Goal: Task Accomplishment & Management: Use online tool/utility

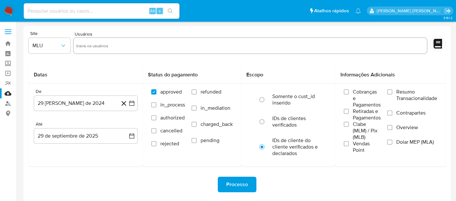
select select "10"
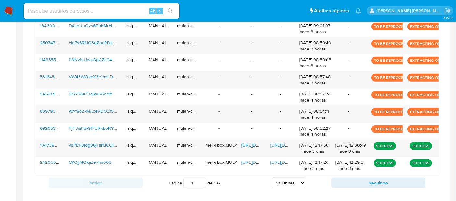
scroll to position [283, 0]
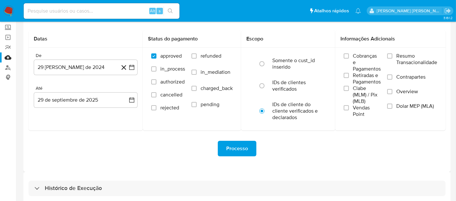
scroll to position [67, 0]
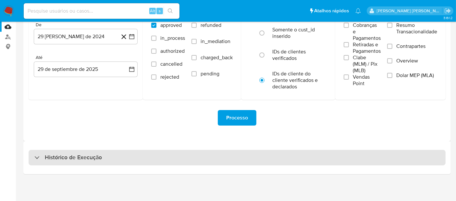
drag, startPoint x: 177, startPoint y: 167, endPoint x: 184, endPoint y: 163, distance: 7.7
click at [178, 166] on div "Histórico de Execução" at bounding box center [236, 157] width 427 height 33
click at [187, 161] on div "Histórico de Execução" at bounding box center [237, 158] width 417 height 16
select select "10"
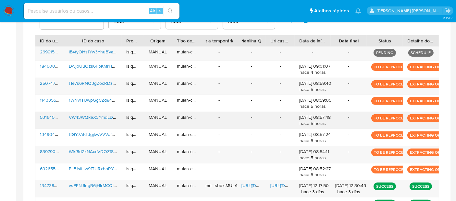
scroll to position [175, 0]
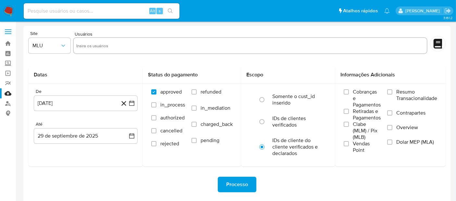
click at [10, 10] on img at bounding box center [8, 11] width 11 height 11
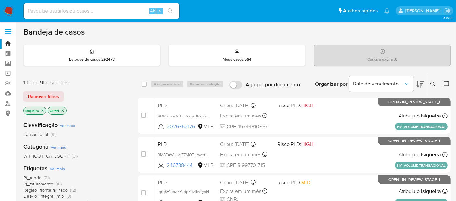
click at [422, 82] on icon at bounding box center [420, 84] width 8 height 8
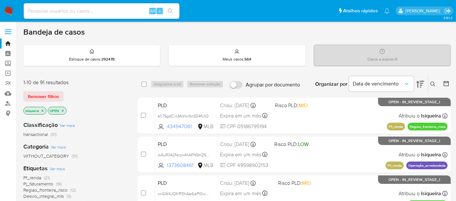
click at [422, 82] on icon at bounding box center [420, 84] width 8 height 8
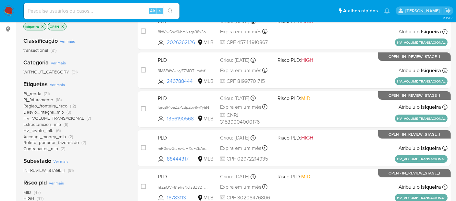
scroll to position [37, 0]
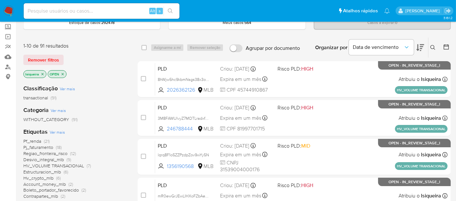
click at [447, 44] on icon at bounding box center [446, 47] width 6 height 6
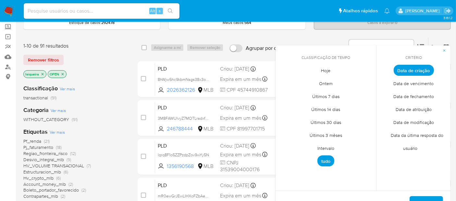
click at [321, 72] on span "Hoje" at bounding box center [325, 70] width 23 height 13
click at [410, 113] on span "Data de atribuição" at bounding box center [414, 109] width 50 height 13
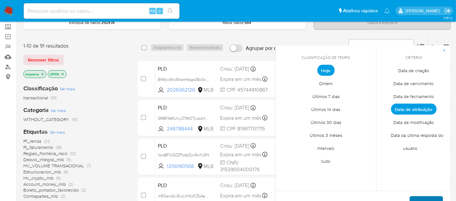
click at [428, 200] on span "Aplicar" at bounding box center [426, 204] width 17 height 14
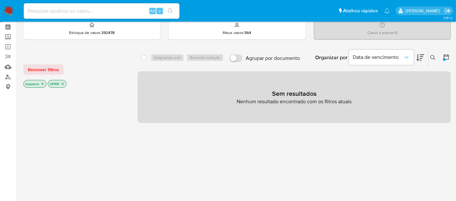
scroll to position [20, 0]
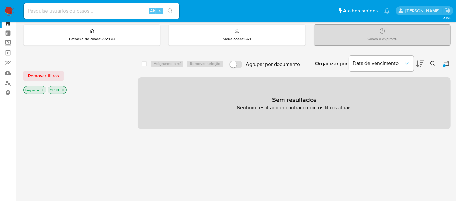
click at [447, 62] on icon at bounding box center [446, 63] width 6 height 6
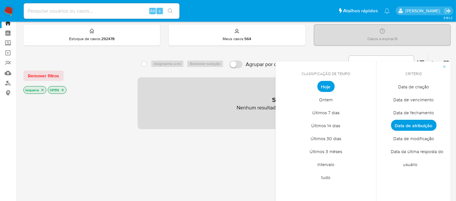
click at [426, 86] on span "Data de criação" at bounding box center [413, 86] width 44 height 13
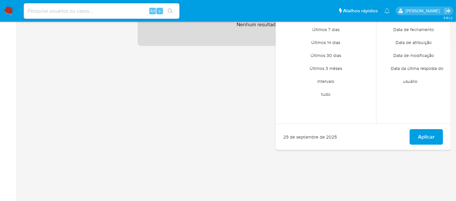
scroll to position [129, 0]
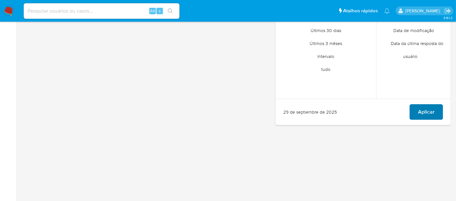
click at [429, 116] on span "Aplicar" at bounding box center [426, 112] width 17 height 14
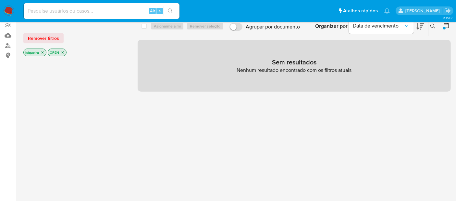
scroll to position [56, 0]
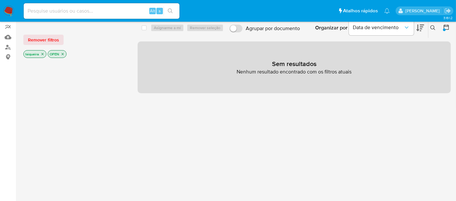
click at [445, 28] on icon at bounding box center [446, 27] width 6 height 6
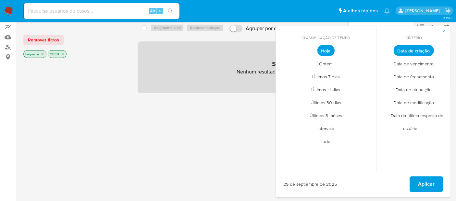
scroll to position [20, 0]
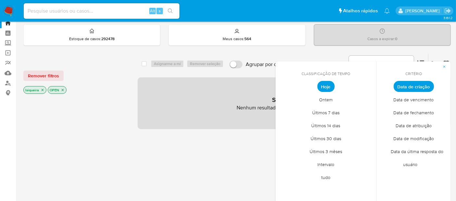
click at [427, 139] on span "Data de modificação" at bounding box center [413, 138] width 54 height 13
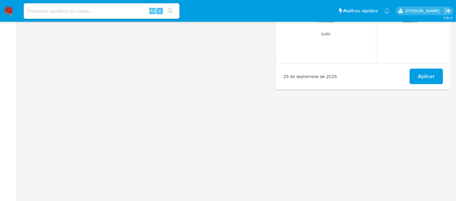
scroll to position [165, 0]
click at [428, 76] on span "Aplicar" at bounding box center [426, 76] width 17 height 14
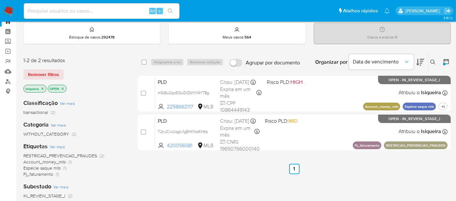
scroll to position [19, 0]
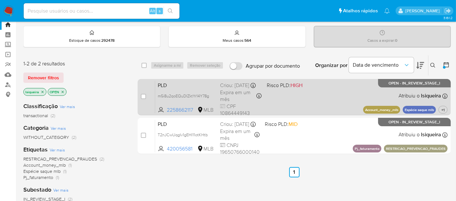
click at [312, 98] on div "PLD m5i8u2qoEQuDIZktYr14Y78g 2258662117 MLB Risco PLD: HIGH Criou: 12/09/2025 C…" at bounding box center [301, 97] width 292 height 33
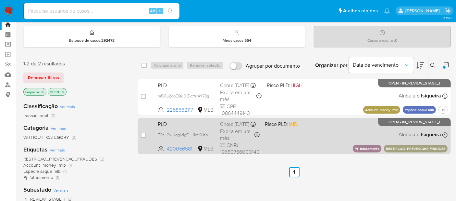
click at [310, 135] on div "PLD T2nJCwUqgIv1gEHl11otKHtb 420056581 MLB Risco PLD: MID Criou: 12/09/2025 Cri…" at bounding box center [301, 136] width 292 height 33
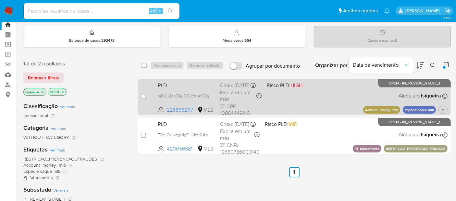
click at [326, 95] on div "PLD m5i8u2qoEQuDIZktYr14Y78g 2258662117 MLB Risco PLD: HIGH Criou: 12/09/2025 C…" at bounding box center [301, 97] width 292 height 33
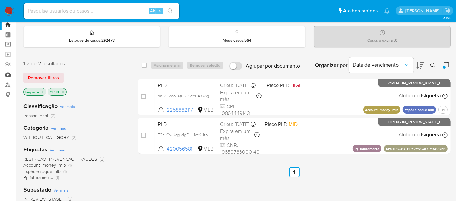
click at [9, 75] on link "Mulan" at bounding box center [38, 75] width 77 height 10
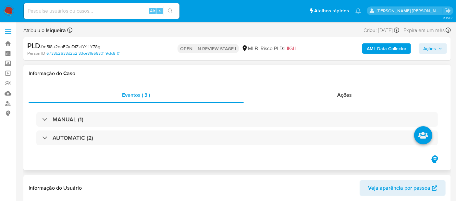
select select "10"
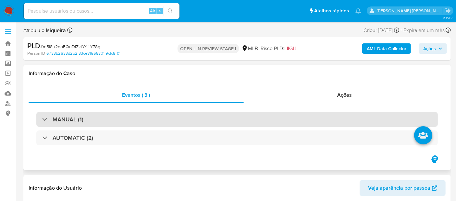
click at [117, 119] on div "MANUAL (1)" at bounding box center [236, 119] width 401 height 15
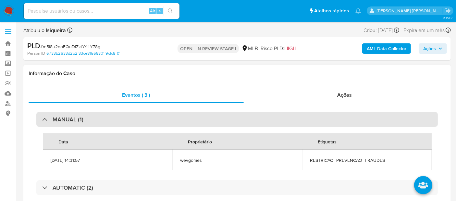
click at [117, 119] on div "MANUAL (1)" at bounding box center [236, 119] width 401 height 15
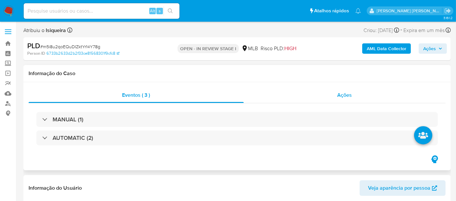
click at [363, 90] on div "Ações" at bounding box center [345, 96] width 202 height 16
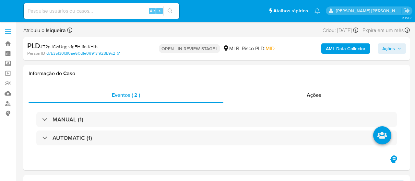
select select "10"
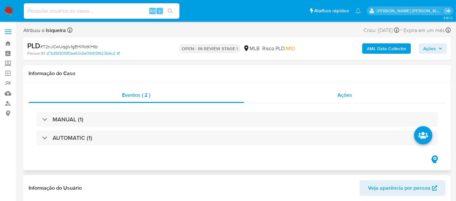
click at [321, 88] on div "Ações" at bounding box center [345, 96] width 202 height 16
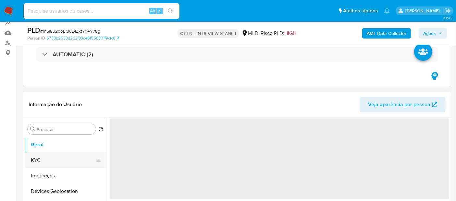
scroll to position [72, 0]
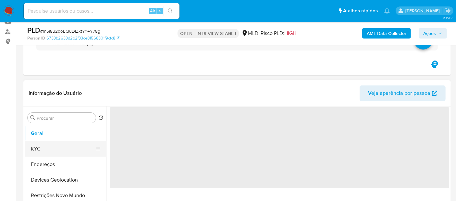
select select "10"
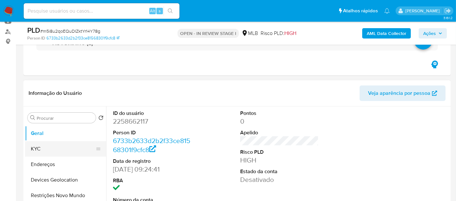
click at [53, 148] on button "KYC" at bounding box center [63, 149] width 76 height 16
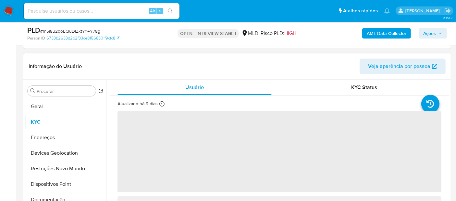
scroll to position [144, 0]
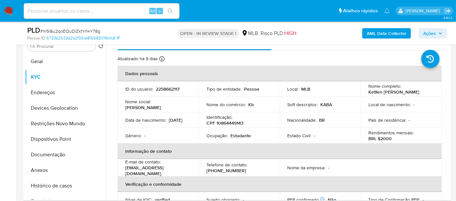
drag, startPoint x: 427, startPoint y: 93, endPoint x: 366, endPoint y: 92, distance: 60.7
click at [366, 92] on td "Nome completo : Ketllen Antonia de Barros" at bounding box center [400, 89] width 81 height 16
copy p "Ketllen Antonia de Barros"
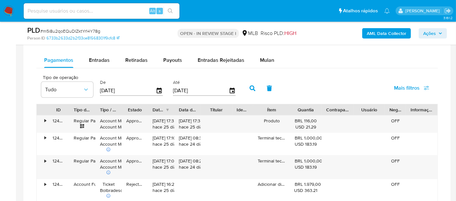
scroll to position [501, 0]
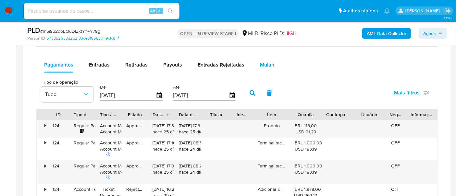
click at [263, 64] on span "Mulan" at bounding box center [267, 64] width 14 height 7
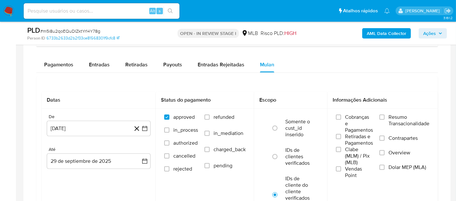
scroll to position [573, 0]
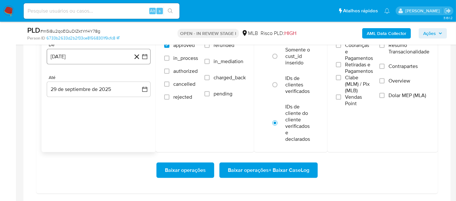
click at [67, 51] on button "29 [PERSON_NAME] de 2024" at bounding box center [99, 57] width 104 height 16
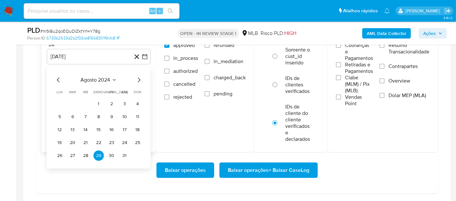
click at [104, 77] on span "agosto 2024" at bounding box center [96, 80] width 30 height 6
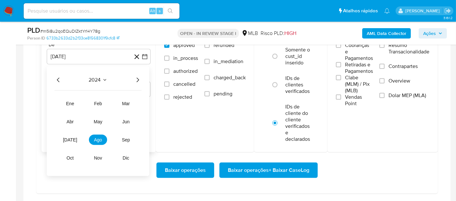
click at [137, 78] on icon "Año siguiente" at bounding box center [138, 80] width 8 height 8
click at [95, 138] on span "ago" at bounding box center [98, 140] width 8 height 5
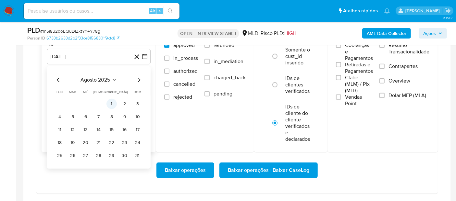
click at [109, 104] on button "1" at bounding box center [111, 104] width 10 height 10
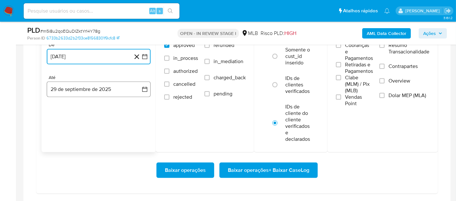
click at [96, 91] on button "29 de septiembre de 2025" at bounding box center [99, 90] width 104 height 16
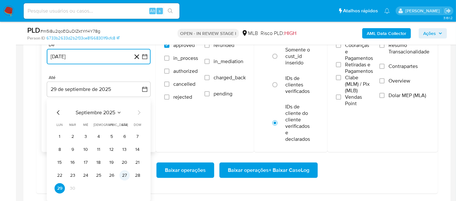
click at [125, 173] on button "27" at bounding box center [124, 176] width 10 height 10
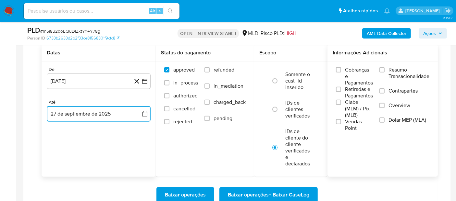
scroll to position [537, 0]
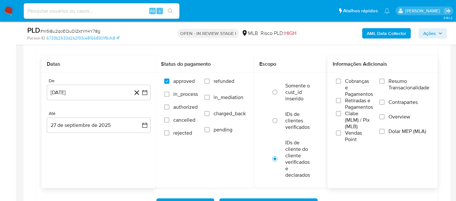
click at [400, 86] on span "Resumo Transacionalidade" at bounding box center [408, 84] width 41 height 13
click at [384, 84] on input "Resumo Transacionalidade" at bounding box center [381, 81] width 5 height 5
click at [348, 132] on span "Vendas Point" at bounding box center [359, 136] width 28 height 13
click at [341, 132] on input "Vendas Point" at bounding box center [338, 133] width 5 height 5
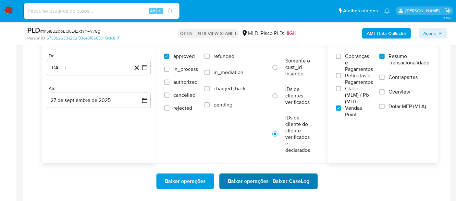
scroll to position [573, 0]
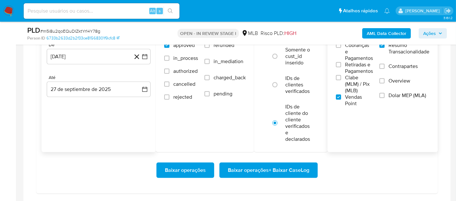
click at [287, 170] on span "Baixar operações + Baixar CaseLog" at bounding box center [268, 170] width 81 height 14
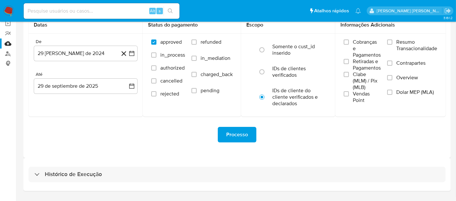
scroll to position [67, 0]
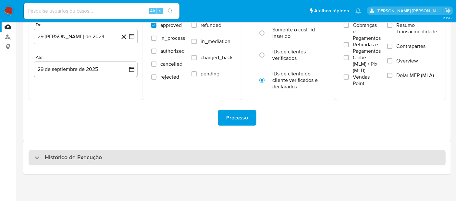
click at [181, 159] on div "Histórico de Execução" at bounding box center [237, 158] width 417 height 16
select select "10"
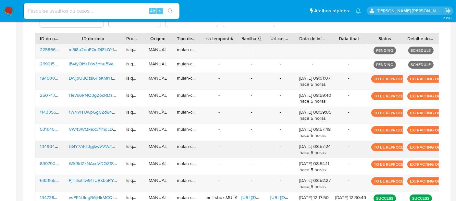
scroll to position [247, 0]
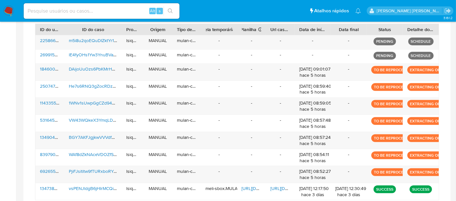
click at [8, 10] on img at bounding box center [8, 11] width 11 height 11
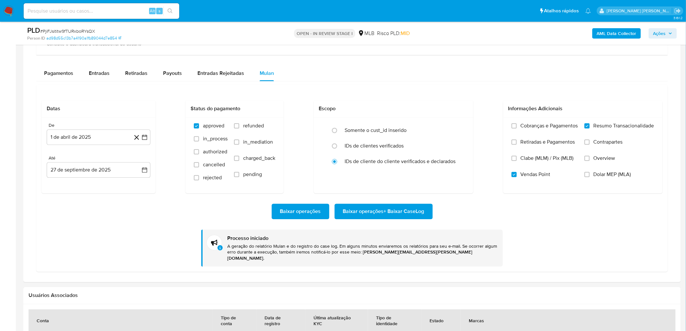
scroll to position [511, 0]
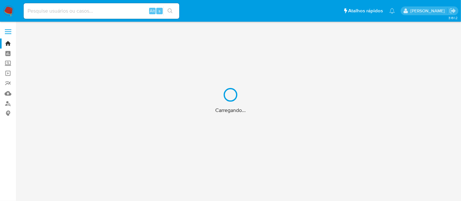
click at [7, 91] on div "Carregando..." at bounding box center [230, 100] width 461 height 201
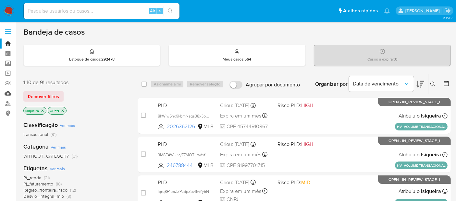
click at [6, 95] on link "Mulan" at bounding box center [38, 94] width 77 height 10
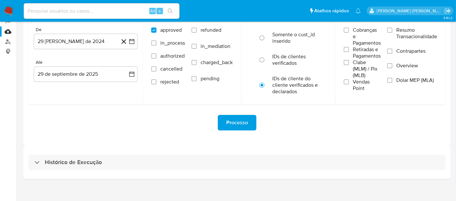
scroll to position [67, 0]
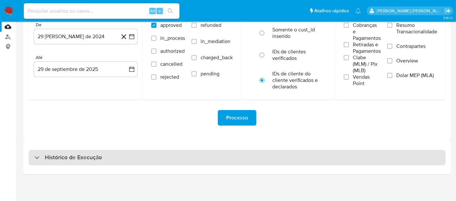
click at [150, 163] on div "Histórico de Execução" at bounding box center [237, 158] width 417 height 16
select select "10"
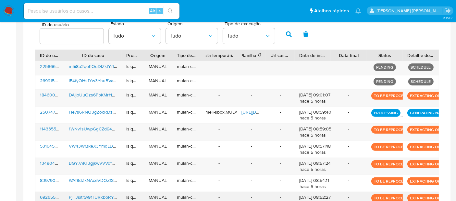
scroll to position [197, 0]
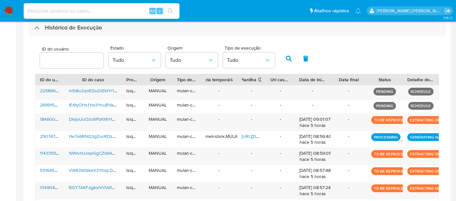
click at [63, 13] on input at bounding box center [102, 11] width 156 height 8
paste input "ljRExeY0hIGJ1zneXVOIUipG"
type input "ljRExeY0hIGJ1zneXVOIUipG"
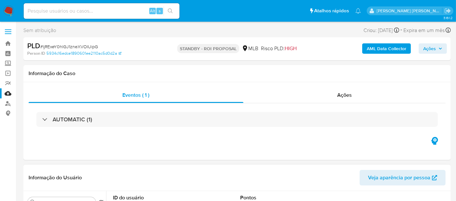
select select "10"
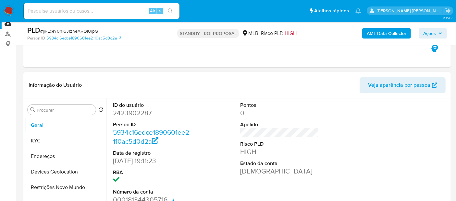
scroll to position [144, 0]
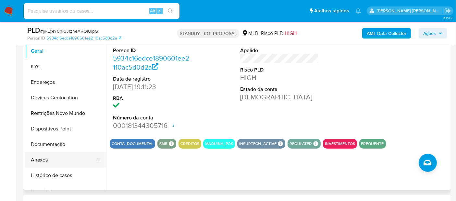
click at [53, 157] on button "Anexos" at bounding box center [63, 160] width 76 height 16
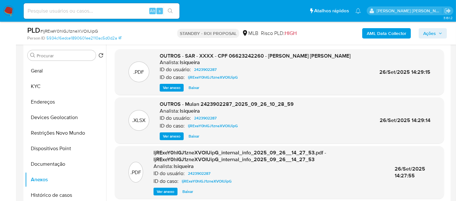
scroll to position [108, 0]
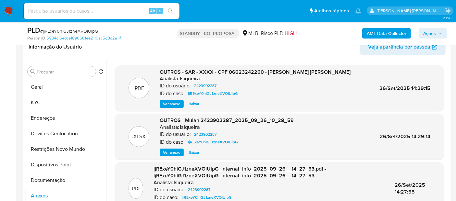
click at [61, 12] on input at bounding box center [102, 11] width 156 height 8
paste input "QJ6W4D7b0Hiw2sVyaKTUyll0"
type input "QJ6W4D7b0Hiw2sVyaKTUyll0"
drag, startPoint x: 171, startPoint y: 7, endPoint x: 171, endPoint y: 4, distance: 3.3
click at [171, 7] on button "search-icon" at bounding box center [169, 10] width 13 height 9
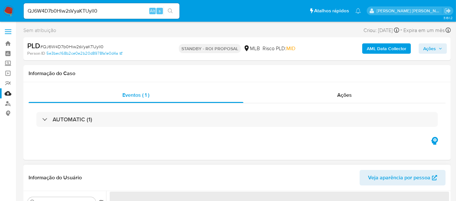
select select "10"
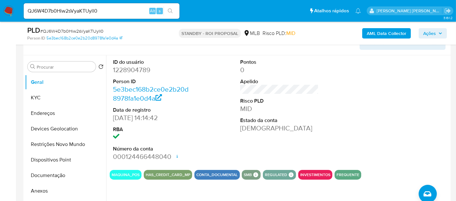
scroll to position [122, 0]
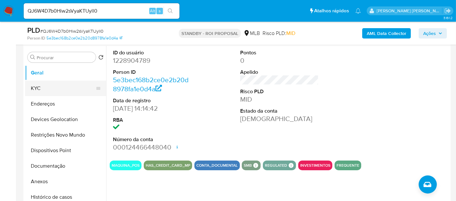
click at [40, 90] on button "KYC" at bounding box center [63, 89] width 76 height 16
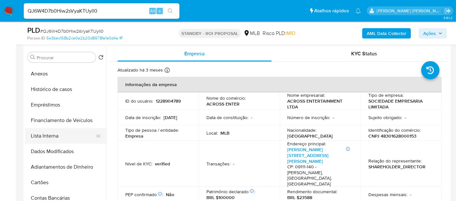
scroll to position [72, 0]
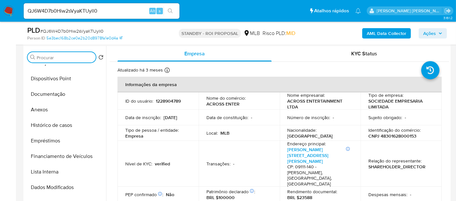
click at [56, 57] on input "Procurar" at bounding box center [65, 58] width 56 height 6
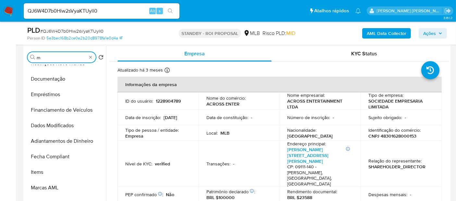
scroll to position [0, 0]
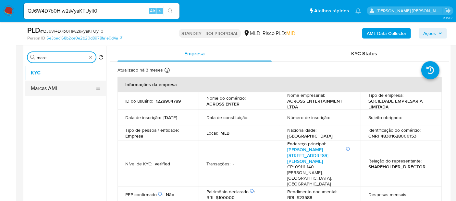
type input "marc"
click at [52, 88] on button "Marcas AML" at bounding box center [63, 89] width 76 height 16
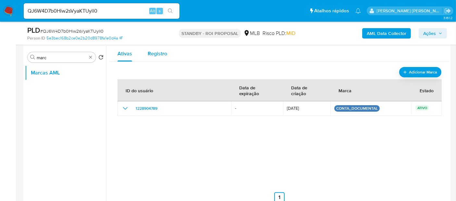
click at [145, 58] on button "Registro" at bounding box center [157, 54] width 35 height 16
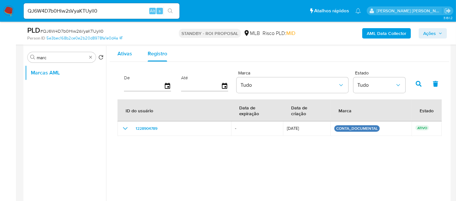
click at [129, 57] on span "Ativas" at bounding box center [124, 53] width 15 height 7
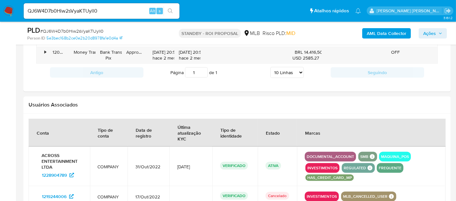
scroll to position [627, 0]
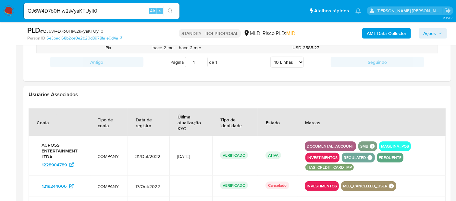
click at [51, 4] on div "QJ6W4D7b0Hiw2sVyaKTUyll0 Alt s" at bounding box center [102, 11] width 156 height 16
click at [51, 12] on input "QJ6W4D7b0Hiw2sVyaKTUyll0" at bounding box center [102, 11] width 156 height 8
paste input "477253611"
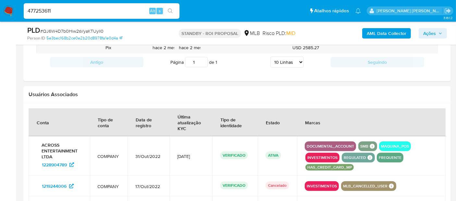
type input "477253611"
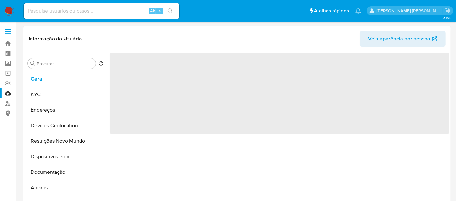
select select "10"
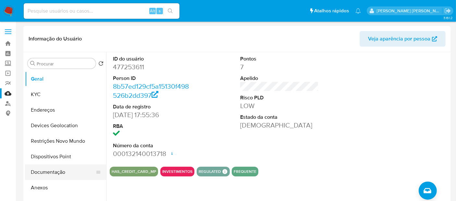
click at [55, 175] on button "Documentação" at bounding box center [63, 173] width 76 height 16
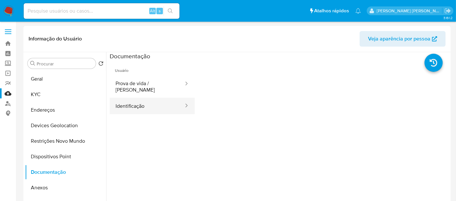
click at [157, 103] on button "Identificação" at bounding box center [147, 106] width 75 height 17
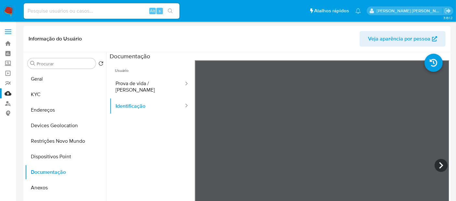
click at [7, 14] on img at bounding box center [8, 11] width 11 height 11
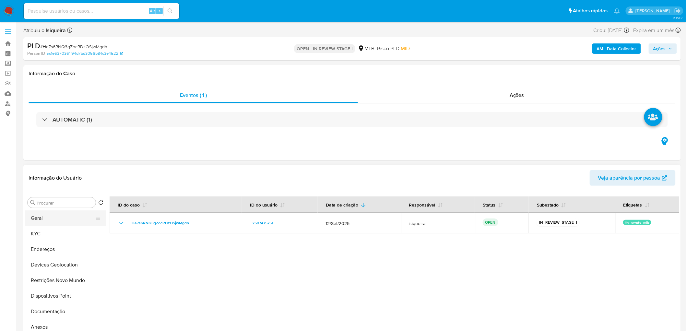
click at [49, 224] on button "Geral" at bounding box center [63, 219] width 76 height 16
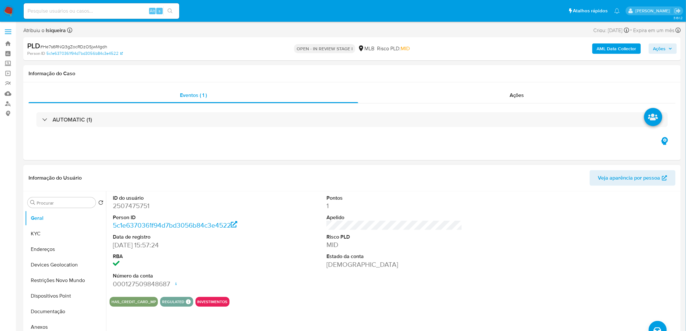
click at [264, 269] on div "ID do usuário 2507475751 Person ID 5c1e6370361f94d7bd3056b84c3e4522 Data de reg…" at bounding box center [395, 241] width 570 height 101
click at [295, 254] on div "ID do usuário 2507475751 Person ID 5c1e6370361f94d7bd3056b84c3e4522 Data de reg…" at bounding box center [395, 241] width 570 height 101
drag, startPoint x: 53, startPoint y: 234, endPoint x: 58, endPoint y: 232, distance: 5.2
click at [53, 234] on button "KYC" at bounding box center [63, 234] width 76 height 16
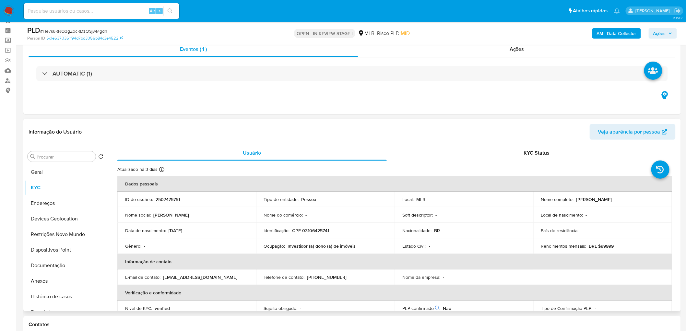
scroll to position [36, 0]
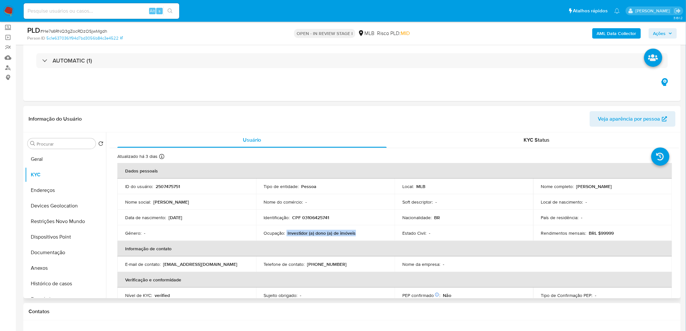
drag, startPoint x: 286, startPoint y: 233, endPoint x: 360, endPoint y: 234, distance: 73.7
click at [360, 234] on div "Ocupação : Investidor (a) dono (a) de imóveis" at bounding box center [325, 233] width 123 height 6
copy div "Investidor (a) dono (a) de imóveis"
click at [64, 254] on button "Documentação" at bounding box center [63, 253] width 76 height 16
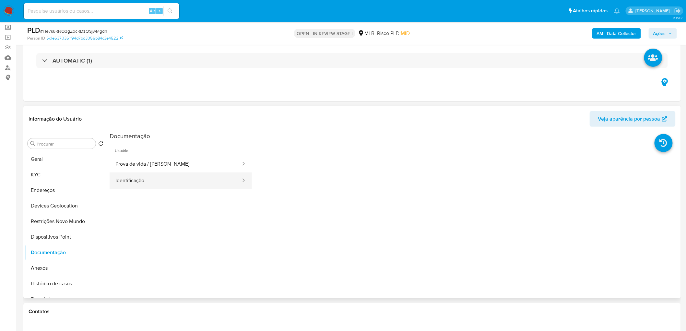
click at [155, 183] on button "Identificação" at bounding box center [176, 181] width 132 height 17
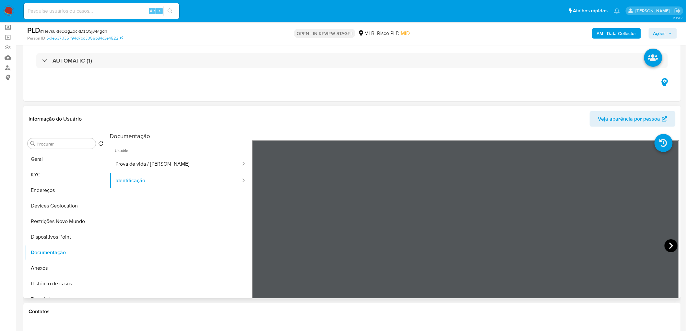
click at [669, 242] on icon at bounding box center [671, 245] width 13 height 13
click at [193, 160] on button "Prova de vida / Selfie" at bounding box center [176, 164] width 132 height 17
click at [137, 174] on button "Identificação" at bounding box center [176, 181] width 132 height 17
click at [50, 173] on button "KYC" at bounding box center [63, 175] width 76 height 16
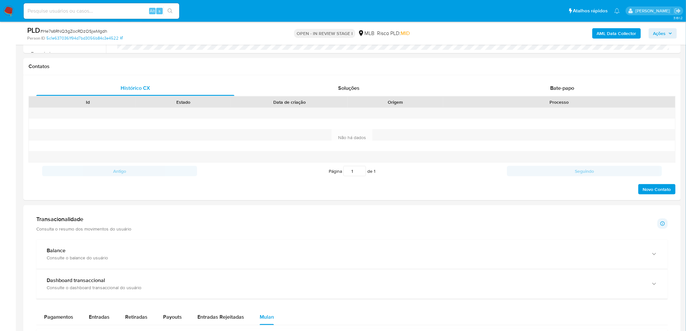
scroll to position [279, 0]
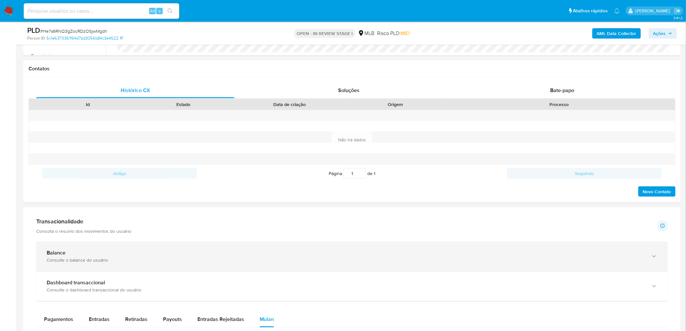
click at [186, 257] on div "Balance" at bounding box center [346, 253] width 598 height 6
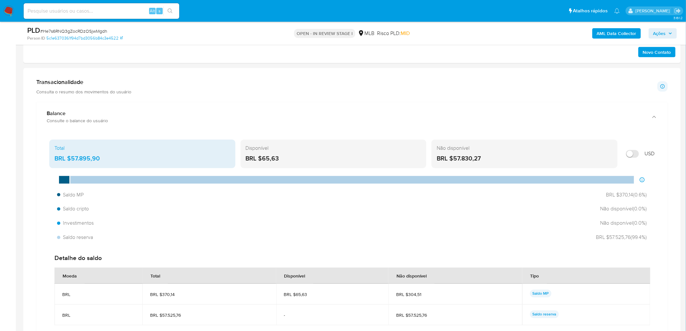
scroll to position [423, 0]
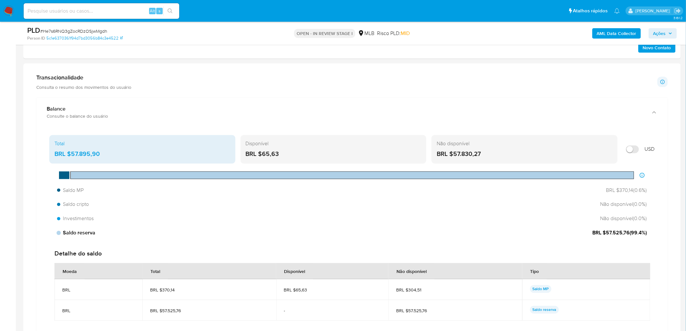
drag, startPoint x: 630, startPoint y: 234, endPoint x: 607, endPoint y: 237, distance: 22.9
click at [607, 237] on span "BRL $57.525,76 ( 99.4 %)" at bounding box center [620, 233] width 54 height 7
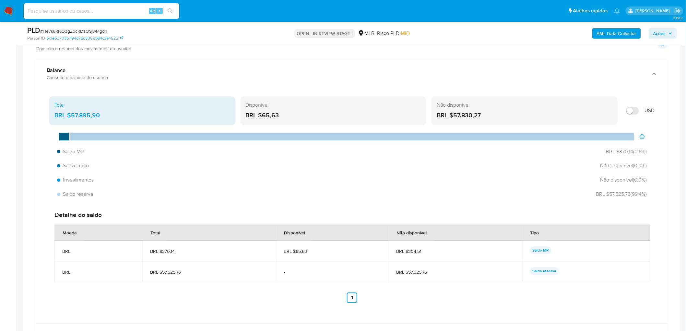
scroll to position [459, 0]
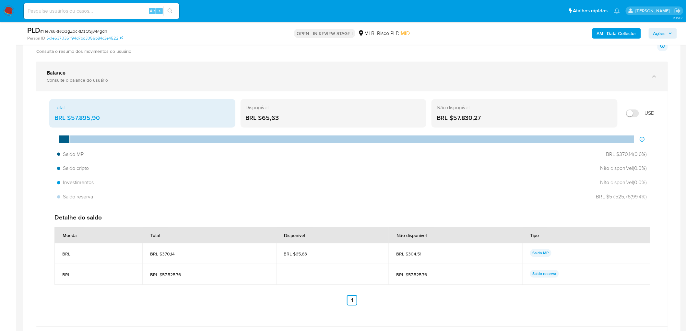
click at [649, 71] on div "Balance Consulte o balance do usuário" at bounding box center [352, 77] width 632 height 30
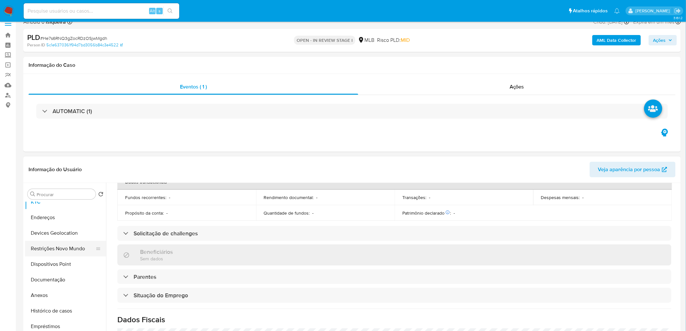
scroll to position [36, 0]
click at [61, 297] on button "Histórico de casos" at bounding box center [63, 299] width 76 height 16
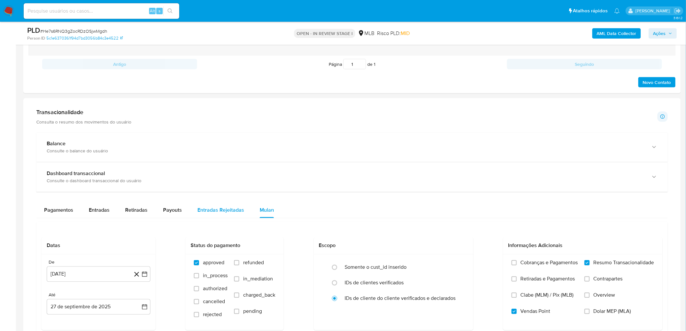
scroll to position [396, 0]
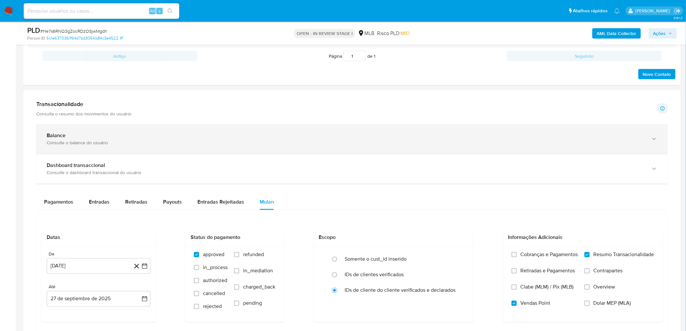
click at [194, 131] on div "Balance Consulte o balance do usuário" at bounding box center [352, 140] width 632 height 30
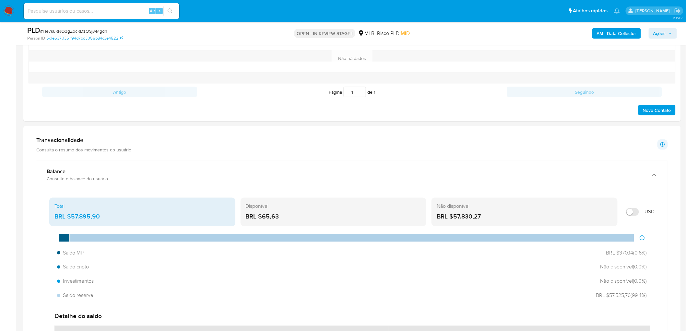
scroll to position [0, 0]
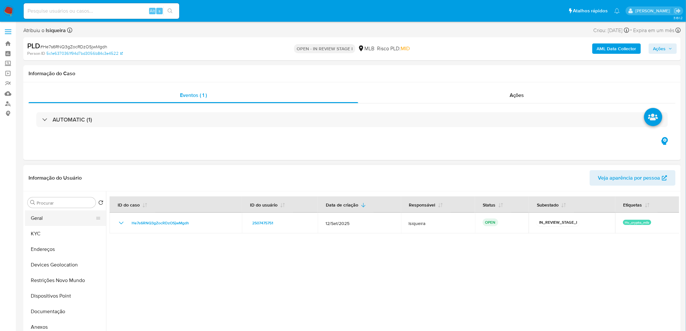
click at [56, 216] on button "Geral" at bounding box center [63, 219] width 76 height 16
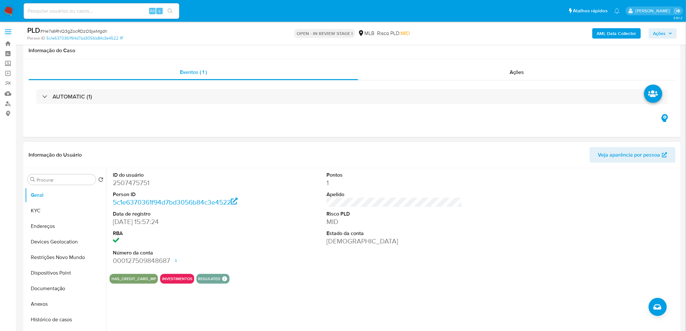
scroll to position [72, 0]
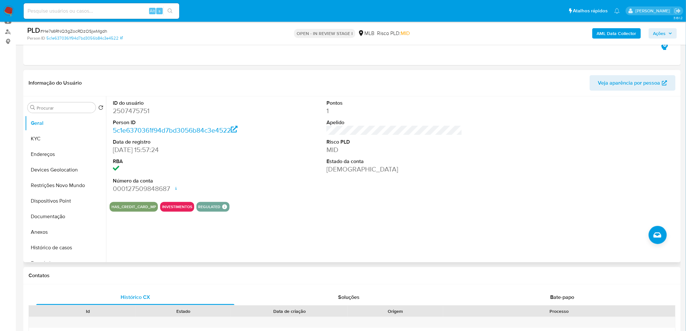
click at [274, 165] on div "ID do usuário 2507475751 Person ID 5c1e6370361f94d7bd3056b84c3e4522 Data de reg…" at bounding box center [395, 146] width 570 height 101
click at [44, 139] on button "KYC" at bounding box center [63, 139] width 76 height 16
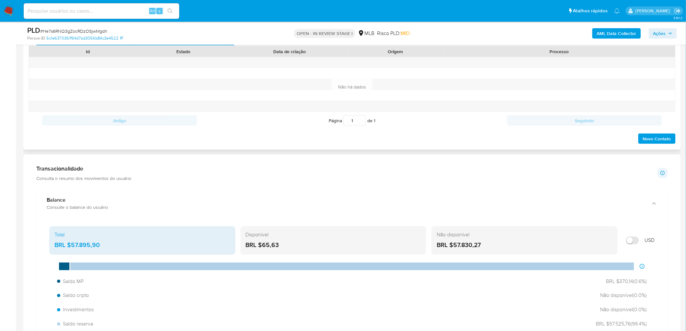
scroll to position [288, 0]
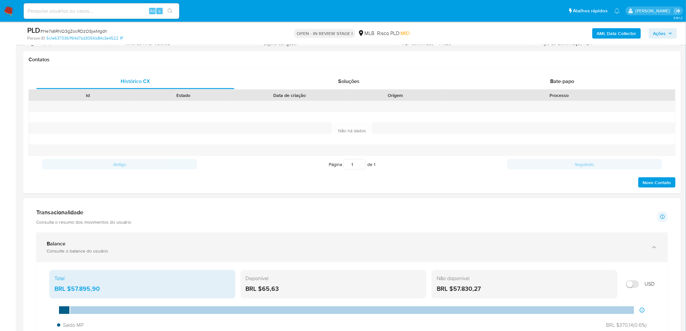
click at [143, 251] on div "Consulte o balance do usuário" at bounding box center [346, 251] width 598 height 6
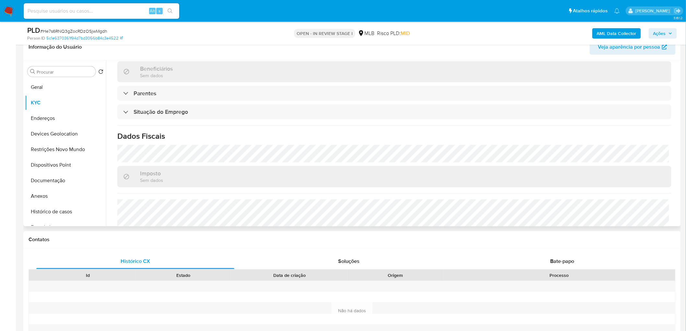
scroll to position [270, 0]
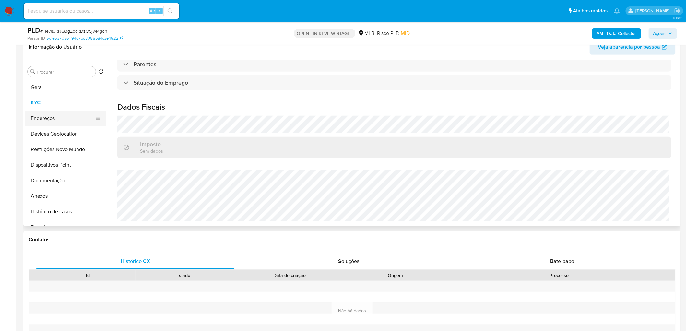
click at [63, 119] on button "Endereços" at bounding box center [63, 119] width 76 height 16
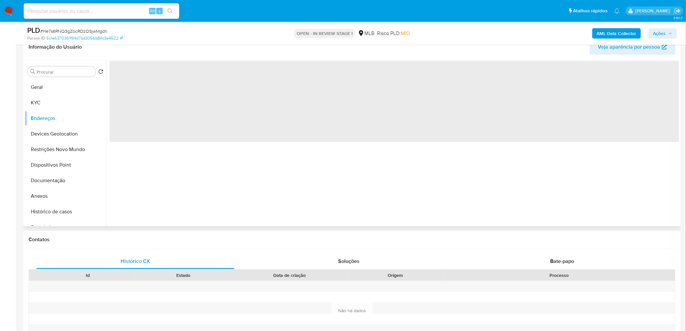
scroll to position [0, 0]
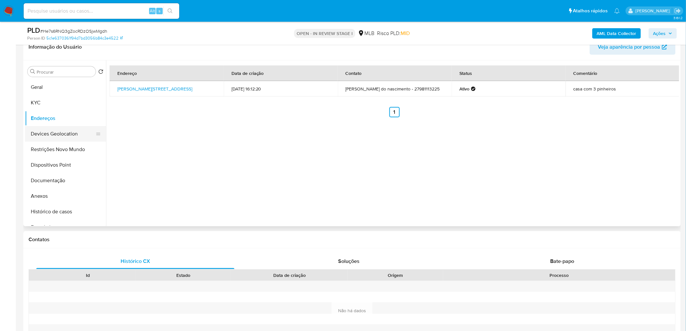
click at [56, 131] on button "Devices Geolocation" at bounding box center [63, 134] width 76 height 16
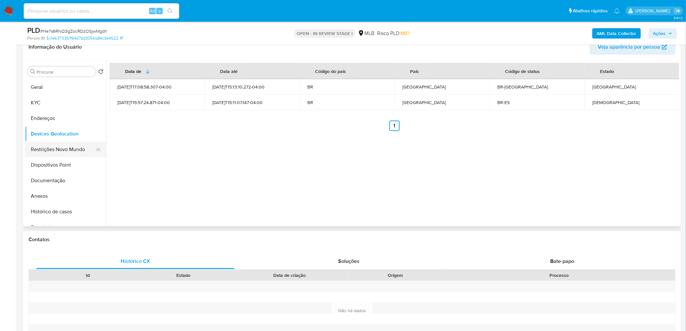
click at [58, 144] on button "Restrições Novo Mundo" at bounding box center [63, 150] width 76 height 16
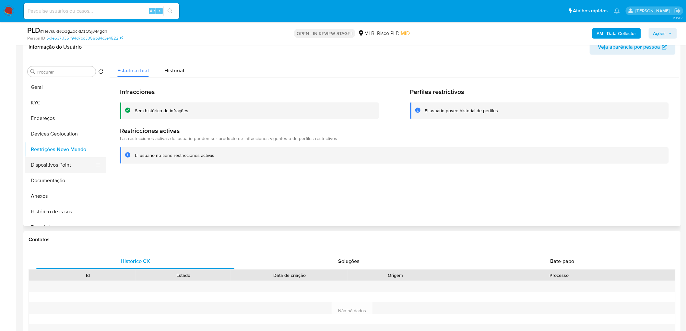
click at [62, 169] on button "Dispositivos Point" at bounding box center [63, 165] width 76 height 16
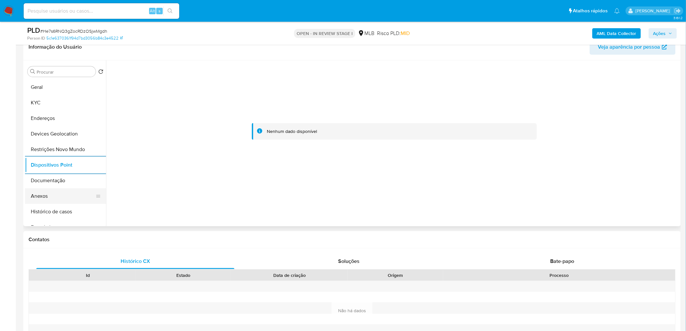
click at [62, 193] on button "Anexos" at bounding box center [63, 196] width 76 height 16
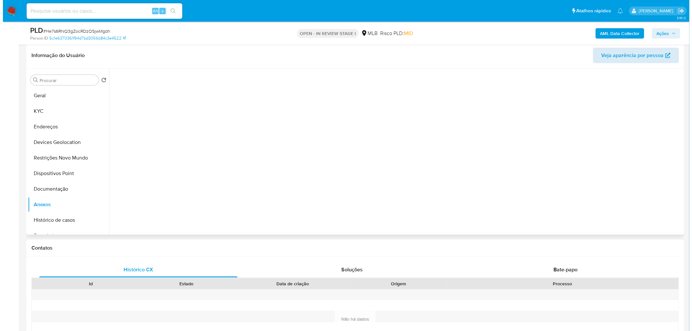
scroll to position [108, 0]
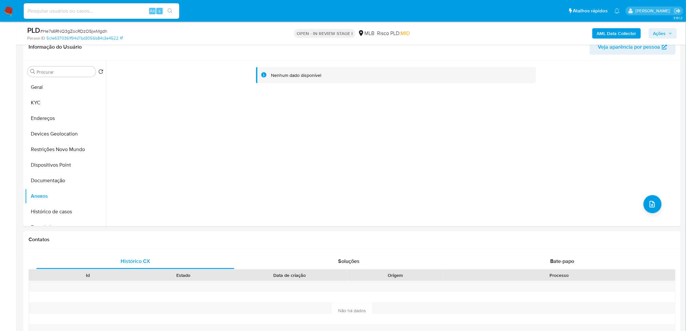
click at [628, 33] on b "AML Data Collector" at bounding box center [617, 33] width 40 height 10
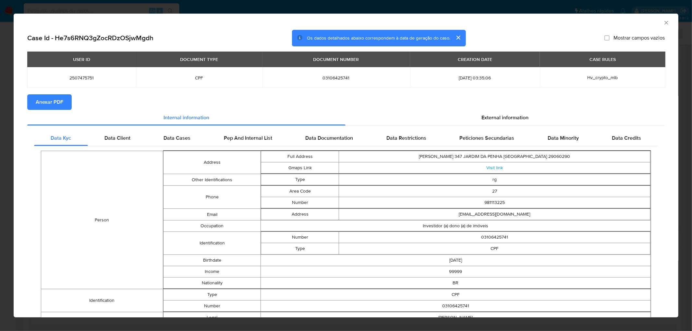
click at [46, 106] on span "Anexar PDF" at bounding box center [50, 102] width 28 height 14
click at [663, 23] on icon "Fechar a janela" at bounding box center [666, 22] width 6 height 6
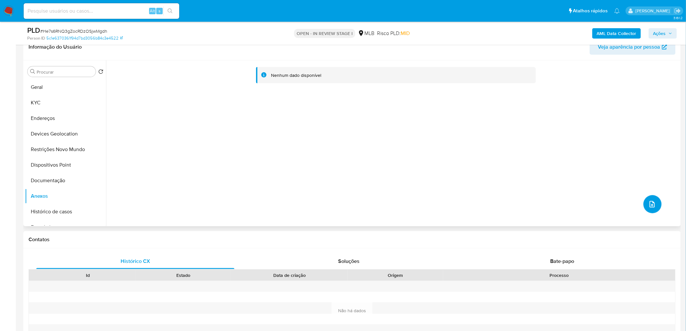
click at [644, 207] on button "upload-file" at bounding box center [653, 204] width 18 height 18
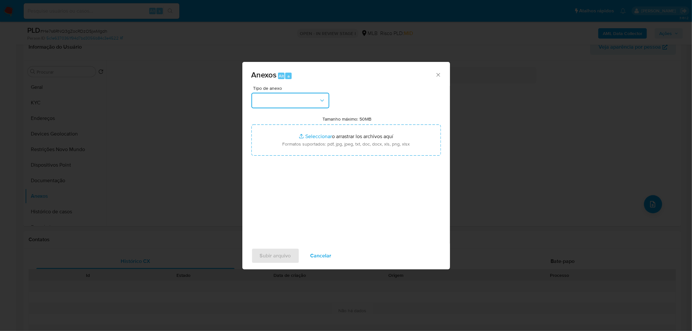
click at [281, 95] on button "button" at bounding box center [290, 101] width 78 height 16
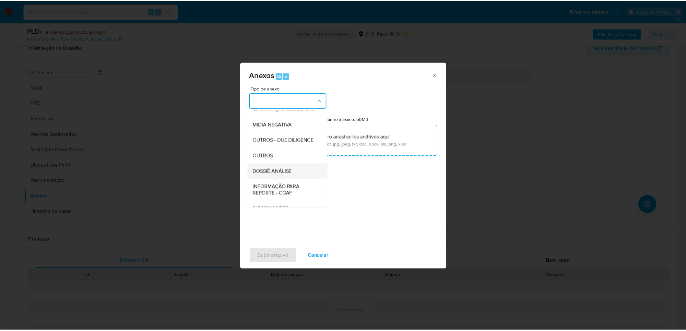
scroll to position [100, 0]
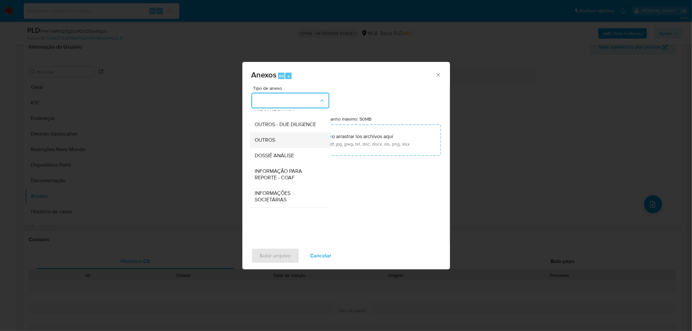
click at [287, 140] on div "OUTROS" at bounding box center [288, 140] width 66 height 16
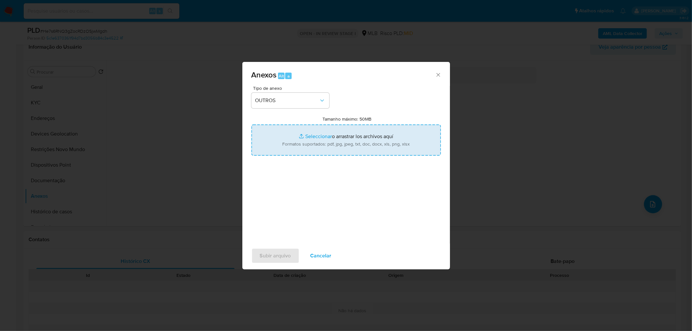
click at [336, 140] on input "Tamanho máximo: 50MB Seleccionar archivos" at bounding box center [345, 140] width 189 height 31
type input "C:\fakepath\Mulan 2507475751_2025_09_29_13_18_38.xlsx"
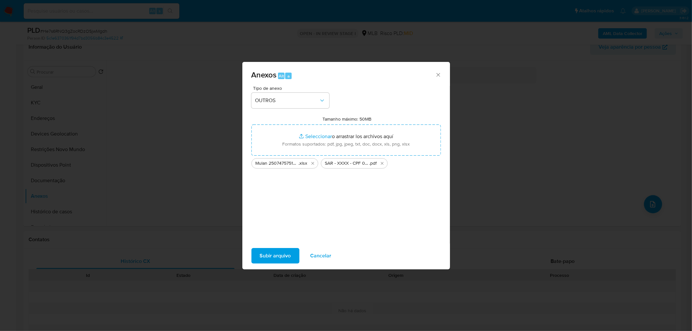
click at [281, 255] on span "Subir arquivo" at bounding box center [275, 256] width 31 height 14
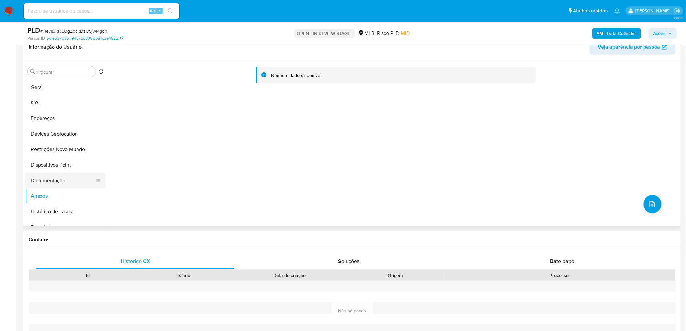
click at [51, 181] on button "Documentação" at bounding box center [63, 181] width 76 height 16
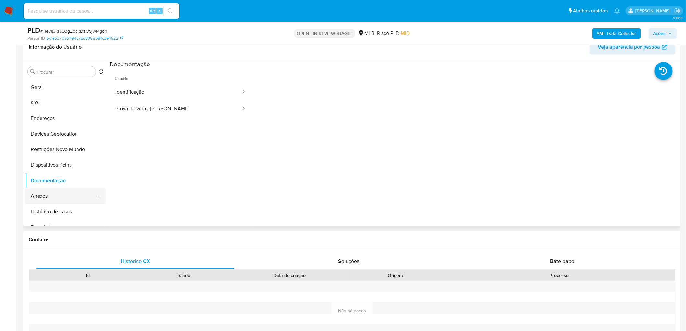
click at [47, 189] on button "Anexos" at bounding box center [63, 196] width 76 height 16
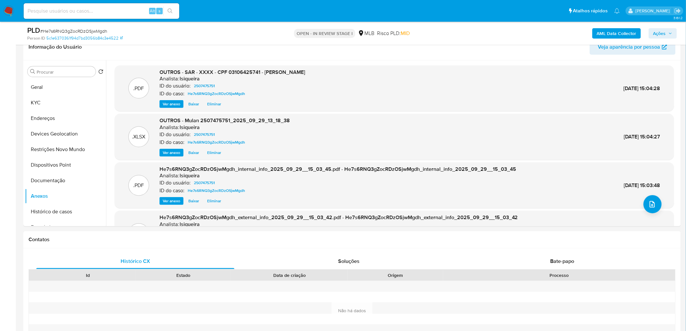
click at [670, 32] on icon "button" at bounding box center [671, 33] width 4 height 4
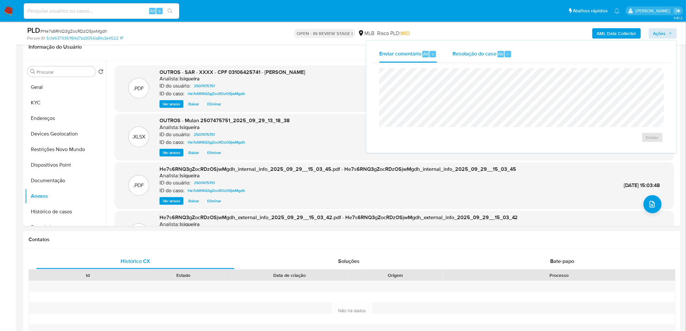
click at [468, 55] on span "Resolução do caso" at bounding box center [475, 53] width 44 height 7
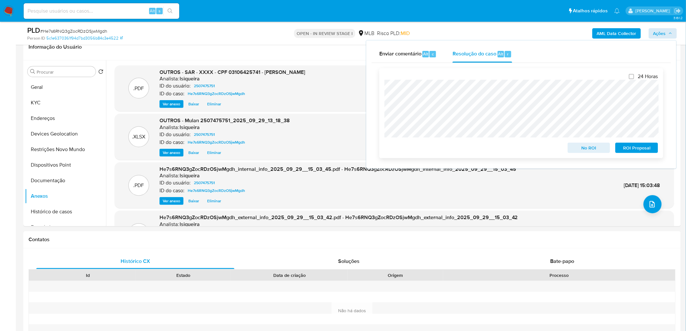
click at [636, 147] on span "ROI Proposal" at bounding box center [637, 147] width 34 height 9
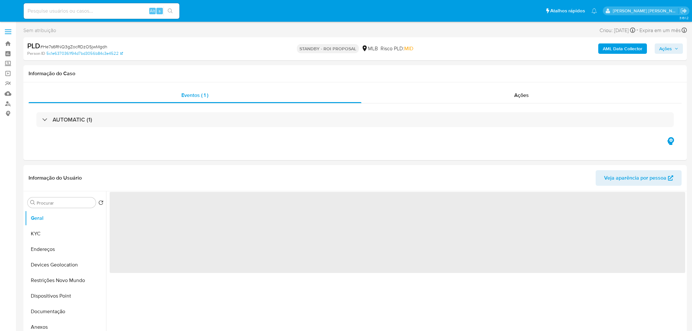
select select "10"
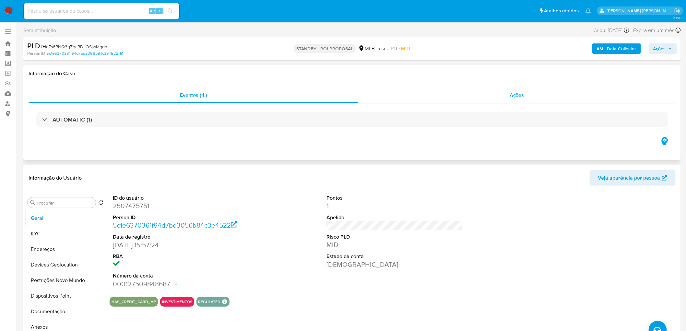
click at [504, 93] on div "Ações" at bounding box center [517, 96] width 318 height 16
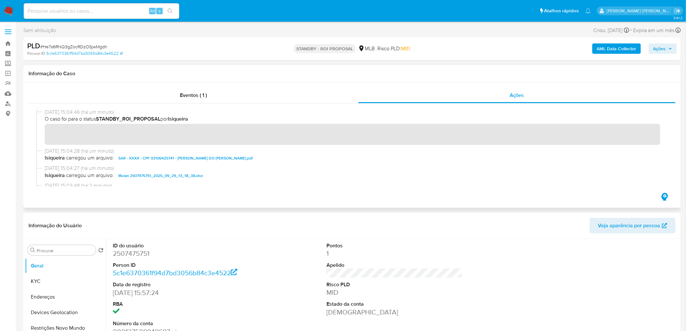
scroll to position [72, 0]
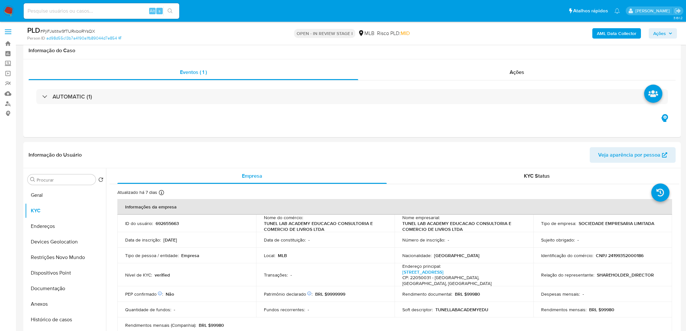
scroll to position [511, 0]
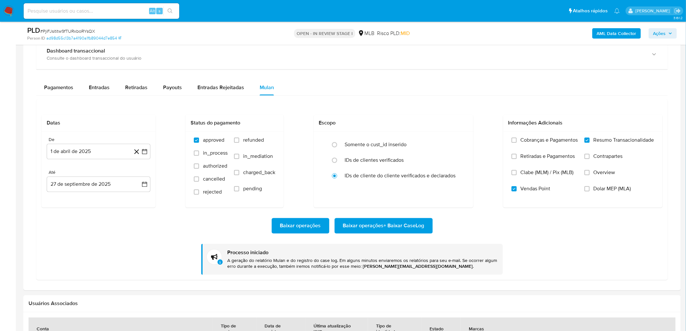
drag, startPoint x: 101, startPoint y: 242, endPoint x: 100, endPoint y: 257, distance: 15.0
click at [101, 242] on div "Baixar operações Baixar operações + Baixar CaseLog Processo iniciado A geração …" at bounding box center [353, 241] width 622 height 67
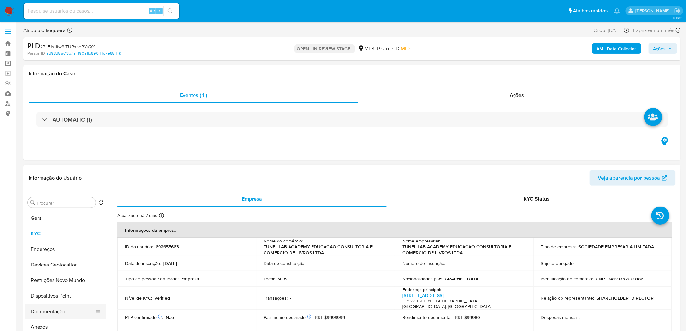
scroll to position [36, 0]
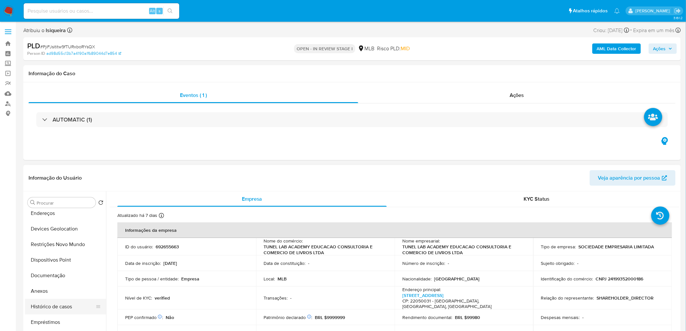
click at [56, 309] on button "Histórico de casos" at bounding box center [63, 307] width 76 height 16
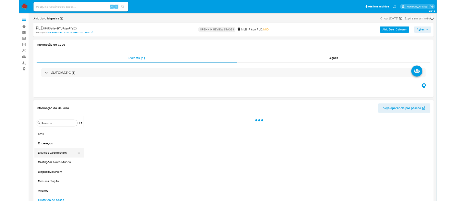
scroll to position [0, 0]
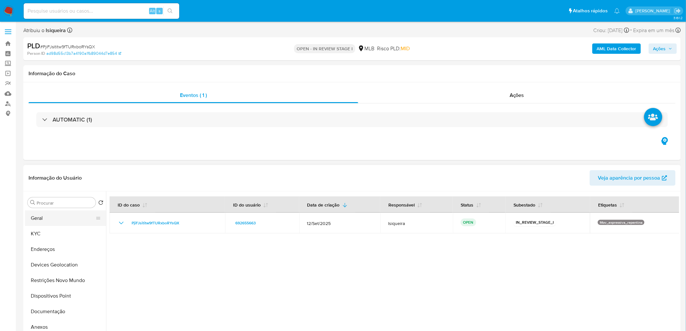
click at [61, 218] on button "Geral" at bounding box center [63, 219] width 76 height 16
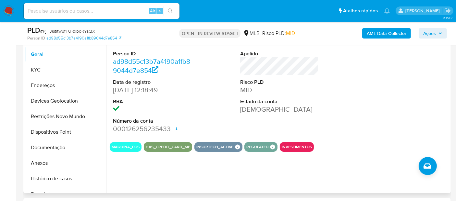
scroll to position [144, 0]
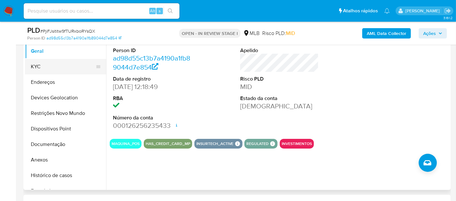
click at [45, 69] on button "KYC" at bounding box center [63, 67] width 76 height 16
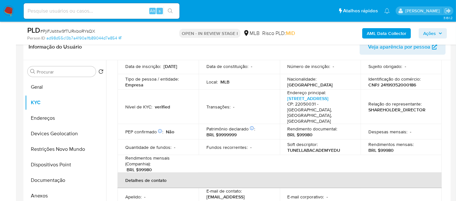
scroll to position [72, 0]
click at [68, 178] on button "Documentação" at bounding box center [63, 181] width 76 height 16
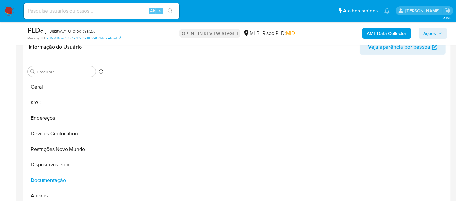
scroll to position [0, 0]
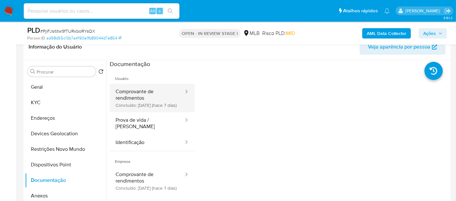
click at [147, 112] on button "Comprovante de rendimentos Concluído: 22/09/2025 (hace 7 días)" at bounding box center [147, 98] width 75 height 29
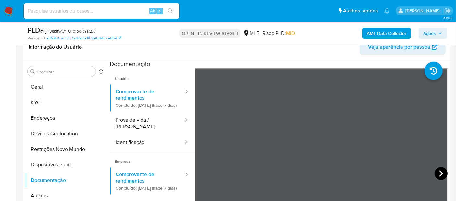
click at [435, 177] on icon at bounding box center [440, 173] width 13 height 13
click at [435, 176] on icon at bounding box center [440, 173] width 13 height 13
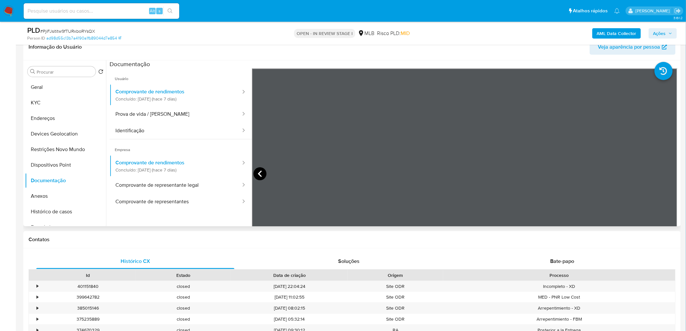
click at [262, 175] on icon at bounding box center [260, 173] width 13 height 13
click at [256, 176] on icon at bounding box center [260, 173] width 13 height 13
click at [143, 177] on button "Comprovante de representante legal" at bounding box center [176, 185] width 132 height 17
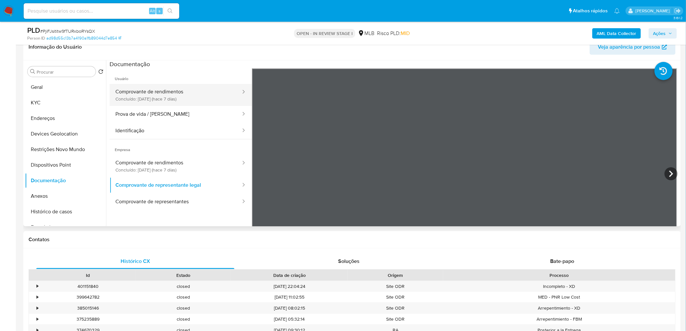
click at [161, 96] on button "Comprovante de rendimentos Concluído: 22/09/2025 (hace 7 días)" at bounding box center [176, 95] width 132 height 22
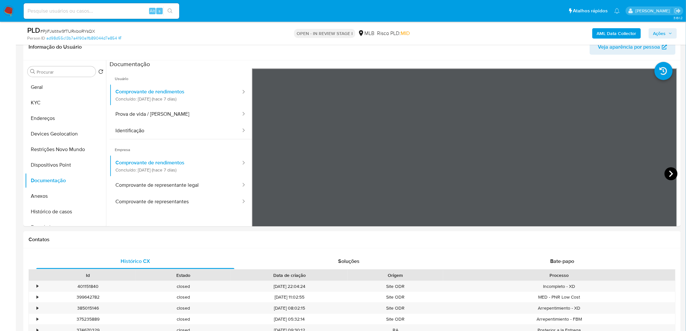
click at [672, 173] on icon at bounding box center [671, 173] width 13 height 13
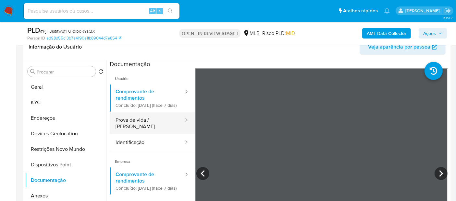
click at [151, 132] on button "Prova de vida / Selfie" at bounding box center [147, 124] width 75 height 22
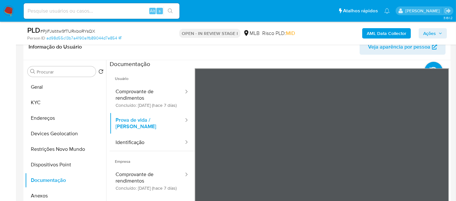
scroll to position [74, 0]
click at [139, 147] on button "Identificação" at bounding box center [147, 143] width 75 height 17
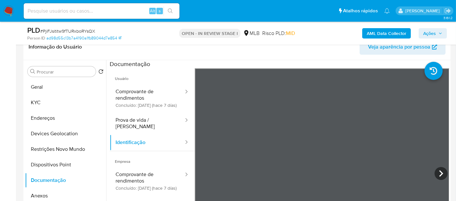
scroll to position [12, 0]
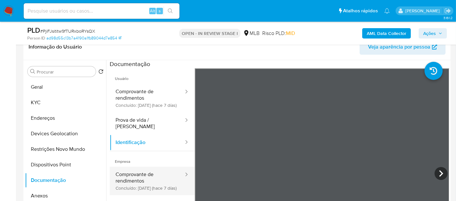
click at [145, 188] on button "Comprovante de rendimentos Concluído: 22/09/2025 (hace 7 días)" at bounding box center [147, 181] width 75 height 29
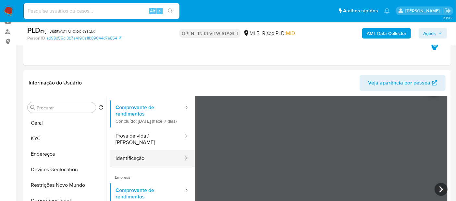
scroll to position [56, 0]
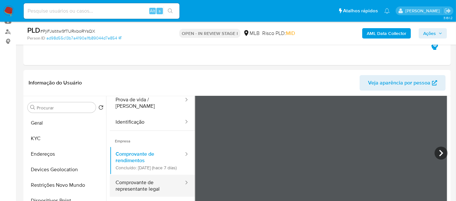
click at [150, 195] on button "Comprovante de representante legal" at bounding box center [147, 186] width 75 height 22
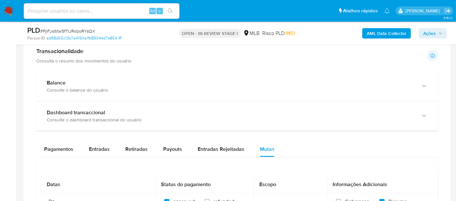
scroll to position [421, 0]
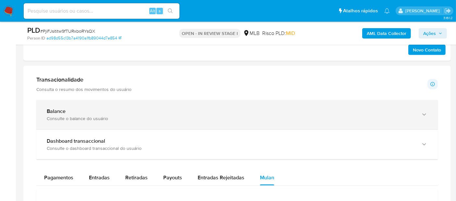
click at [128, 106] on div "Balance Consulte o balance do usuário" at bounding box center [236, 115] width 401 height 30
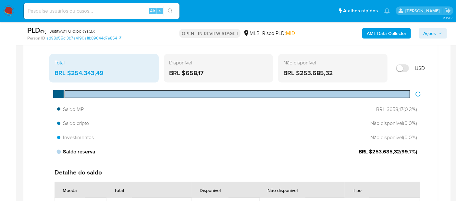
scroll to position [493, 0]
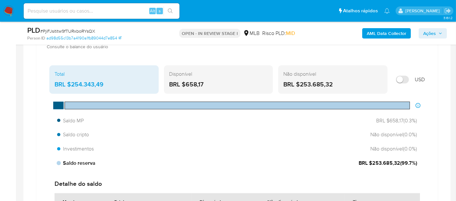
drag, startPoint x: 399, startPoint y: 161, endPoint x: 373, endPoint y: 161, distance: 26.3
click at [373, 161] on span "BRL $253.685,32 ( 99.7 %)" at bounding box center [387, 163] width 58 height 7
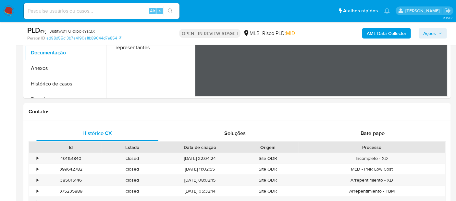
scroll to position [152, 0]
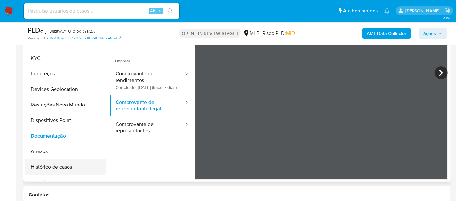
click at [47, 167] on button "Histórico de casos" at bounding box center [63, 168] width 76 height 16
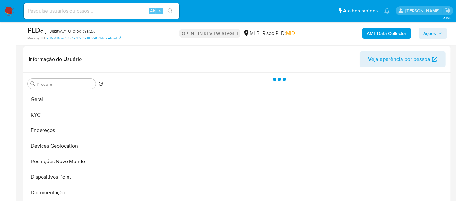
scroll to position [80, 0]
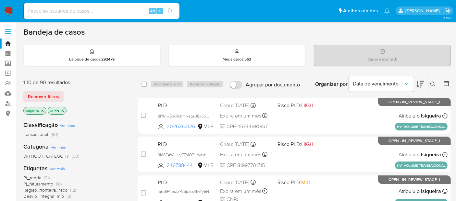
click at [99, 8] on input at bounding box center [102, 11] width 156 height 8
paste input "ThdmrJbtC0jYc6hXieRFXtln"
type input "ThdmrJbtC0jYc6hXieRFXtln"
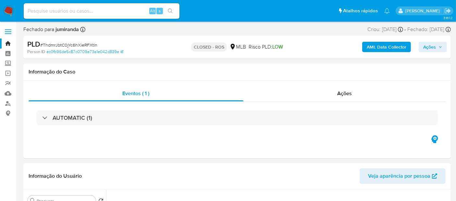
select select "10"
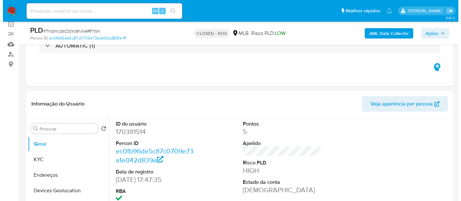
scroll to position [108, 0]
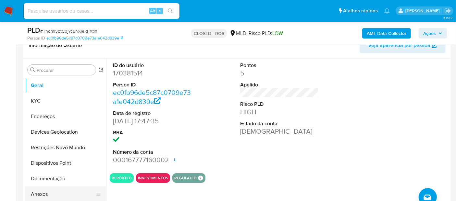
click at [51, 198] on button "Anexos" at bounding box center [63, 195] width 76 height 16
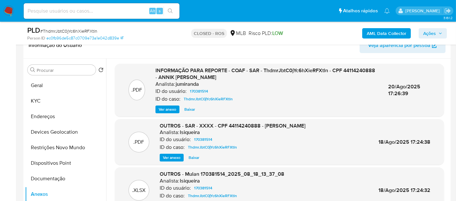
click at [162, 106] on span "Ver anexo" at bounding box center [168, 109] width 18 height 6
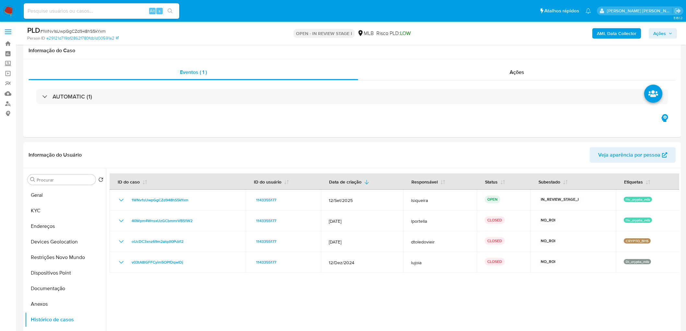
scroll to position [434, 0]
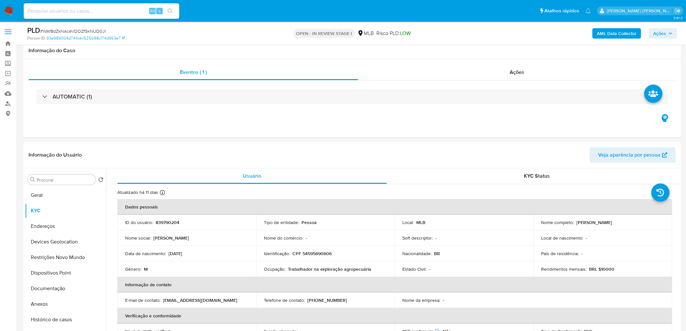
scroll to position [432, 0]
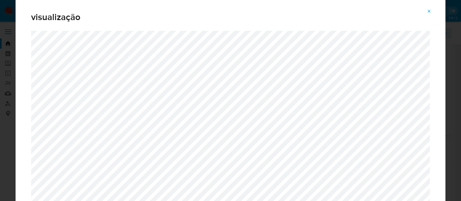
select select "10"
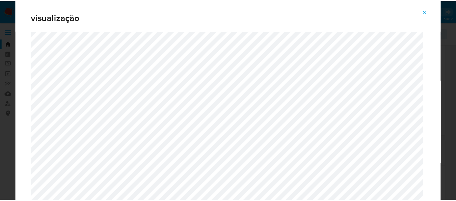
scroll to position [108, 0]
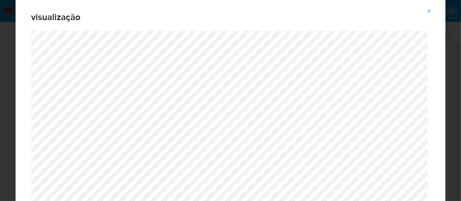
click at [429, 12] on icon "Attachment preview" at bounding box center [429, 11] width 5 height 5
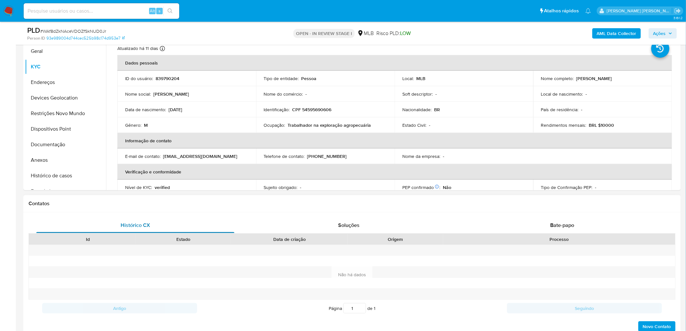
scroll to position [180, 0]
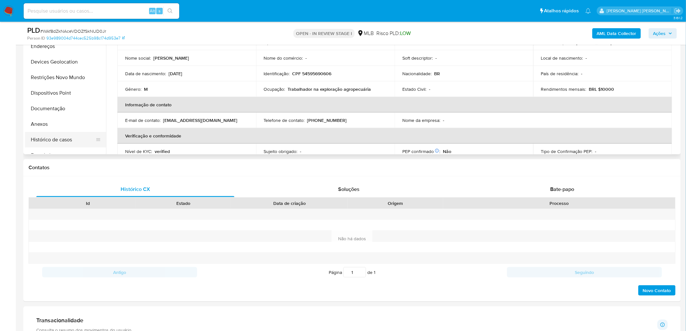
click at [67, 140] on button "Histórico de casos" at bounding box center [63, 140] width 76 height 16
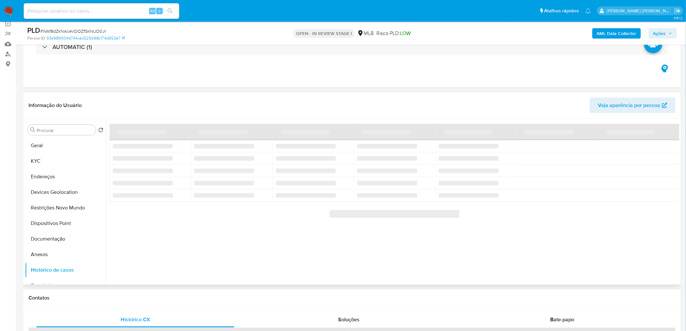
scroll to position [72, 0]
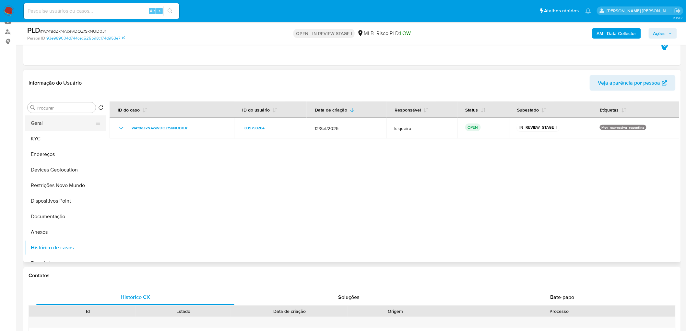
click at [43, 127] on button "Geral" at bounding box center [63, 123] width 76 height 16
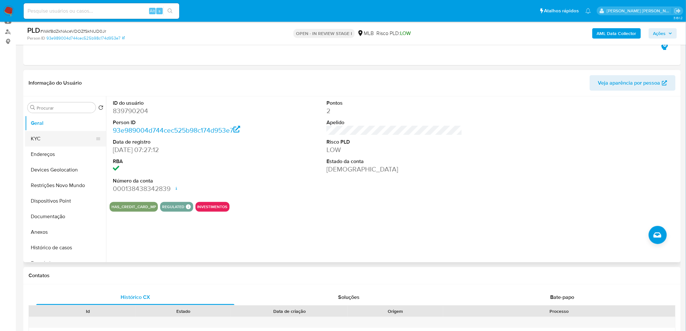
click at [56, 139] on button "KYC" at bounding box center [63, 139] width 76 height 16
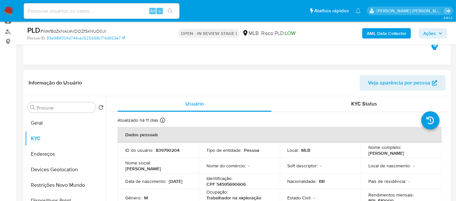
click at [272, 84] on header "Informação do Usuário Veja aparência por pessoa" at bounding box center [237, 83] width 417 height 16
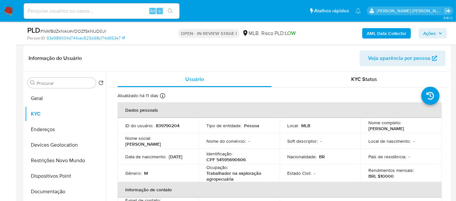
scroll to position [108, 0]
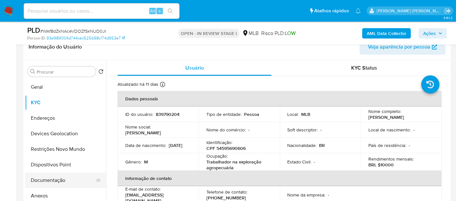
click at [53, 181] on button "Documentação" at bounding box center [63, 181] width 76 height 16
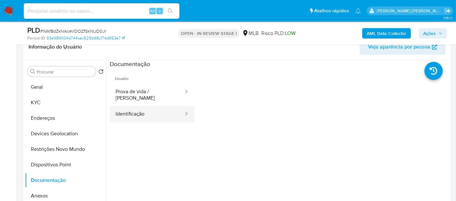
click at [144, 109] on button "Identificação" at bounding box center [147, 114] width 75 height 17
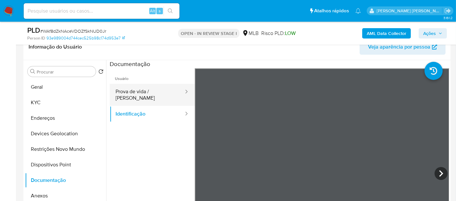
click at [148, 91] on button "Prova de vida / Selfie" at bounding box center [147, 95] width 75 height 22
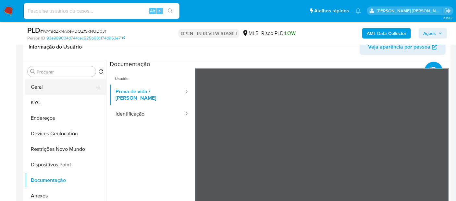
click at [57, 82] on button "Geral" at bounding box center [63, 87] width 76 height 16
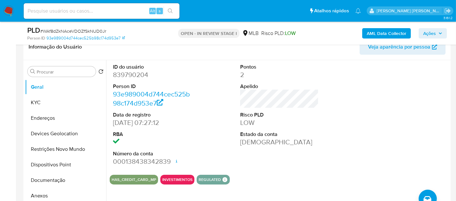
click at [140, 123] on dd "16/04/2023 07:27:12" at bounding box center [152, 122] width 79 height 9
click at [47, 104] on button "KYC" at bounding box center [63, 103] width 76 height 16
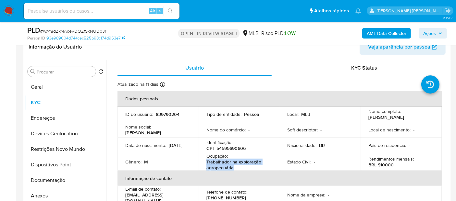
drag, startPoint x: 239, startPoint y: 169, endPoint x: 203, endPoint y: 165, distance: 36.3
click at [203, 165] on td "Ocupação : Trabalhador na exploração agropecuária" at bounding box center [239, 162] width 81 height 18
copy p "Trabalhador na exploração agropecuária"
click at [52, 176] on button "Documentação" at bounding box center [63, 181] width 76 height 16
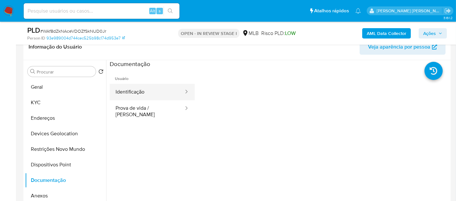
click at [152, 88] on button "Identificação" at bounding box center [147, 92] width 75 height 17
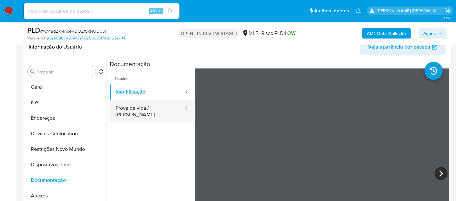
click at [147, 103] on button "Prova de vida / Selfie" at bounding box center [147, 112] width 75 height 22
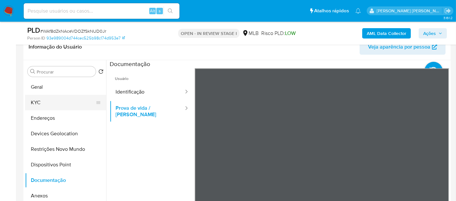
click at [71, 102] on button "KYC" at bounding box center [63, 103] width 76 height 16
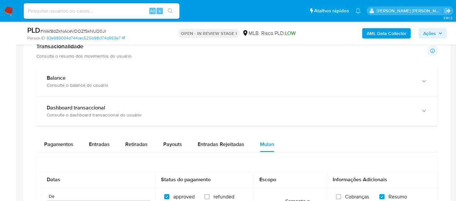
scroll to position [410, 0]
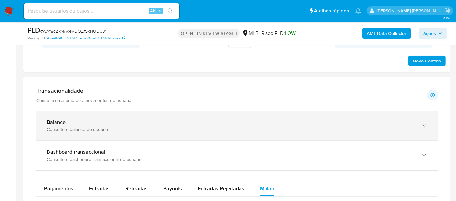
click at [67, 119] on div "Balance" at bounding box center [231, 122] width 368 height 6
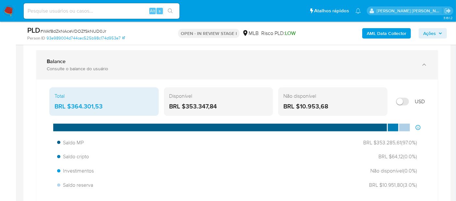
scroll to position [482, 0]
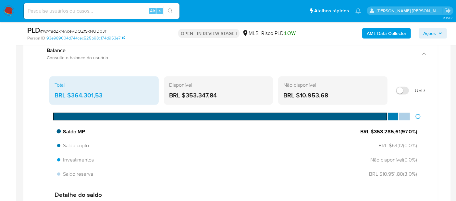
drag, startPoint x: 400, startPoint y: 130, endPoint x: 372, endPoint y: 129, distance: 27.6
click at [372, 129] on span "BRL $353.285,61 ( 97.0 %)" at bounding box center [388, 131] width 57 height 7
drag, startPoint x: 105, startPoint y: 96, endPoint x: 71, endPoint y: 96, distance: 34.4
click at [71, 96] on div "BRL $364.301,53" at bounding box center [103, 95] width 99 height 8
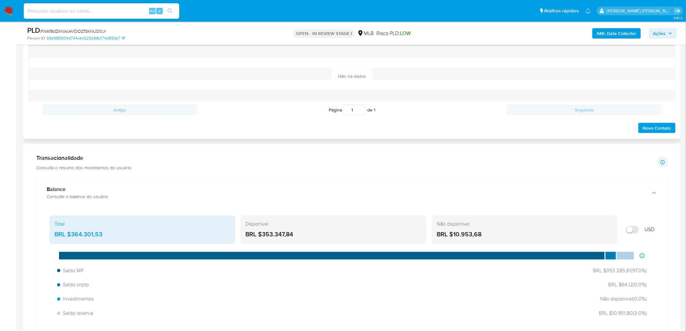
scroll to position [338, 0]
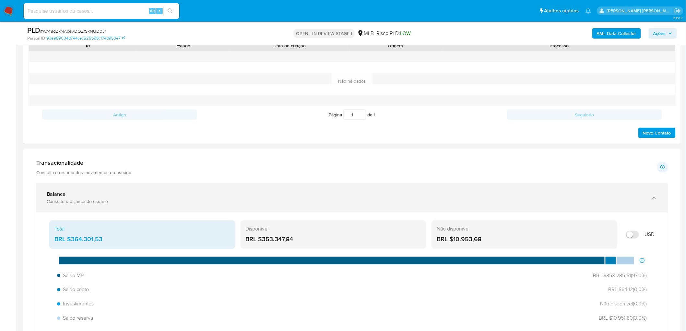
drag, startPoint x: 106, startPoint y: 190, endPoint x: 156, endPoint y: 190, distance: 50.0
click at [106, 190] on div "Balance Consulte o balance do usuário" at bounding box center [352, 198] width 632 height 30
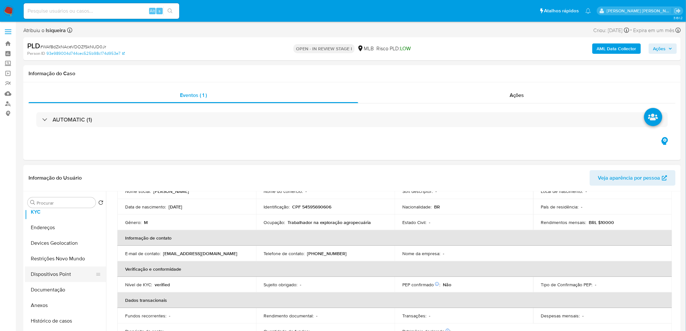
scroll to position [0, 0]
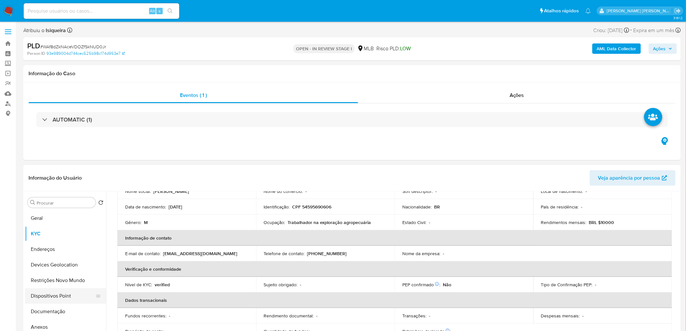
click at [58, 222] on button "Geral" at bounding box center [65, 219] width 81 height 16
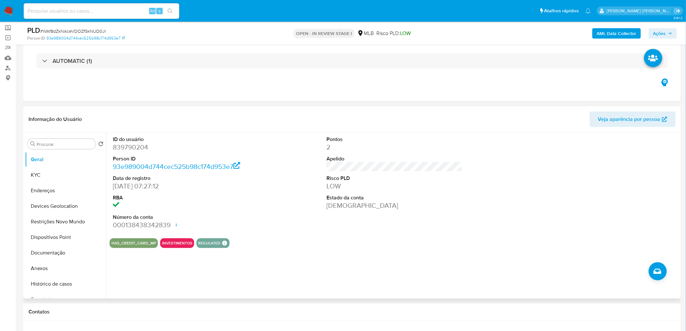
scroll to position [36, 0]
click at [62, 176] on button "KYC" at bounding box center [63, 175] width 76 height 16
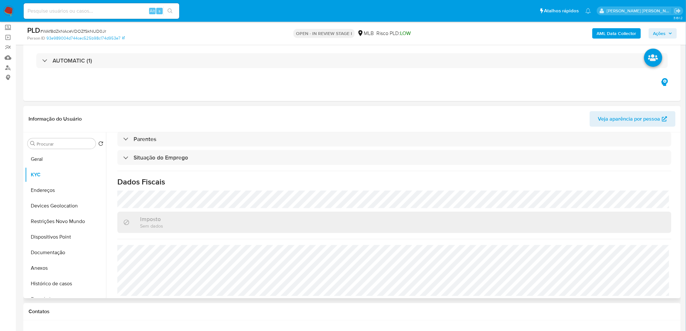
scroll to position [270, 0]
click at [52, 185] on button "Endereços" at bounding box center [63, 191] width 76 height 16
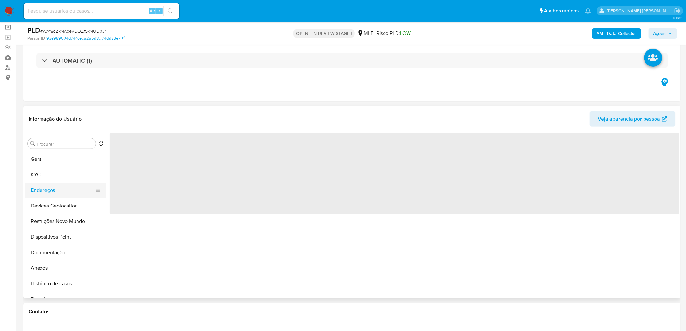
scroll to position [0, 0]
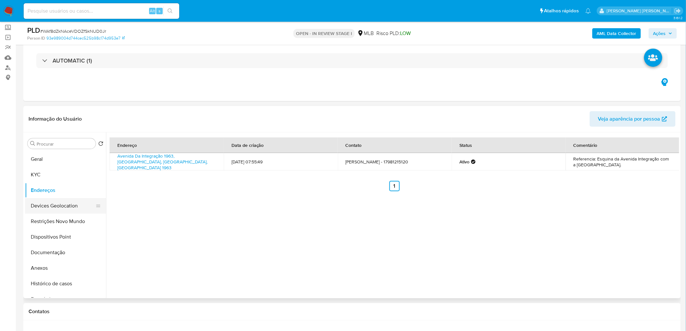
click at [41, 203] on button "Devices Geolocation" at bounding box center [63, 206] width 76 height 16
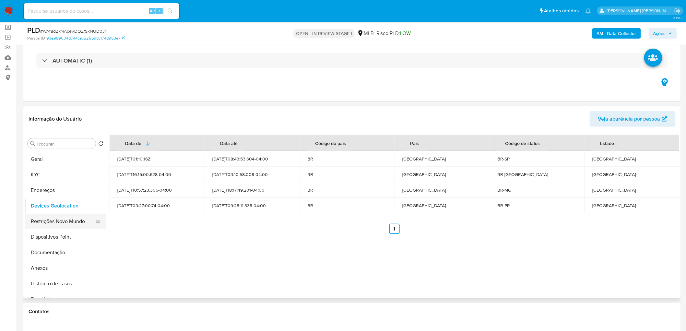
click at [54, 225] on button "Restrições Novo Mundo" at bounding box center [63, 222] width 76 height 16
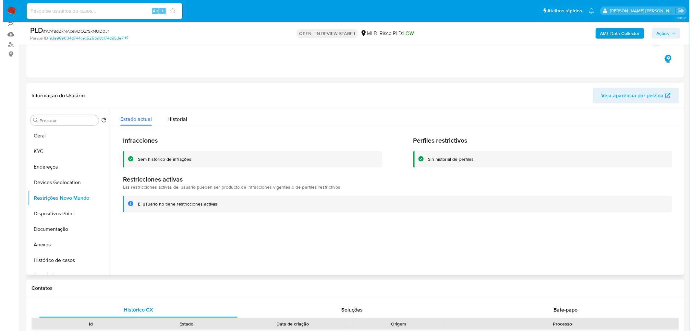
scroll to position [72, 0]
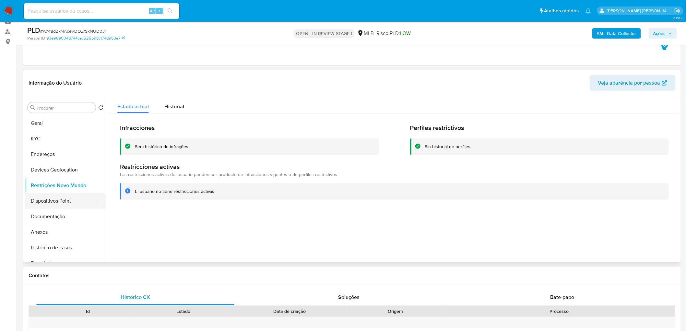
click at [38, 195] on button "Dispositivos Point" at bounding box center [63, 201] width 76 height 16
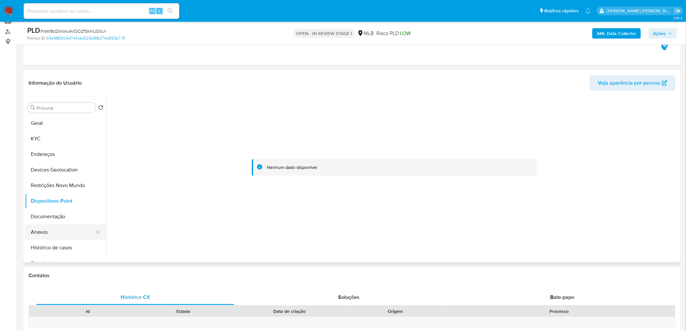
click at [46, 232] on button "Anexos" at bounding box center [63, 232] width 76 height 16
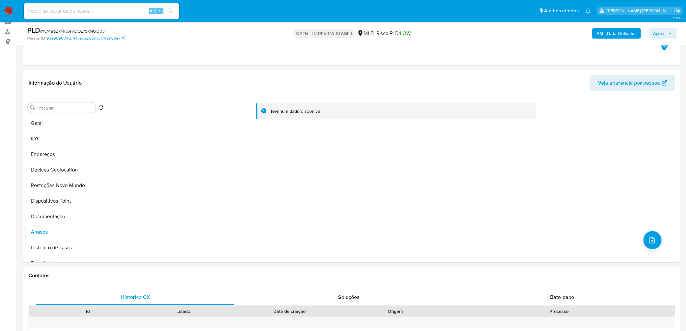
click at [617, 33] on b "AML Data Collector" at bounding box center [617, 33] width 40 height 10
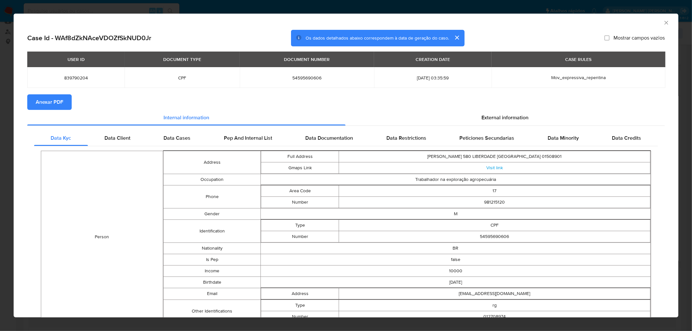
click at [54, 106] on span "Anexar PDF" at bounding box center [50, 102] width 28 height 14
click at [663, 23] on icon "Fechar a janela" at bounding box center [666, 22] width 6 height 6
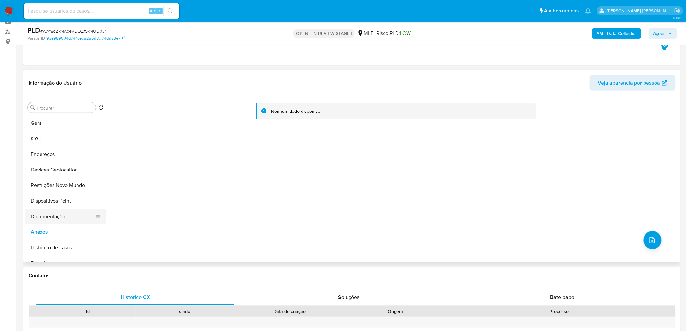
click at [50, 216] on button "Documentação" at bounding box center [63, 217] width 76 height 16
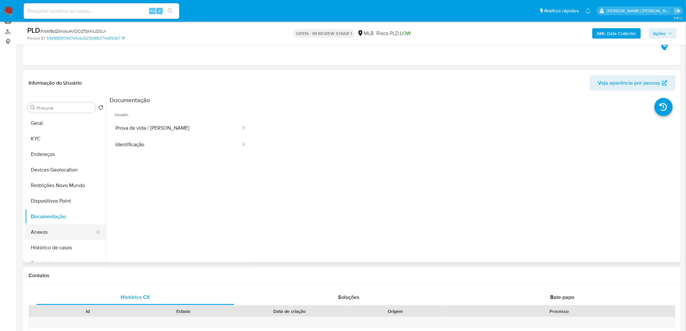
click at [48, 232] on button "Anexos" at bounding box center [63, 232] width 76 height 16
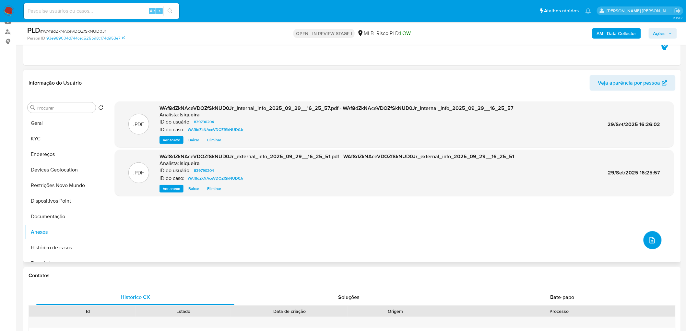
click at [649, 240] on icon "upload-file" at bounding box center [653, 240] width 8 height 8
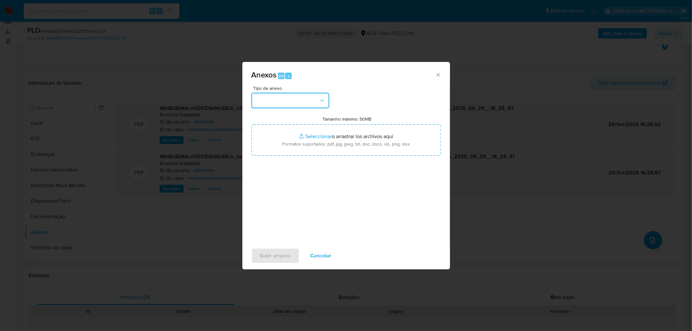
click at [278, 99] on button "button" at bounding box center [290, 101] width 78 height 16
click at [288, 163] on div "OUTROS" at bounding box center [288, 155] width 66 height 16
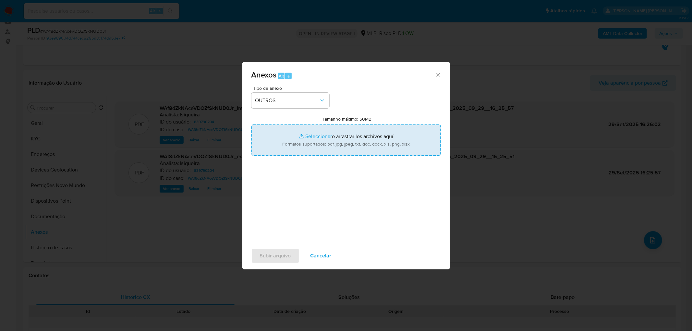
click at [325, 139] on input "Tamanho máximo: 50MB Seleccionar archivos" at bounding box center [345, 140] width 189 height 31
type input "C:\fakepath\Mulan 839790204_2025_09_29_13_59_45.xlsx"
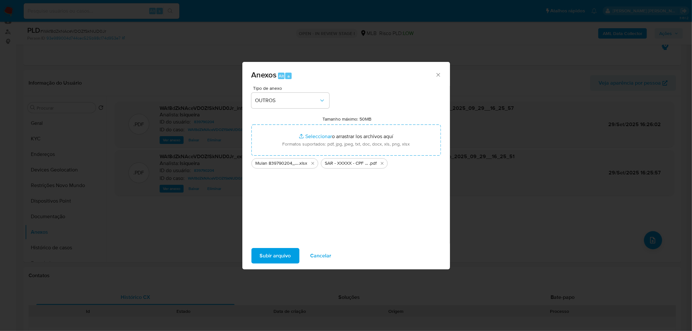
drag, startPoint x: 326, startPoint y: 139, endPoint x: 279, endPoint y: 259, distance: 127.9
click at [279, 259] on span "Subir arquivo" at bounding box center [275, 256] width 31 height 14
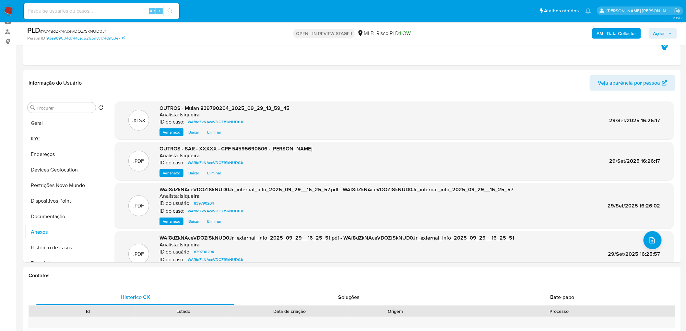
click at [672, 33] on icon "button" at bounding box center [671, 33] width 4 height 4
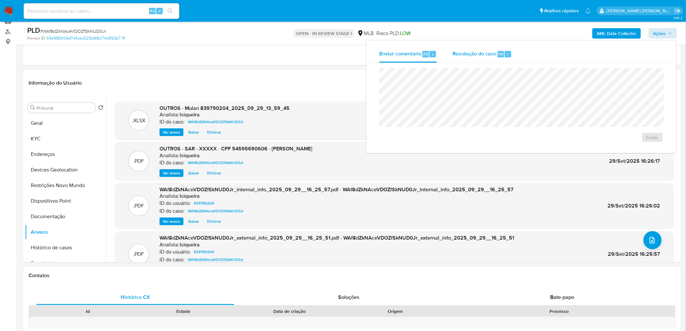
click at [497, 58] on div "Resolução do caso Alt r" at bounding box center [482, 54] width 59 height 17
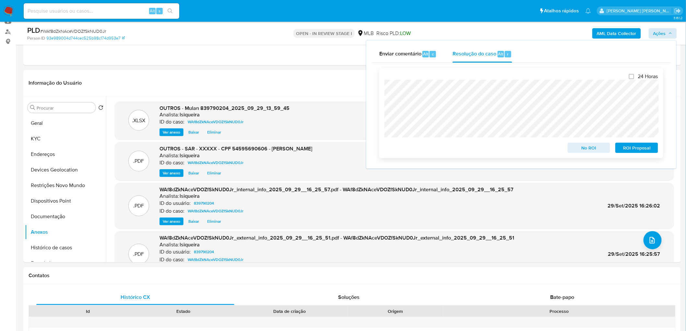
click at [646, 150] on span "ROI Proposal" at bounding box center [637, 147] width 34 height 9
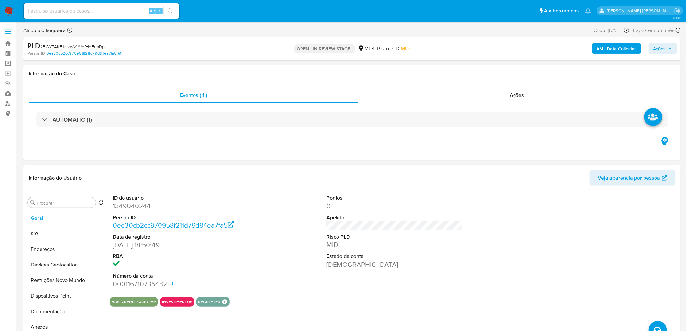
click at [603, 301] on div "HAS_CREDIT_CARD_MP INVESTIMENTOS REGULATED REGULATED MLB BACEN COMPLIES [PERSON…" at bounding box center [395, 302] width 570 height 10
drag, startPoint x: 463, startPoint y: 297, endPoint x: 323, endPoint y: 329, distance: 143.6
click at [461, 297] on div "HAS_CREDIT_CARD_MP INVESTIMENTOS REGULATED REGULATED MLB BACEN COMPLIES [PERSON…" at bounding box center [395, 302] width 570 height 10
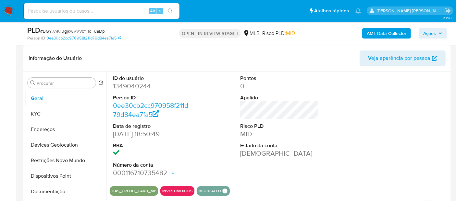
scroll to position [108, 0]
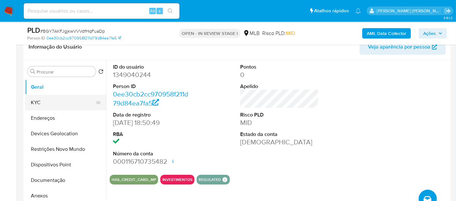
click at [31, 102] on button "KYC" at bounding box center [63, 103] width 76 height 16
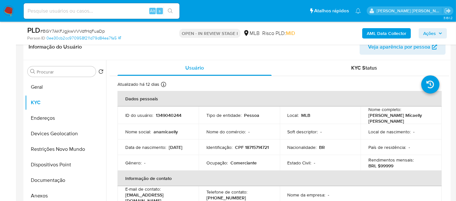
click at [248, 160] on p "Comerciante" at bounding box center [243, 163] width 26 height 6
copy p "Comerciante"
click at [56, 163] on button "Dispositivos Point" at bounding box center [63, 165] width 76 height 16
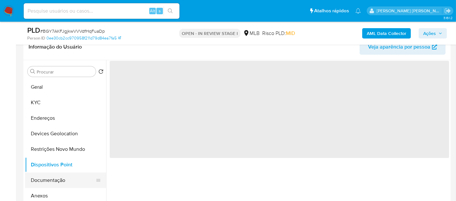
click at [52, 181] on button "Documentação" at bounding box center [63, 181] width 76 height 16
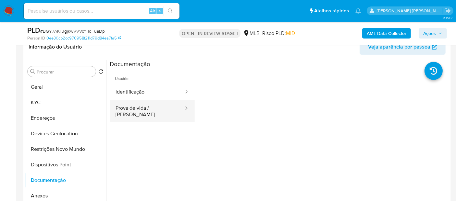
click at [149, 111] on button "Prova de vida / [PERSON_NAME]" at bounding box center [147, 112] width 75 height 22
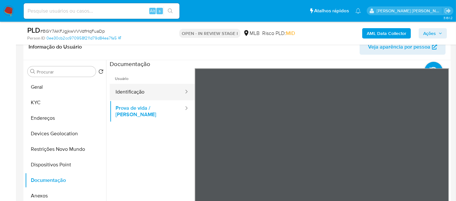
click at [156, 91] on button "Identificação" at bounding box center [147, 92] width 75 height 17
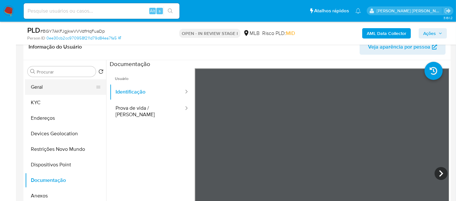
click at [71, 86] on button "Geral" at bounding box center [63, 87] width 76 height 16
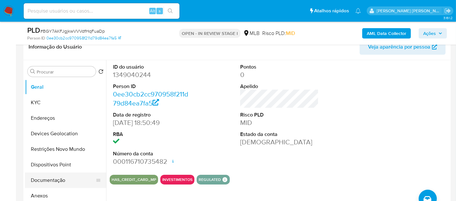
click at [36, 183] on button "Documentação" at bounding box center [63, 181] width 76 height 16
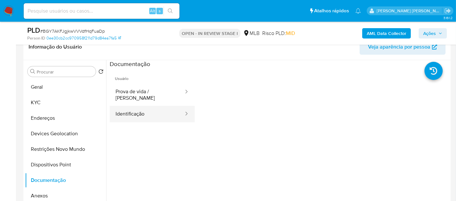
click at [132, 106] on button "Identificação" at bounding box center [147, 114] width 75 height 17
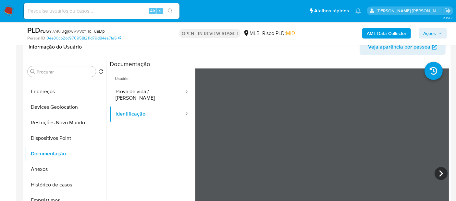
scroll to position [72, 0]
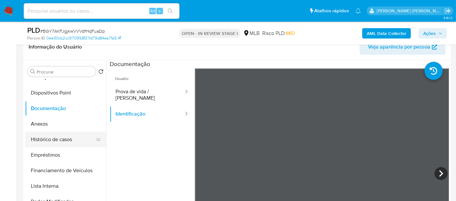
click at [69, 141] on button "Histórico de casos" at bounding box center [63, 140] width 76 height 16
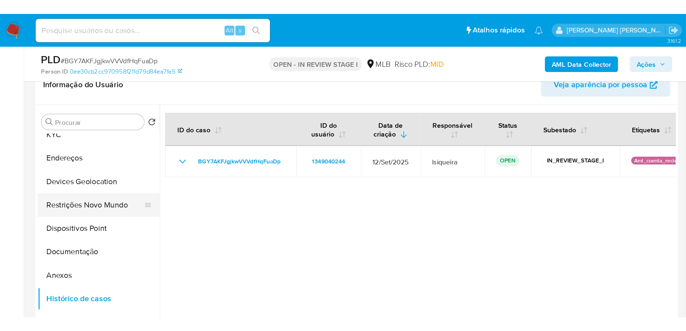
scroll to position [0, 0]
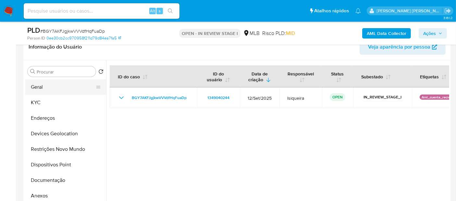
click at [63, 91] on button "Geral" at bounding box center [63, 87] width 76 height 16
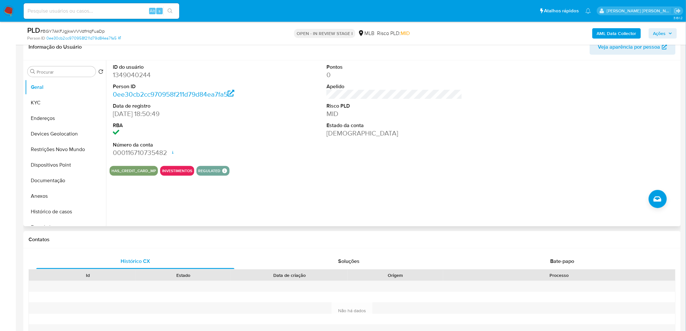
click at [283, 170] on div "HAS_CREDIT_CARD_MP INVESTIMENTOS REGULATED REGULATED MLB BACEN COMPLIES [PERSON…" at bounding box center [395, 171] width 570 height 10
click at [38, 109] on button "KYC" at bounding box center [63, 103] width 76 height 16
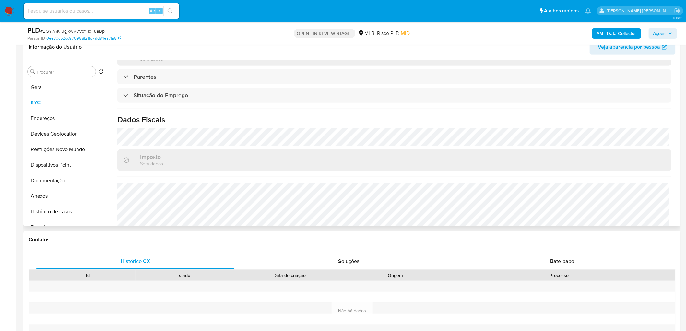
scroll to position [270, 0]
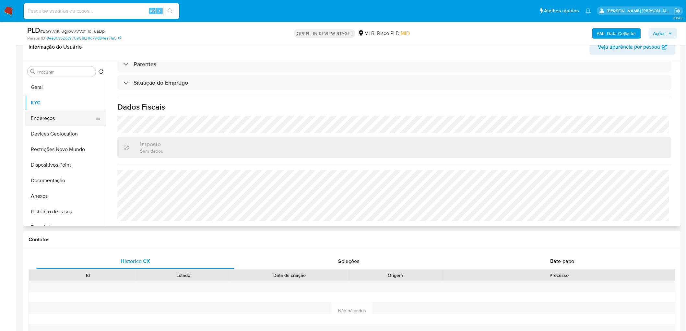
click at [43, 118] on button "Endereços" at bounding box center [63, 119] width 76 height 16
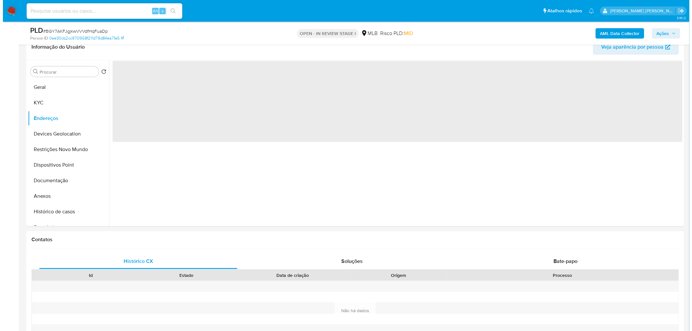
scroll to position [0, 0]
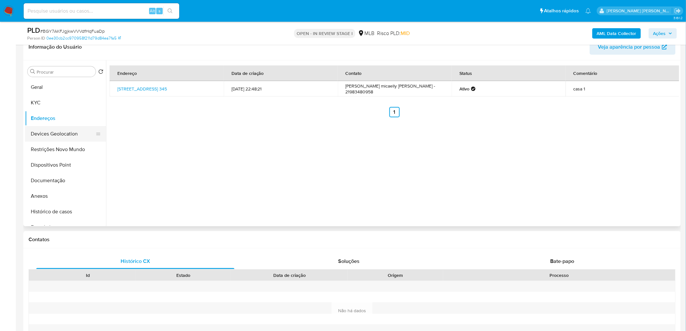
click at [62, 137] on button "Devices Geolocation" at bounding box center [63, 134] width 76 height 16
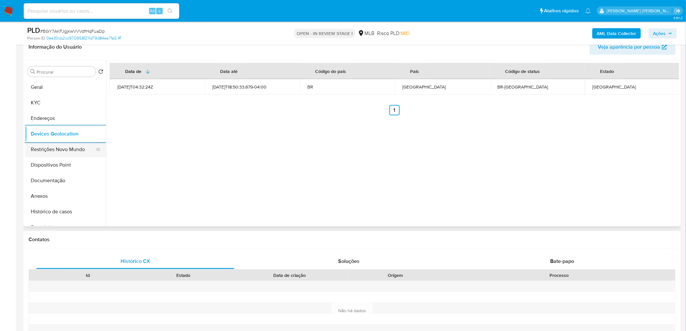
click at [54, 151] on button "Restrições Novo Mundo" at bounding box center [63, 150] width 76 height 16
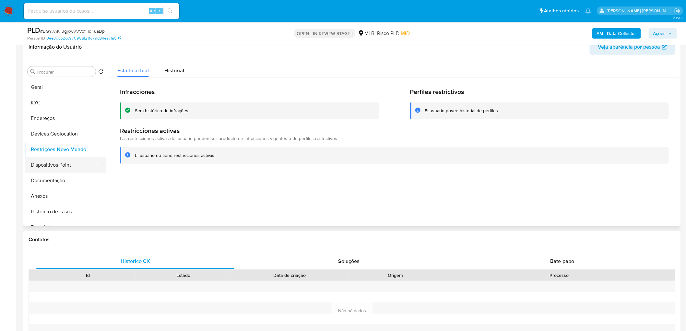
drag, startPoint x: 234, startPoint y: 210, endPoint x: 56, endPoint y: 165, distance: 182.7
click at [57, 166] on button "Dispositivos Point" at bounding box center [63, 165] width 76 height 16
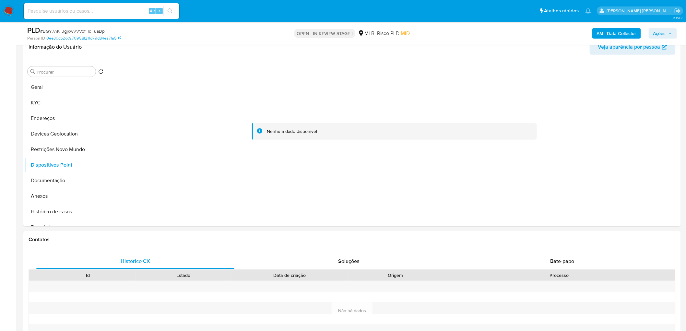
click at [601, 34] on b "AML Data Collector" at bounding box center [617, 33] width 40 height 10
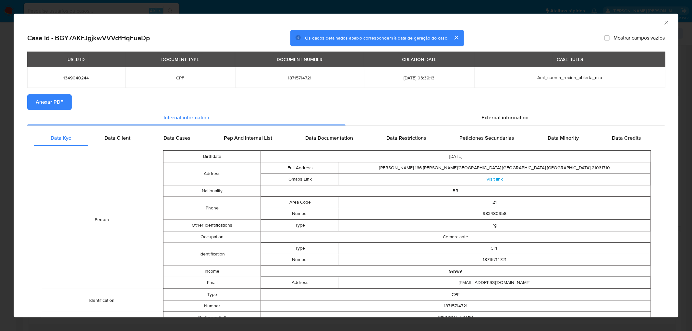
click at [50, 105] on span "Anexar PDF" at bounding box center [50, 102] width 28 height 14
click at [664, 21] on icon "Fechar a janela" at bounding box center [666, 23] width 4 height 4
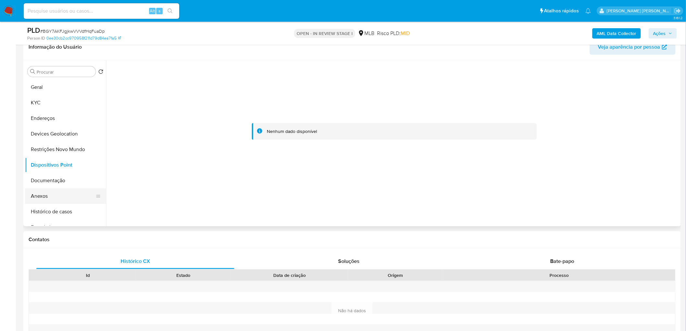
click at [59, 194] on button "Anexos" at bounding box center [63, 196] width 76 height 16
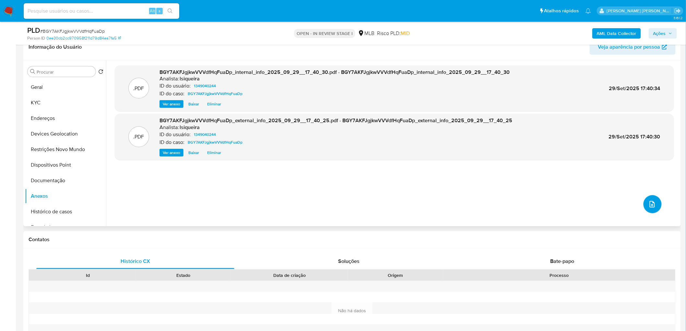
click at [651, 202] on icon "upload-file" at bounding box center [653, 204] width 8 height 8
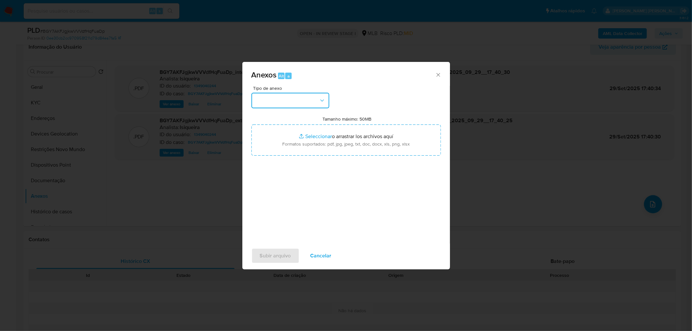
click at [310, 99] on button "button" at bounding box center [290, 101] width 78 height 16
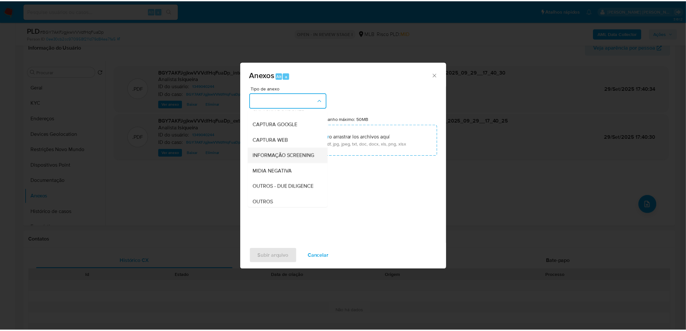
scroll to position [36, 0]
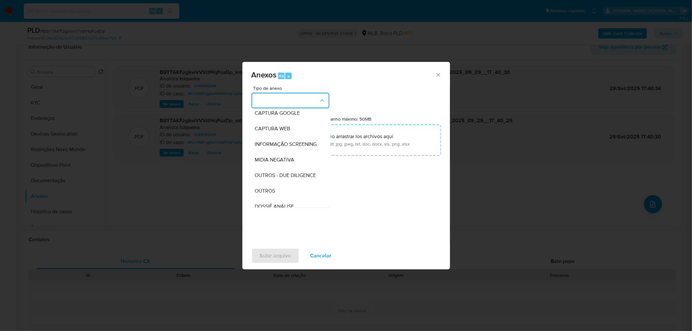
click at [267, 197] on div "OUTROS" at bounding box center [288, 191] width 66 height 16
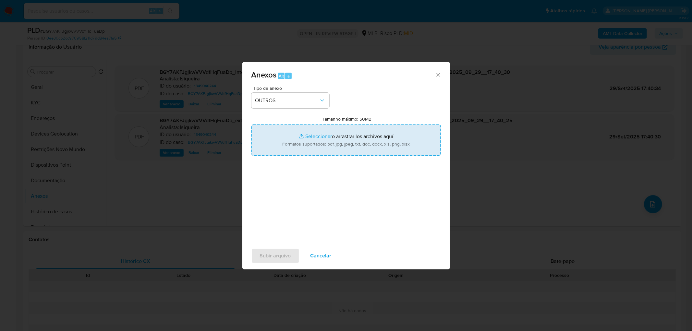
click at [320, 132] on input "Tamanho máximo: 50MB Seleccionar archivos" at bounding box center [345, 140] width 189 height 31
type input "C:\fakepath\Mulan 1349040244_2025_09_29_14_20_03.xlsx"
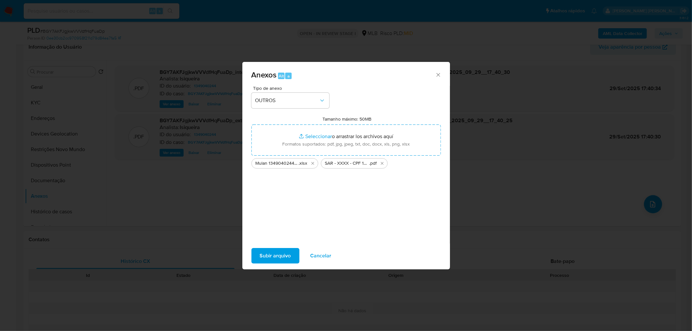
drag, startPoint x: 320, startPoint y: 132, endPoint x: 262, endPoint y: 258, distance: 138.3
click at [262, 258] on span "Subir arquivo" at bounding box center [275, 256] width 31 height 14
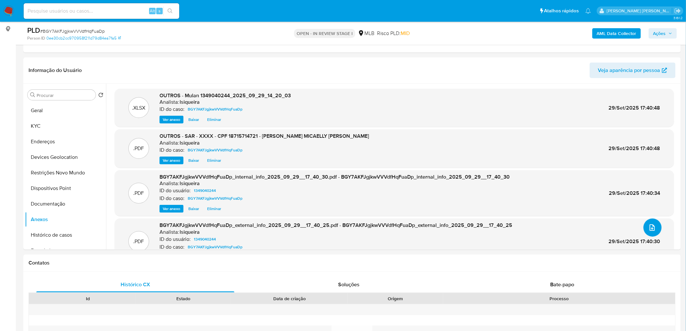
scroll to position [72, 0]
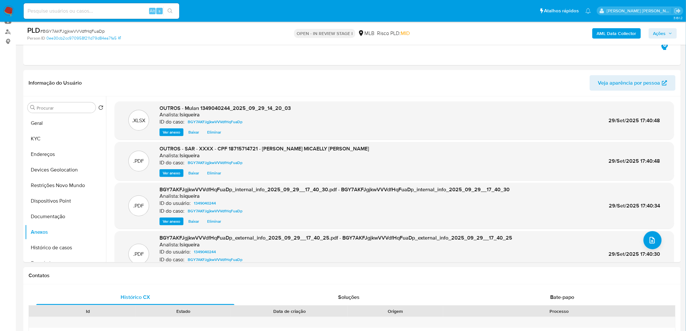
click at [666, 33] on span "Ações" at bounding box center [660, 33] width 13 height 10
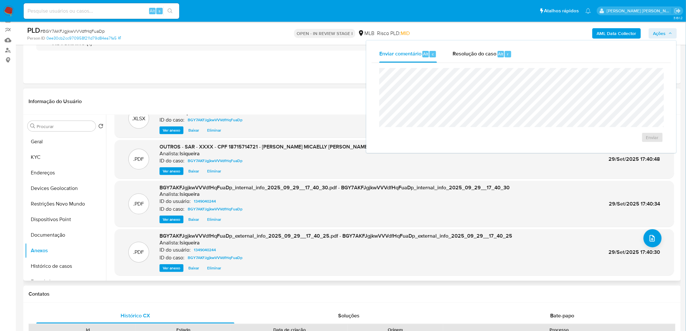
scroll to position [36, 0]
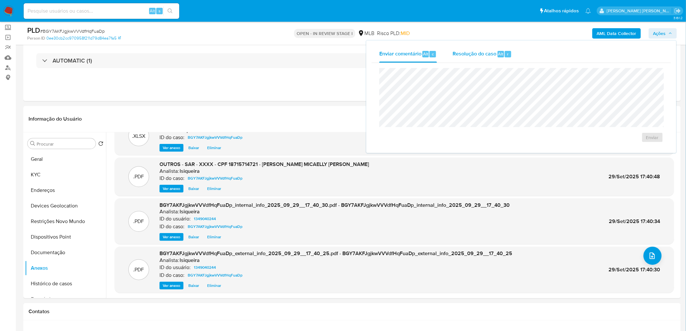
click at [484, 59] on div "Resolução do caso Alt r" at bounding box center [482, 54] width 59 height 17
click at [629, 145] on span "ROI Proposal" at bounding box center [637, 147] width 34 height 9
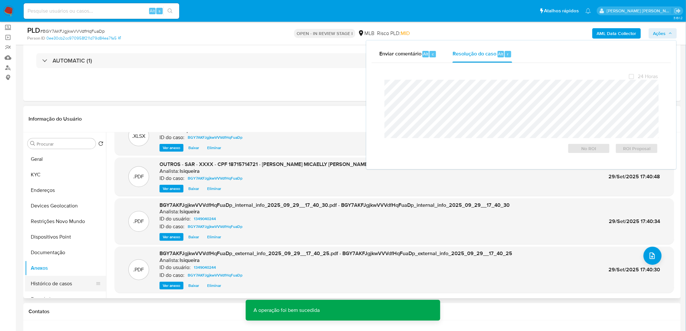
click at [36, 284] on button "Histórico de casos" at bounding box center [63, 284] width 76 height 16
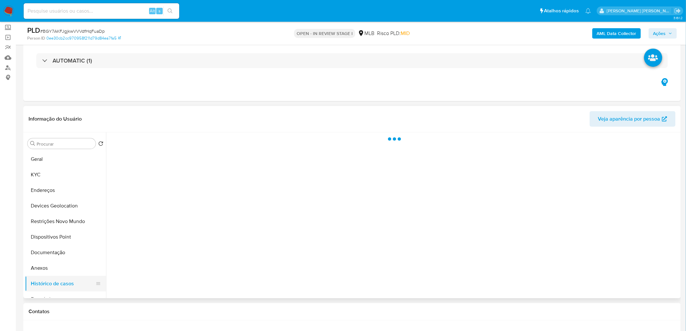
scroll to position [0, 0]
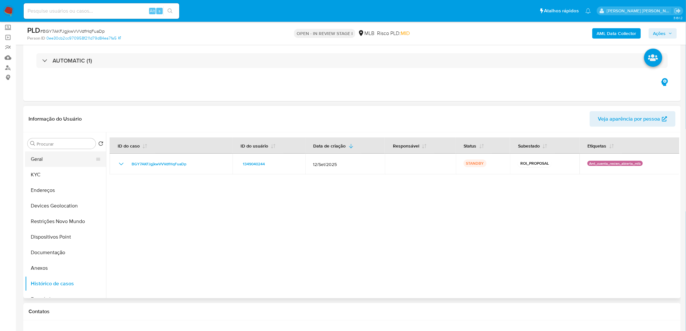
click at [60, 162] on button "Geral" at bounding box center [63, 159] width 76 height 16
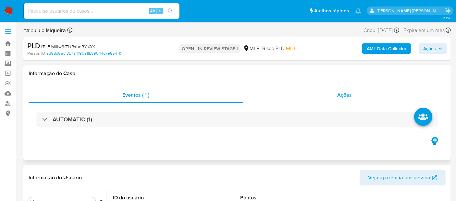
select select "10"
click at [345, 94] on span "Ações" at bounding box center [344, 94] width 15 height 7
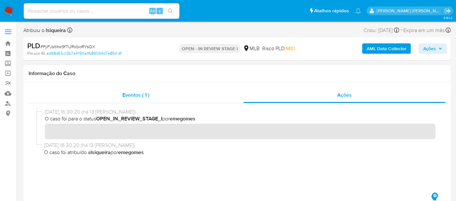
click at [159, 91] on div "Eventos ( 1 )" at bounding box center [136, 96] width 215 height 16
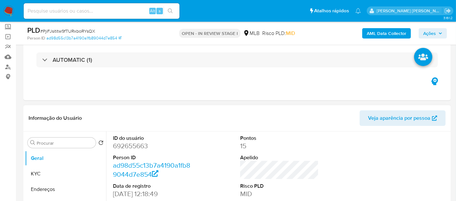
scroll to position [36, 0]
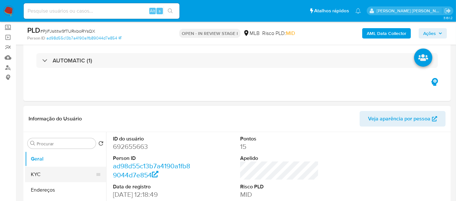
click at [44, 172] on button "KYC" at bounding box center [63, 175] width 76 height 16
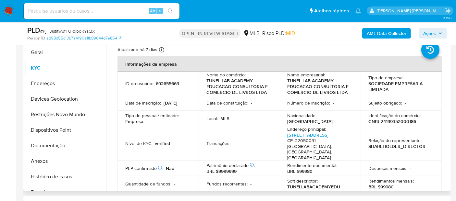
scroll to position [144, 0]
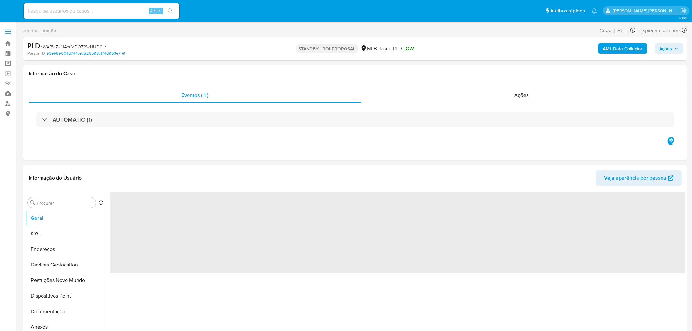
select select "10"
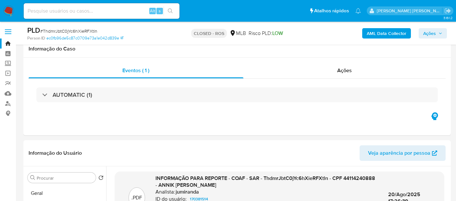
select select "10"
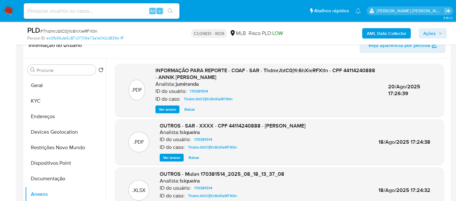
click at [4, 8] on img at bounding box center [8, 11] width 11 height 11
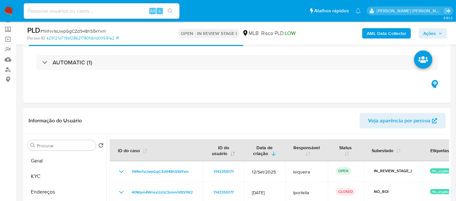
scroll to position [106, 0]
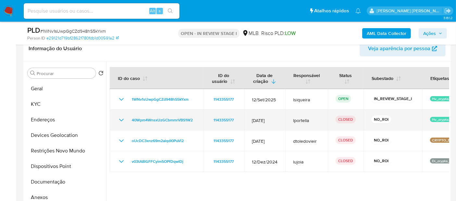
click at [121, 121] on icon "Mostrar/Ocultar" at bounding box center [121, 120] width 8 height 8
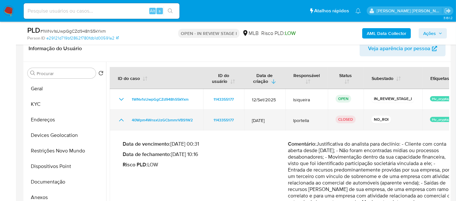
click at [121, 121] on icon "Mostrar/Ocultar" at bounding box center [121, 120] width 8 height 8
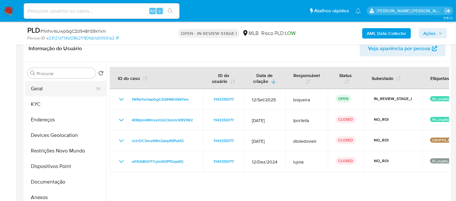
click at [62, 89] on button "Geral" at bounding box center [63, 89] width 76 height 16
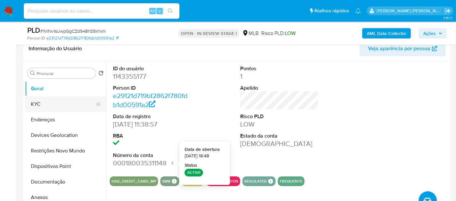
click at [65, 103] on button "KYC" at bounding box center [63, 105] width 76 height 16
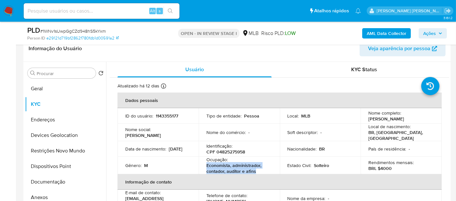
drag, startPoint x: 245, startPoint y: 170, endPoint x: 205, endPoint y: 163, distance: 41.1
click at [205, 163] on td "Ocupação : Economista, administrador, contador, auditor e afins" at bounding box center [239, 166] width 81 height 18
copy p "Economista, administrador, contador, auditor e afins"
click at [54, 179] on button "Documentação" at bounding box center [63, 183] width 76 height 16
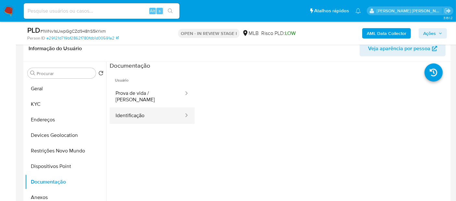
click at [146, 108] on button "Identificação" at bounding box center [147, 116] width 75 height 17
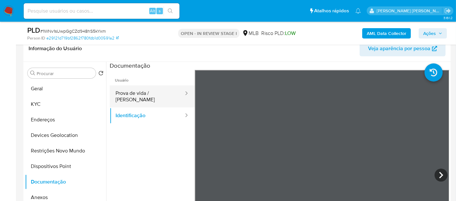
click at [156, 97] on button "Prova de vida / Selfie" at bounding box center [147, 97] width 75 height 22
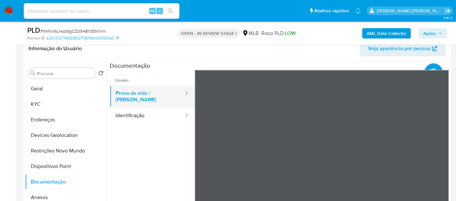
click at [143, 97] on button "Prova de vida / Selfie" at bounding box center [147, 97] width 75 height 22
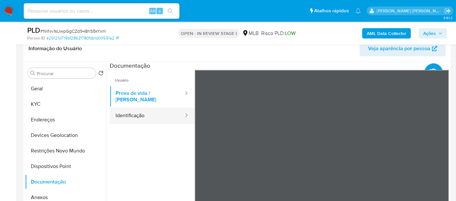
click at [134, 114] on button "Identificação" at bounding box center [147, 116] width 75 height 17
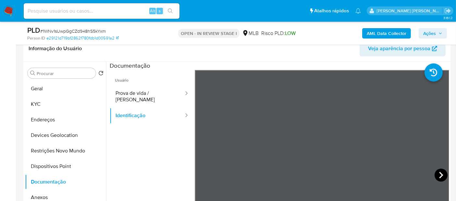
click at [436, 170] on icon at bounding box center [440, 175] width 13 height 13
click at [202, 170] on icon at bounding box center [202, 175] width 13 height 13
click at [52, 87] on button "Geral" at bounding box center [63, 89] width 76 height 16
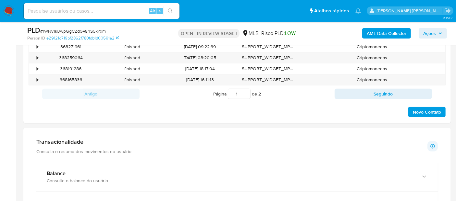
scroll to position [395, 0]
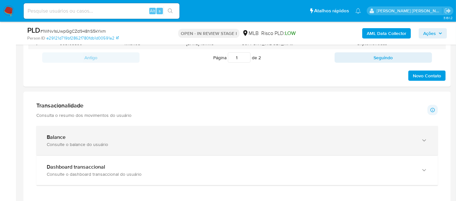
click at [120, 149] on div "Balance Consulte o balance do usuário" at bounding box center [236, 141] width 401 height 30
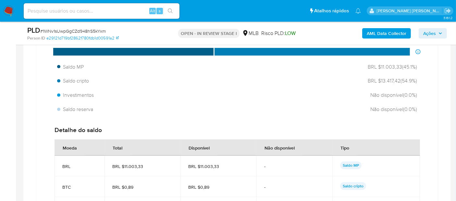
scroll to position [539, 0]
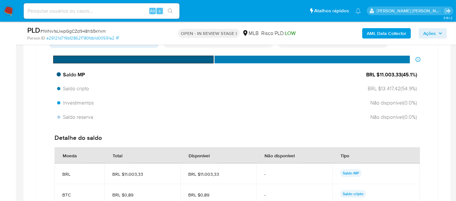
drag, startPoint x: 400, startPoint y: 74, endPoint x: 378, endPoint y: 75, distance: 22.1
click at [378, 75] on span "BRL $11.003,33 ( 45.1 %)" at bounding box center [391, 74] width 51 height 7
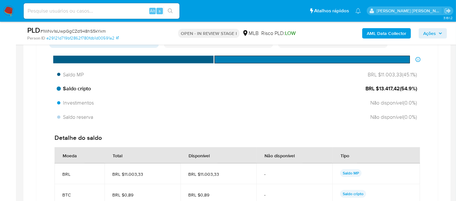
drag, startPoint x: 398, startPoint y: 89, endPoint x: 396, endPoint y: 86, distance: 3.5
click at [378, 88] on span "BRL $13.417,42 ( 54.9 %)" at bounding box center [391, 88] width 52 height 7
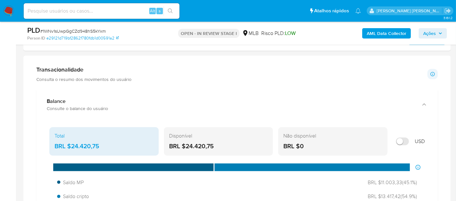
scroll to position [429, 0]
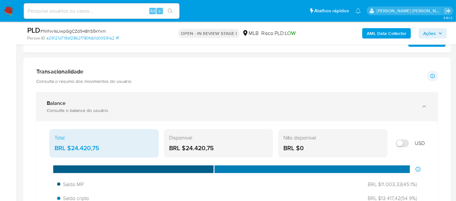
click at [84, 96] on div "Balance Consulte o balance do usuário" at bounding box center [236, 107] width 401 height 30
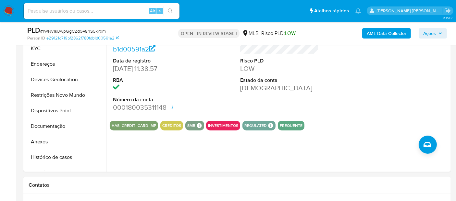
scroll to position [136, 0]
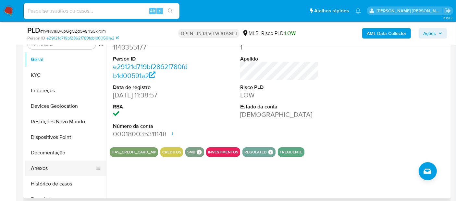
click at [46, 172] on button "Anexos" at bounding box center [63, 169] width 76 height 16
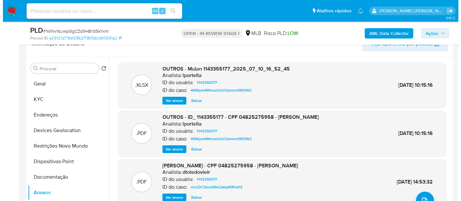
scroll to position [100, 0]
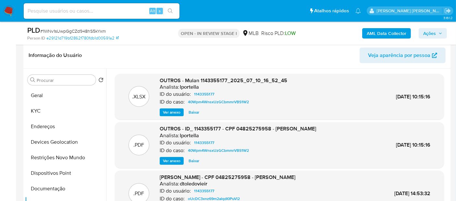
click at [171, 159] on span "Ver anexo" at bounding box center [172, 161] width 18 height 6
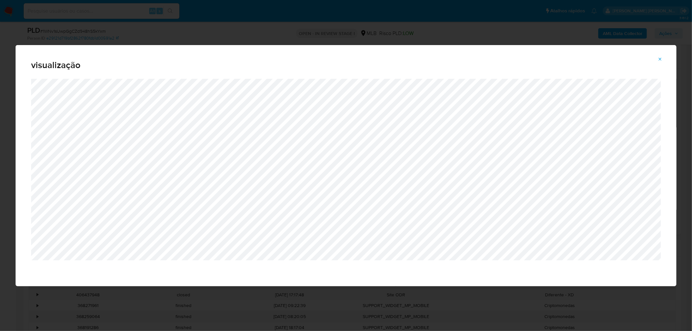
click at [455, 58] on icon "Attachment preview" at bounding box center [660, 59] width 5 height 5
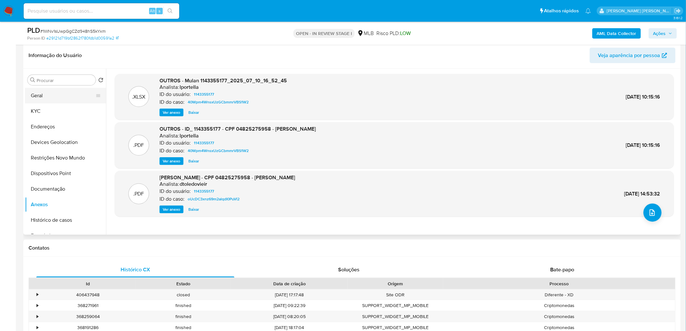
click at [50, 98] on button "Geral" at bounding box center [63, 96] width 76 height 16
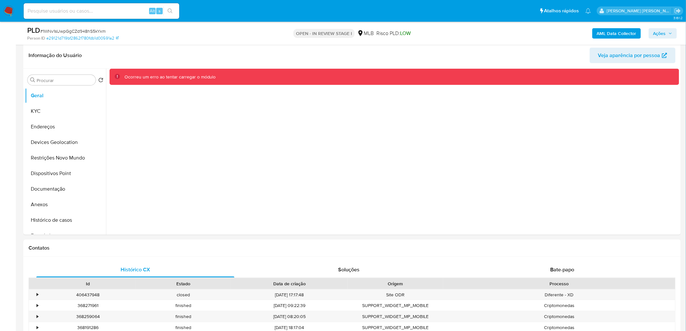
drag, startPoint x: 39, startPoint y: 95, endPoint x: 209, endPoint y: 122, distance: 171.7
click at [39, 97] on button "Geral" at bounding box center [65, 96] width 81 height 16
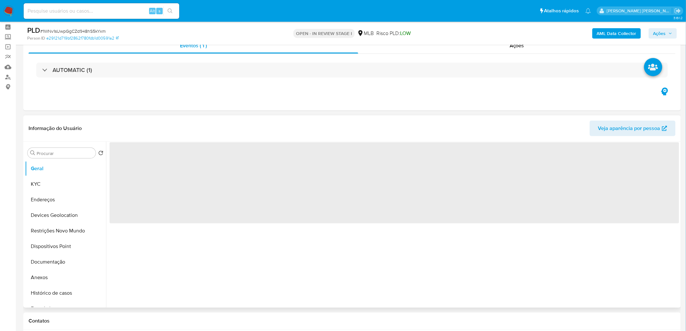
scroll to position [72, 0]
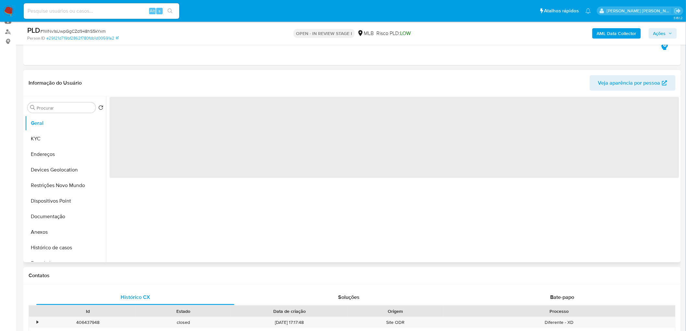
select select "10"
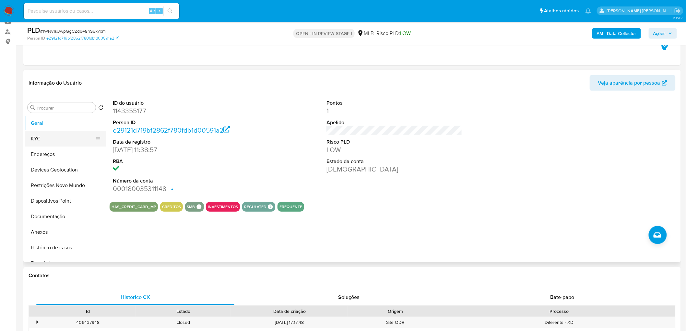
click at [54, 141] on button "KYC" at bounding box center [63, 139] width 76 height 16
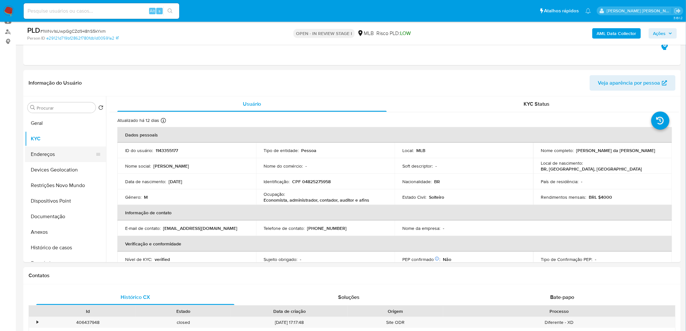
click at [42, 158] on button "Endereços" at bounding box center [63, 155] width 76 height 16
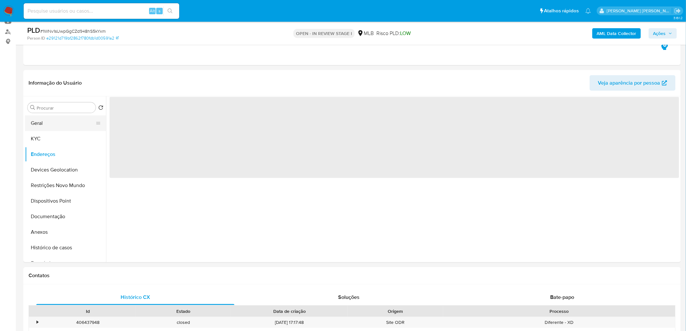
click at [45, 127] on button "Geral" at bounding box center [63, 123] width 76 height 16
click at [40, 140] on button "KYC" at bounding box center [63, 139] width 76 height 16
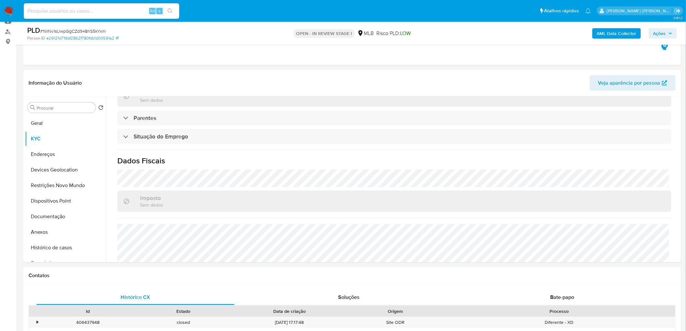
scroll to position [270, 0]
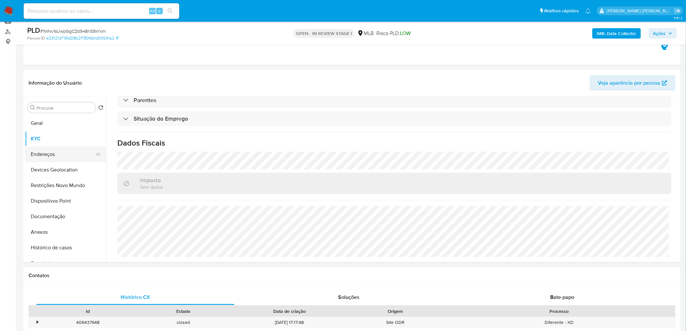
click at [41, 150] on button "Endereços" at bounding box center [63, 155] width 76 height 16
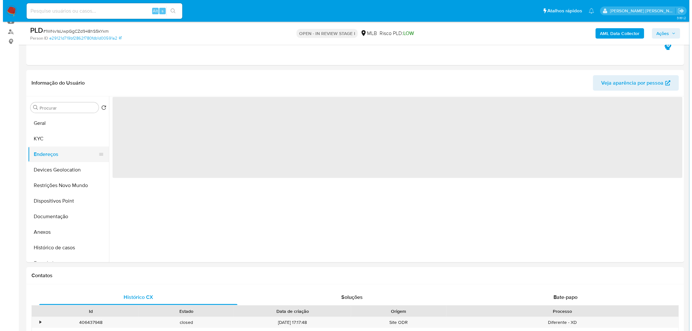
scroll to position [0, 0]
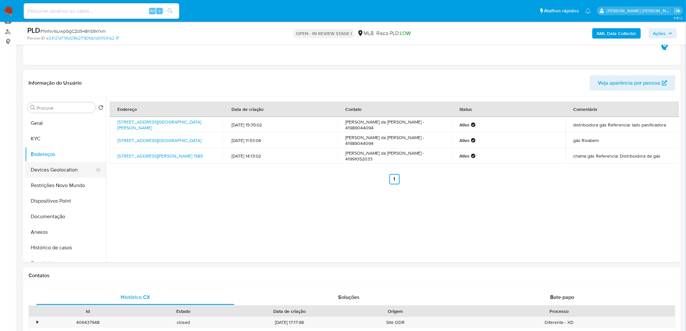
click at [58, 166] on button "Devices Geolocation" at bounding box center [63, 170] width 76 height 16
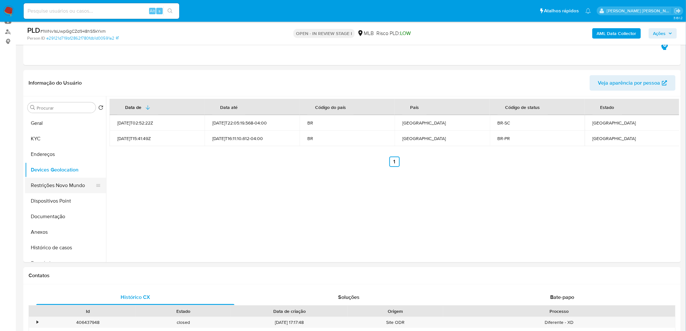
click at [70, 191] on button "Restrições Novo Mundo" at bounding box center [63, 186] width 76 height 16
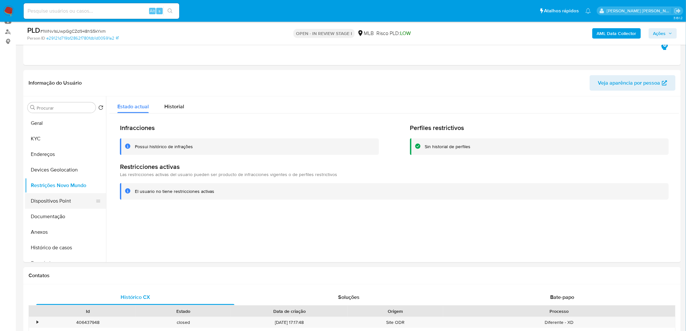
click at [68, 195] on button "Dispositivos Point" at bounding box center [63, 201] width 76 height 16
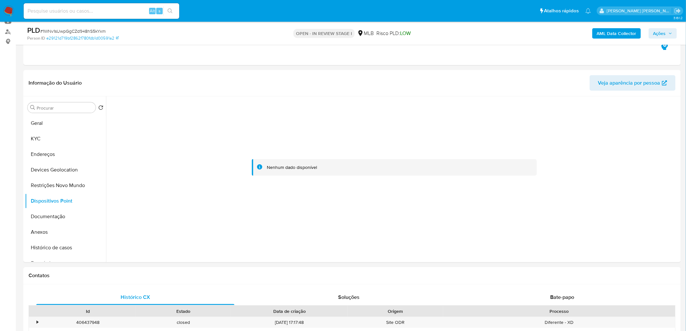
click at [326, 231] on div at bounding box center [395, 167] width 570 height 143
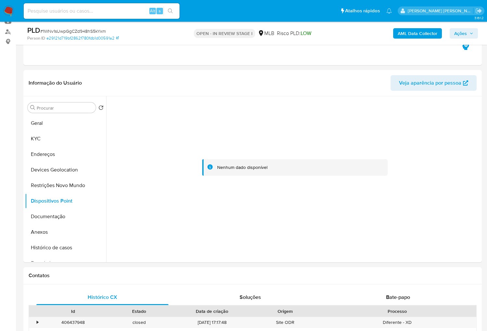
click at [330, 205] on div at bounding box center [295, 167] width 370 height 143
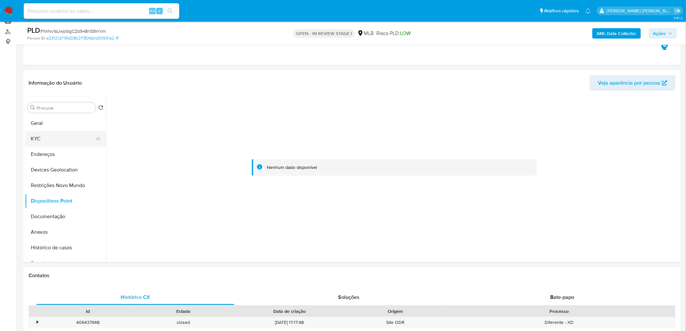
click at [65, 135] on button "KYC" at bounding box center [63, 139] width 76 height 16
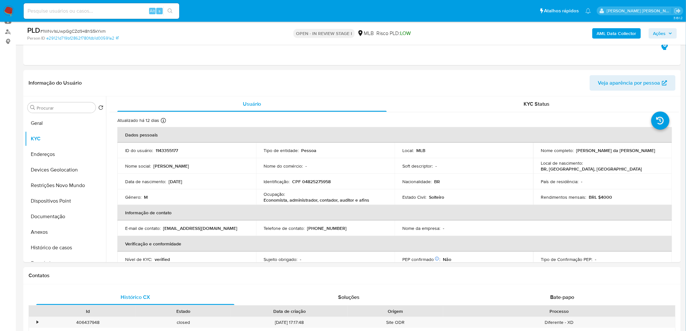
click at [613, 30] on b "AML Data Collector" at bounding box center [617, 33] width 40 height 10
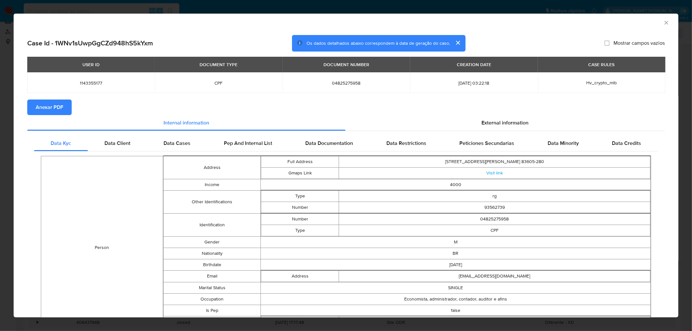
click at [40, 112] on span "Anexar PDF" at bounding box center [50, 107] width 28 height 14
click at [663, 21] on icon "Fechar a janela" at bounding box center [666, 22] width 6 height 6
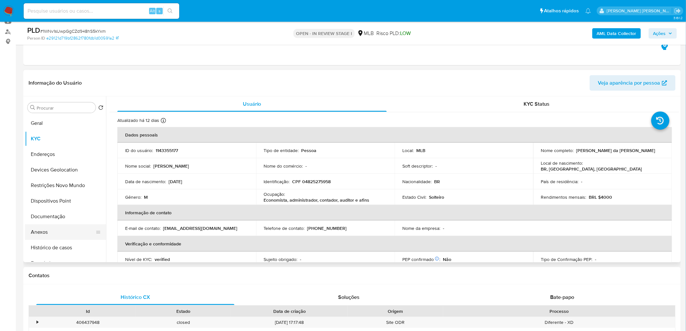
click at [52, 228] on button "Anexos" at bounding box center [63, 232] width 76 height 16
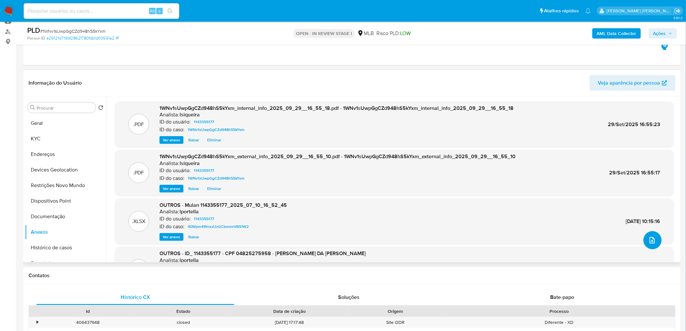
click at [650, 236] on span "upload-file" at bounding box center [652, 240] width 7 height 8
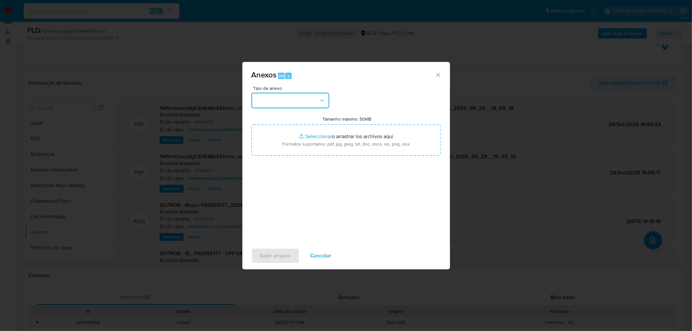
click at [288, 97] on button "button" at bounding box center [290, 101] width 78 height 16
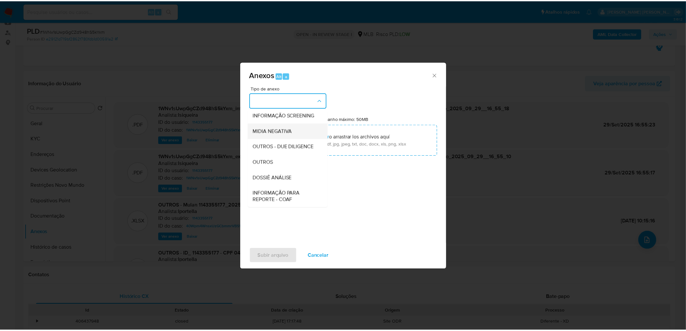
scroll to position [72, 0]
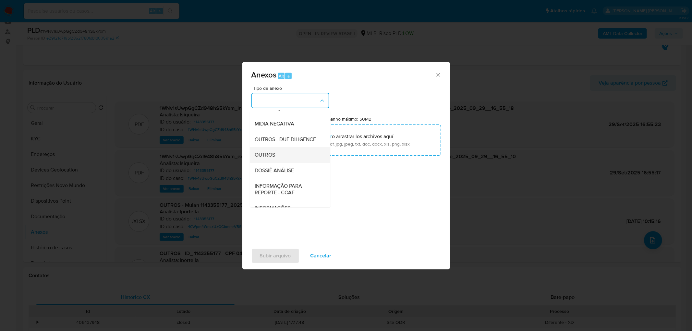
click at [277, 163] on div "OUTROS" at bounding box center [288, 155] width 66 height 16
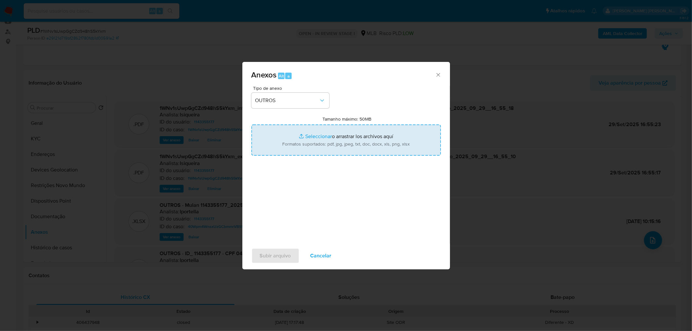
click at [302, 148] on input "Tamanho máximo: 50MB Seleccionar archivos" at bounding box center [345, 140] width 189 height 31
type input "C:\fakepath\Mulan 1143355177_2025_09_29_13_51_46.xlsx"
click at [267, 249] on span "Subir arquivo" at bounding box center [275, 256] width 31 height 14
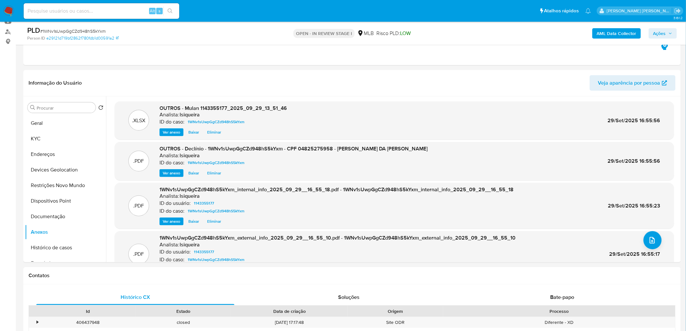
click at [662, 33] on span "Ações" at bounding box center [660, 33] width 13 height 10
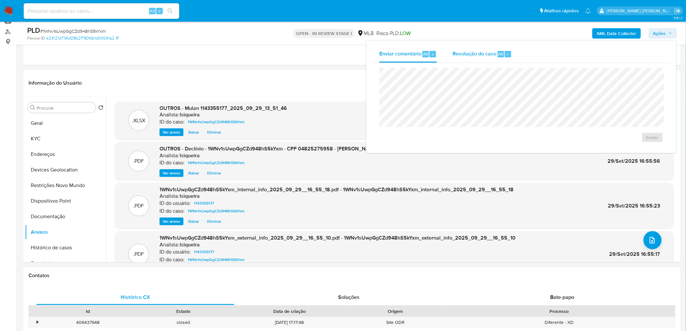
click at [491, 50] on span "Resolução do caso" at bounding box center [475, 53] width 44 height 7
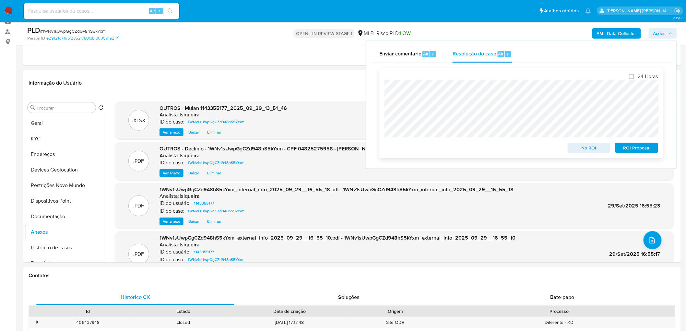
click at [591, 145] on span "No ROI" at bounding box center [590, 147] width 34 height 9
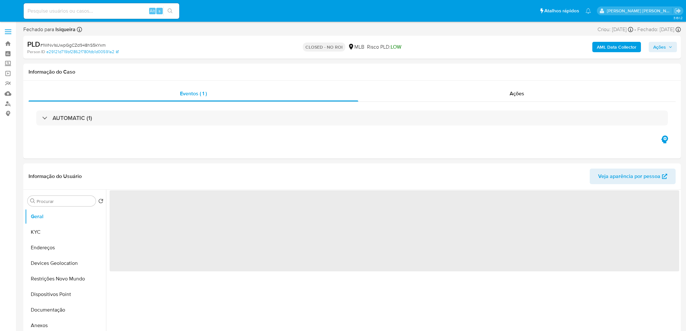
select select "10"
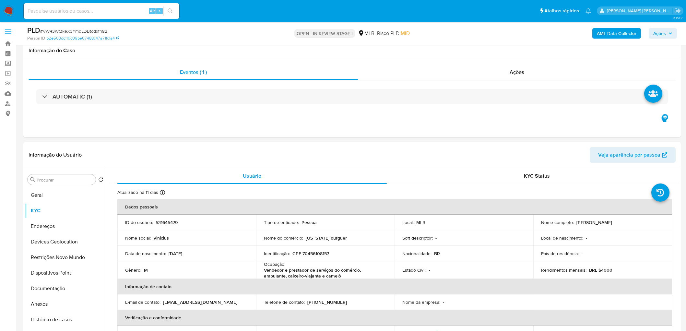
scroll to position [420, 0]
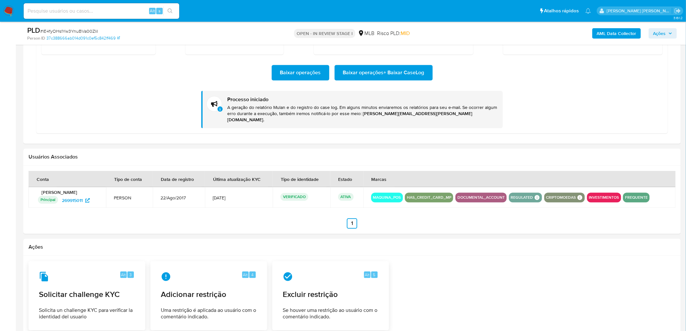
scroll to position [180, 0]
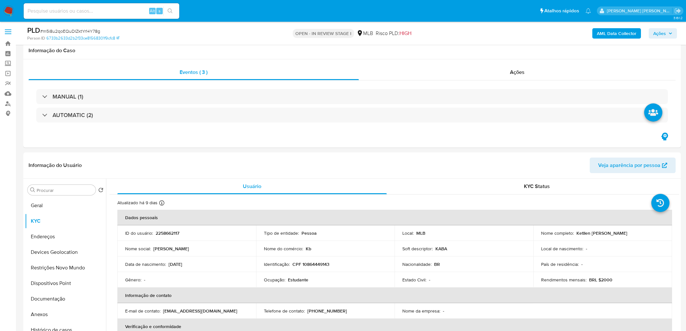
scroll to position [573, 0]
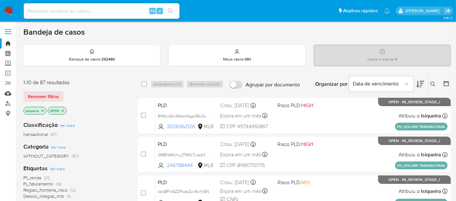
click at [7, 89] on link "Mulan" at bounding box center [38, 94] width 77 height 10
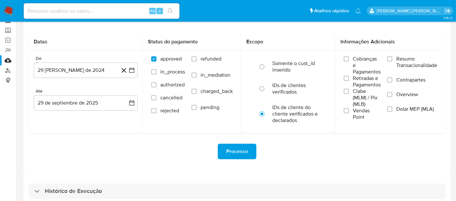
scroll to position [67, 0]
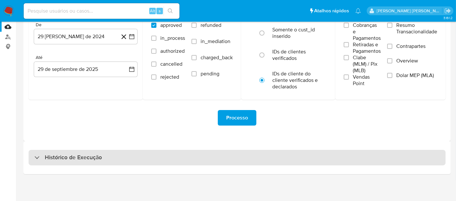
click at [205, 159] on div "Histórico de Execução" at bounding box center [237, 158] width 417 height 16
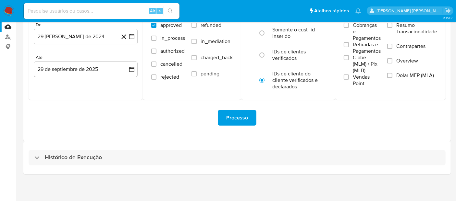
select select "10"
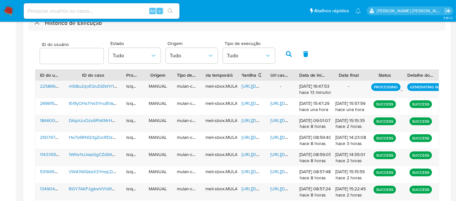
scroll to position [203, 0]
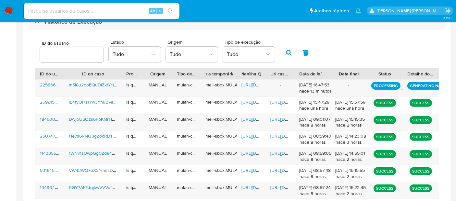
click at [8, 11] on img at bounding box center [8, 11] width 11 height 11
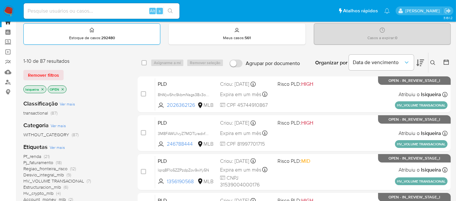
scroll to position [36, 0]
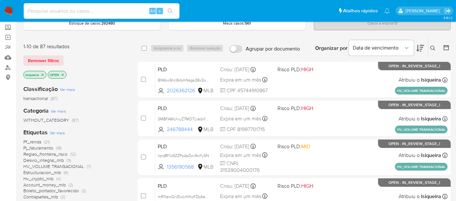
click at [79, 12] on input at bounding box center [102, 11] width 156 height 8
paste input "7MmK0HRpy8cSIcO1Hpad3USc"
type input "7MmK0HRpy8cSIcO1Hpad3USc"
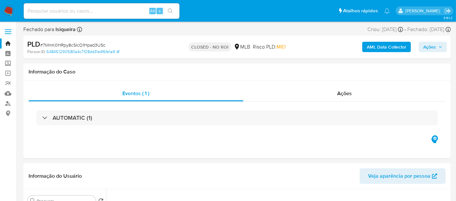
select select "10"
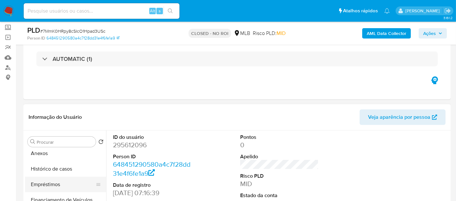
scroll to position [72, 0]
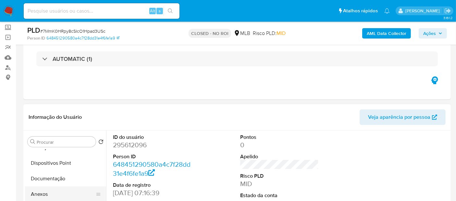
click at [50, 192] on button "Anexos" at bounding box center [63, 195] width 76 height 16
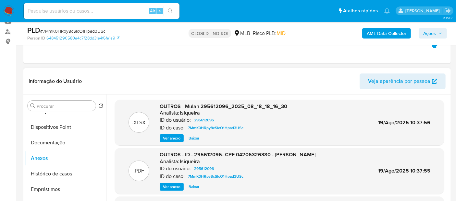
click at [171, 186] on span "Ver anexo" at bounding box center [172, 187] width 18 height 6
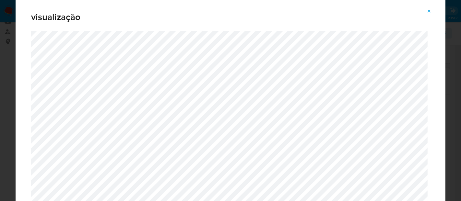
click at [430, 11] on icon "Attachment preview" at bounding box center [429, 11] width 3 height 3
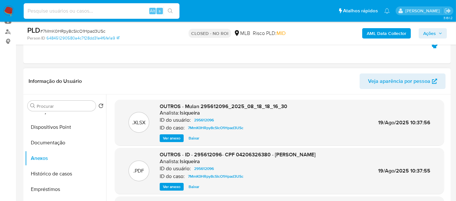
click at [133, 9] on input at bounding box center [102, 11] width 156 height 8
paste input "In3bQ7dOSwjhRJ0XJLzCwt43"
type input "In3bQ7dOSwjhRJ0XJLzCwt43"
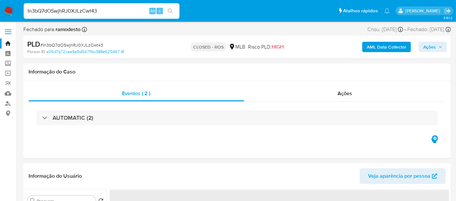
select select "10"
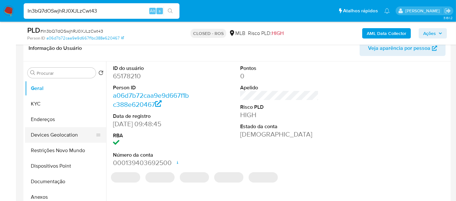
scroll to position [108, 0]
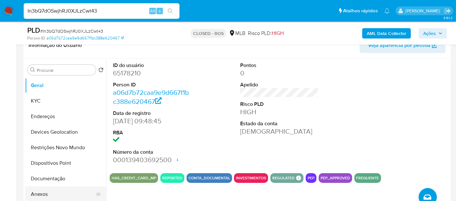
click at [55, 196] on button "Anexos" at bounding box center [63, 195] width 76 height 16
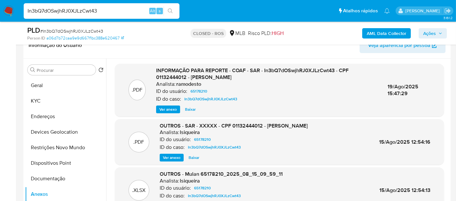
click at [169, 111] on span "Ver anexo" at bounding box center [168, 109] width 18 height 6
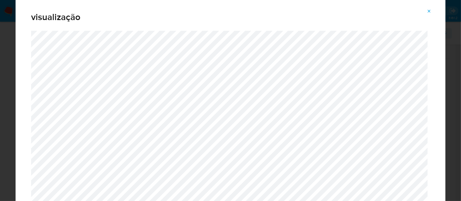
click at [429, 13] on icon "Attachment preview" at bounding box center [429, 11] width 5 height 5
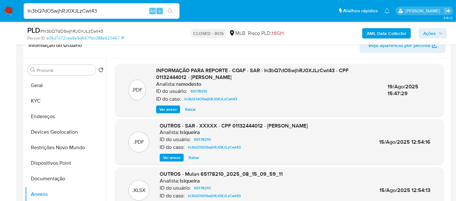
click at [6, 10] on img at bounding box center [8, 11] width 11 height 11
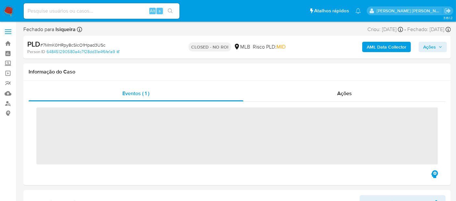
click at [71, 15] on div "Alt s" at bounding box center [102, 11] width 156 height 16
click at [76, 11] on input at bounding box center [102, 11] width 156 height 8
paste input "433014373"
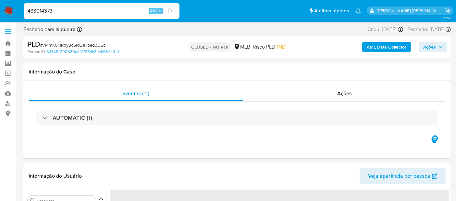
type input "433014373"
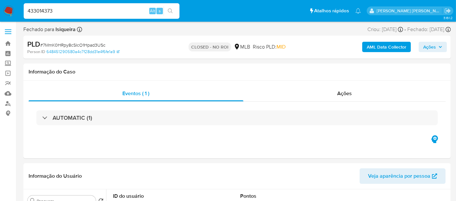
select select "10"
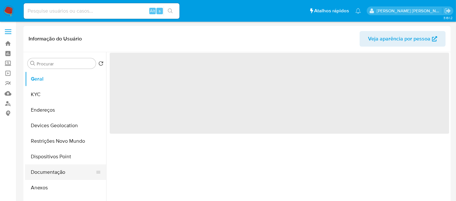
select select "10"
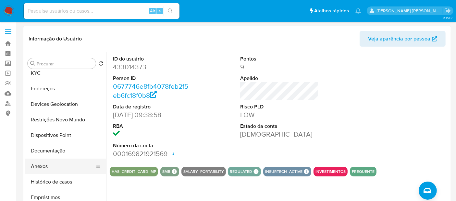
scroll to position [72, 0]
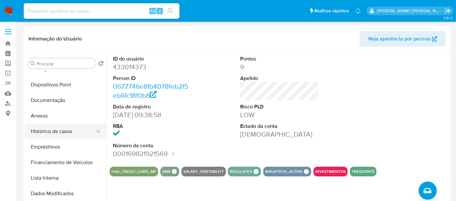
click at [63, 129] on button "Histórico de casos" at bounding box center [63, 132] width 76 height 16
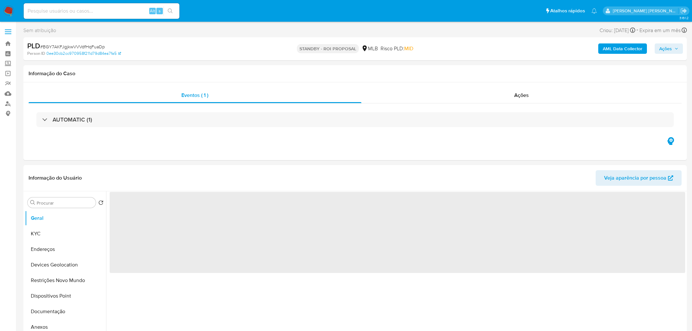
select select "10"
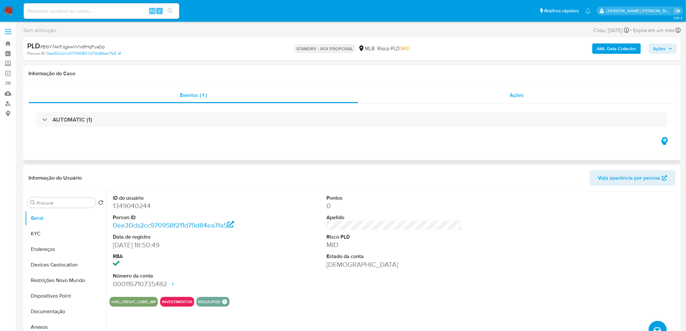
click at [493, 96] on div "Ações" at bounding box center [517, 96] width 318 height 16
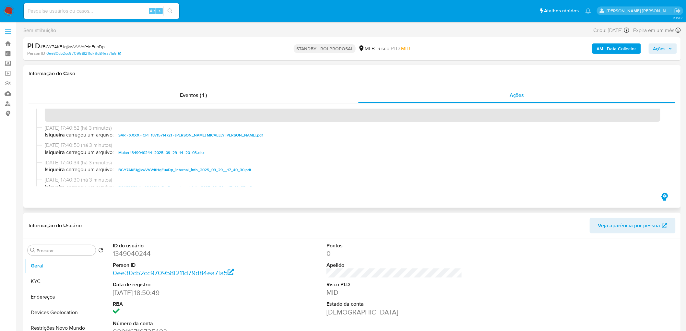
scroll to position [36, 0]
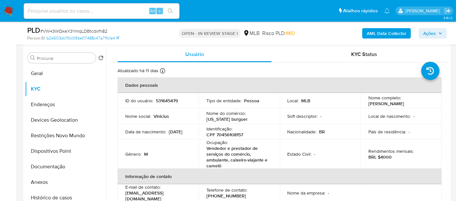
scroll to position [112, 0]
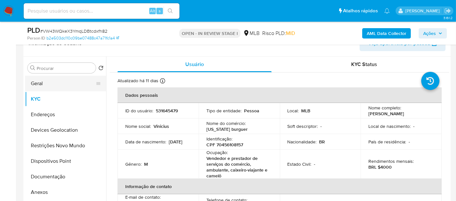
click at [54, 86] on button "Geral" at bounding box center [63, 84] width 76 height 16
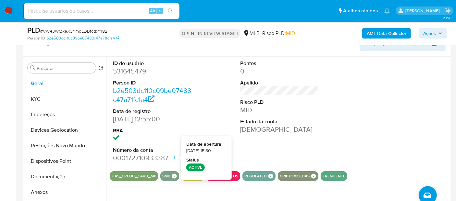
click at [340, 137] on div "ID do usuário 531645479 Person ID b2e503dc110c09be07488c47a71fc1a4 Data de regi…" at bounding box center [279, 112] width 339 height 110
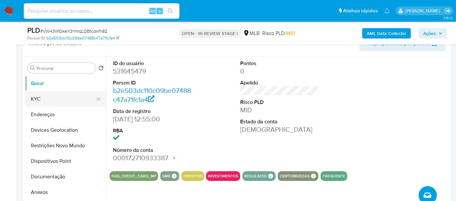
click at [72, 102] on button "KYC" at bounding box center [63, 99] width 76 height 16
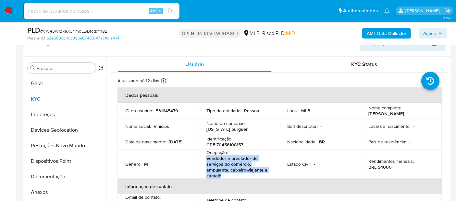
drag, startPoint x: 225, startPoint y: 178, endPoint x: 204, endPoint y: 162, distance: 26.6
click at [204, 162] on td "Ocupação : Vendedor e prestador de serviços do comércio, ambulante, caixeiro-vi…" at bounding box center [239, 164] width 81 height 29
copy p "Vendedor e prestador de serviços do comércio, ambulante, caixeiro-viajante e ca…"
click at [59, 172] on button "Documentação" at bounding box center [63, 177] width 76 height 16
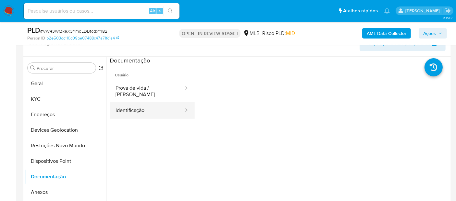
click at [151, 111] on button "Identificação" at bounding box center [147, 111] width 75 height 17
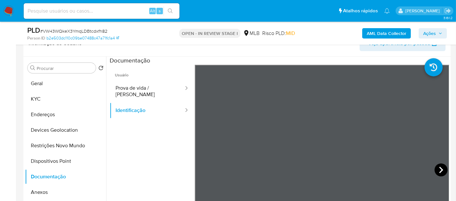
click at [439, 167] on icon at bounding box center [440, 170] width 13 height 13
click at [204, 171] on icon at bounding box center [202, 170] width 13 height 13
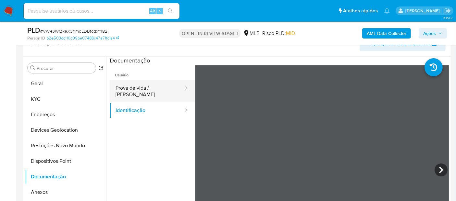
click at [141, 91] on button "Prova de vida / Selfie" at bounding box center [147, 91] width 75 height 22
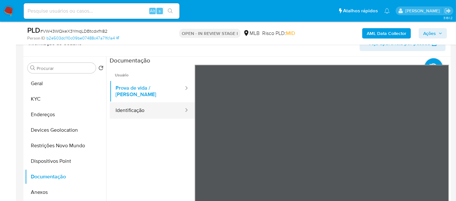
click at [149, 105] on button "Identificação" at bounding box center [147, 111] width 75 height 17
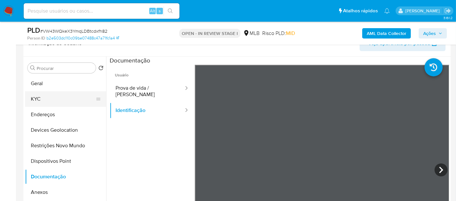
click at [53, 101] on button "KYC" at bounding box center [63, 99] width 76 height 16
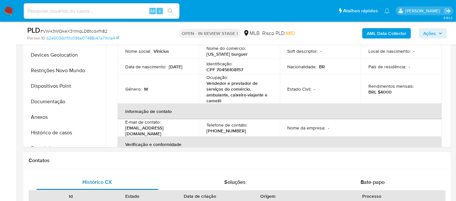
scroll to position [220, 0]
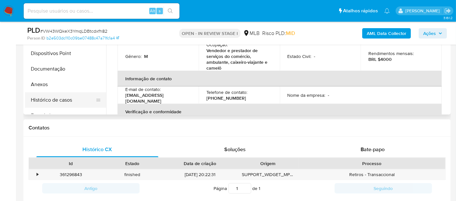
click at [71, 101] on button "Histórico de casos" at bounding box center [63, 100] width 76 height 16
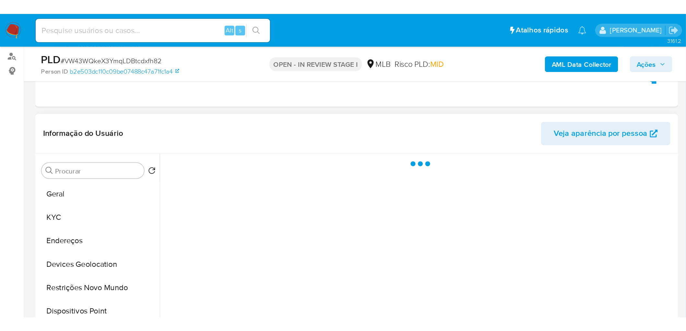
scroll to position [112, 0]
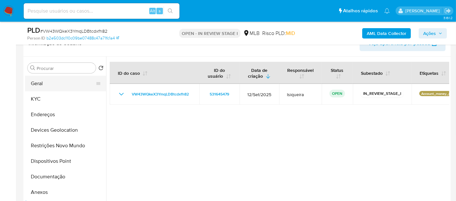
click at [54, 80] on button "Geral" at bounding box center [63, 84] width 76 height 16
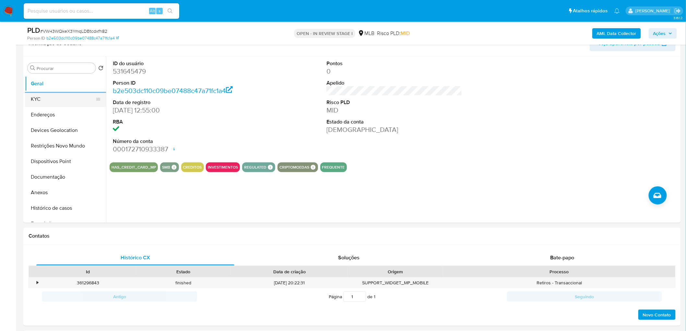
click at [55, 102] on button "KYC" at bounding box center [63, 99] width 76 height 16
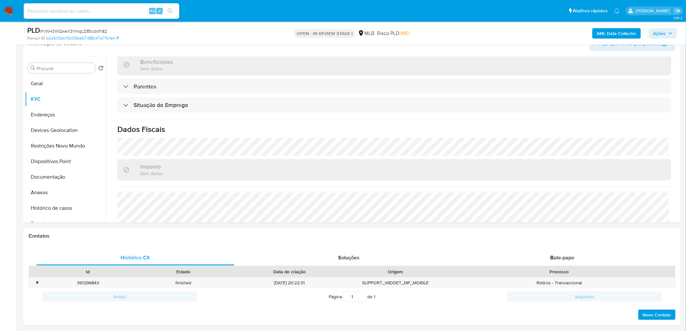
scroll to position [252, 0]
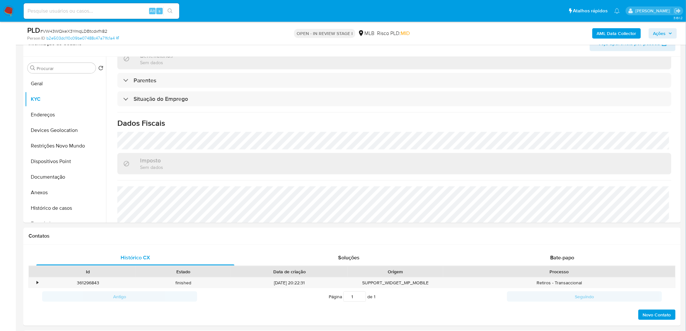
drag, startPoint x: 41, startPoint y: 114, endPoint x: 2, endPoint y: 115, distance: 38.3
click at [40, 114] on button "Endereços" at bounding box center [65, 115] width 81 height 16
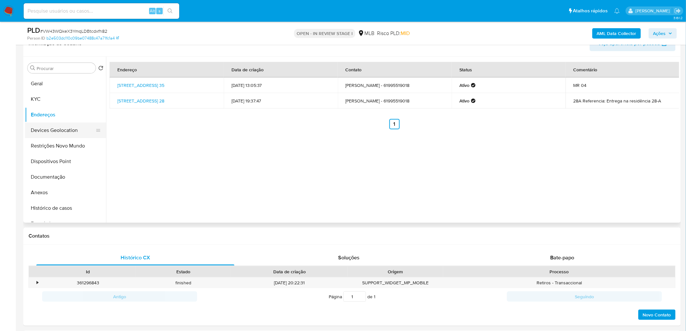
click at [56, 134] on button "Devices Geolocation" at bounding box center [63, 131] width 76 height 16
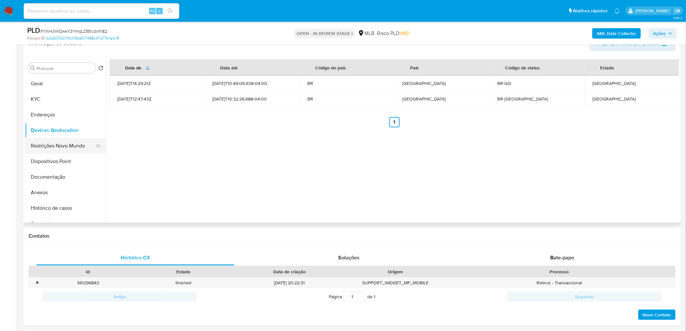
drag, startPoint x: 285, startPoint y: 150, endPoint x: 31, endPoint y: 153, distance: 254.3
click at [52, 145] on button "Restrições Novo Mundo" at bounding box center [63, 146] width 76 height 16
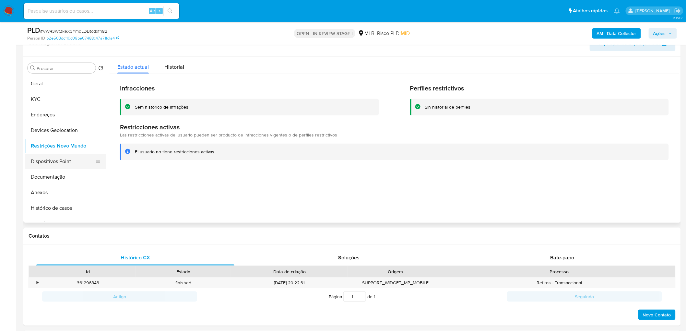
drag, startPoint x: 261, startPoint y: 167, endPoint x: 44, endPoint y: 166, distance: 217.0
click at [44, 166] on button "Dispositivos Point" at bounding box center [63, 162] width 76 height 16
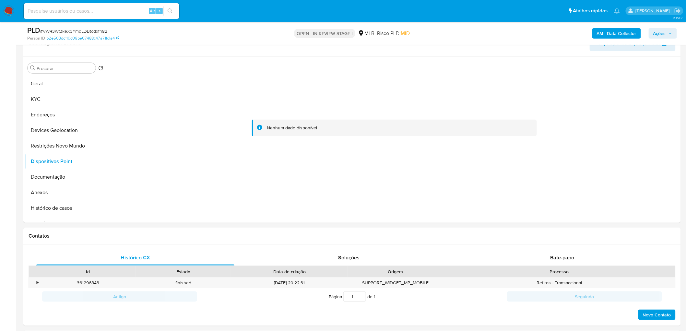
click at [455, 30] on b "AML Data Collector" at bounding box center [617, 33] width 40 height 10
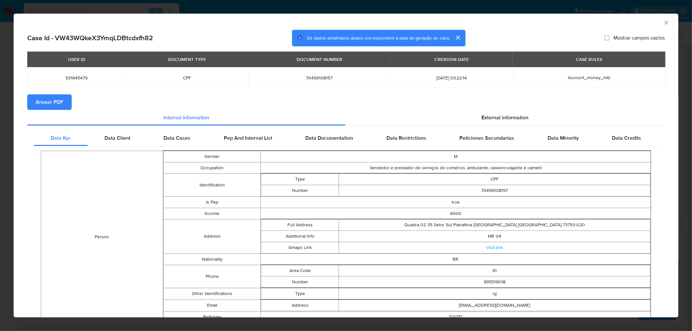
click at [47, 100] on span "Anexar PDF" at bounding box center [50, 102] width 28 height 14
click at [455, 24] on icon "Fechar a janela" at bounding box center [666, 22] width 6 height 6
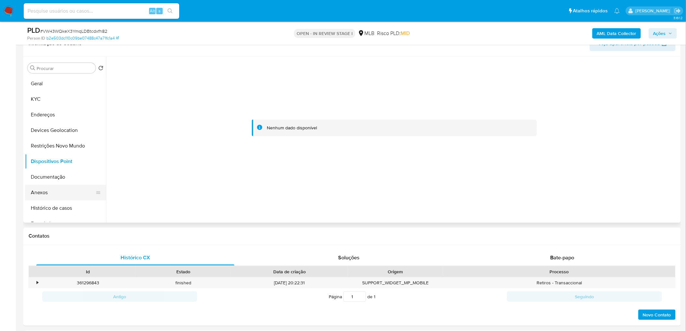
click at [71, 197] on button "Anexos" at bounding box center [63, 193] width 76 height 16
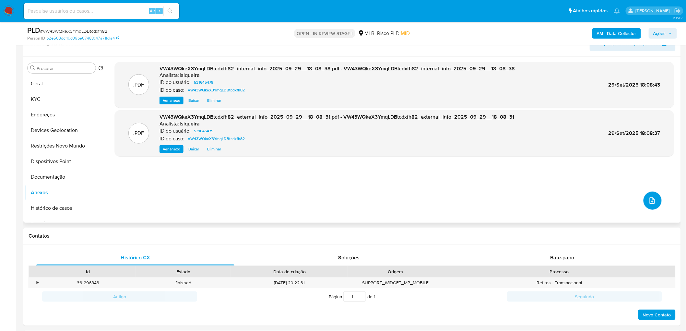
click at [455, 201] on button "upload-file" at bounding box center [653, 201] width 18 height 18
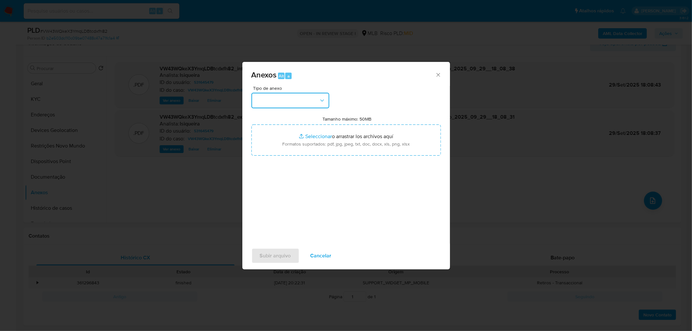
click at [308, 103] on button "button" at bounding box center [290, 101] width 78 height 16
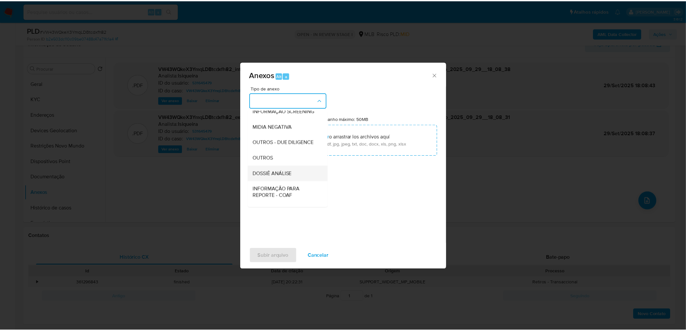
scroll to position [72, 0]
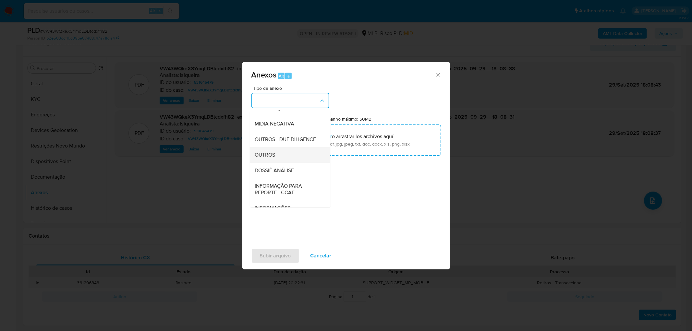
click at [284, 163] on div "OUTROS" at bounding box center [288, 155] width 66 height 16
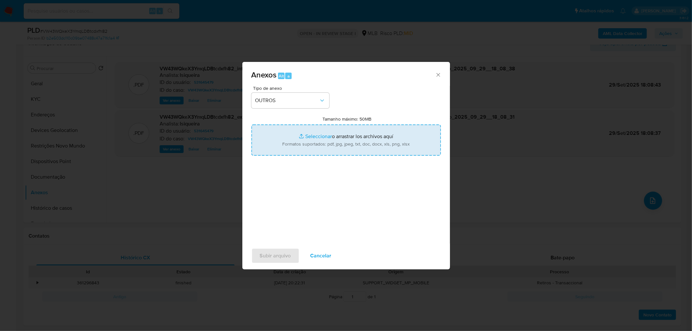
click at [315, 146] on input "Tamanho máximo: 50MB Seleccionar archivos" at bounding box center [345, 140] width 189 height 31
type input "C:\fakepath\Mulan 531645479_2025_09_29_14_12_54.xlsx"
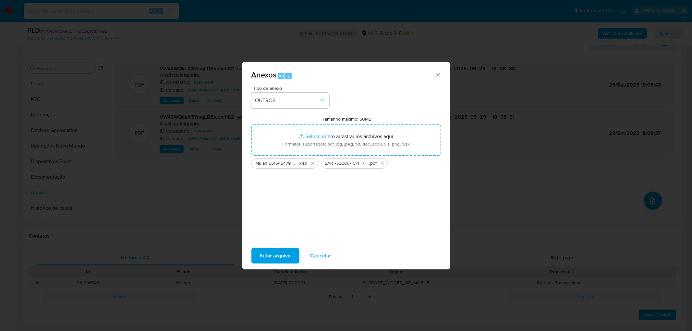
drag, startPoint x: 315, startPoint y: 146, endPoint x: 280, endPoint y: 254, distance: 113.2
click at [280, 201] on span "Subir arquivo" at bounding box center [275, 256] width 31 height 14
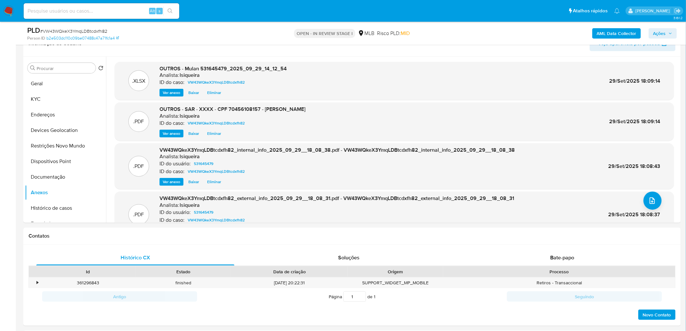
click at [455, 35] on span "Ações" at bounding box center [663, 33] width 19 height 9
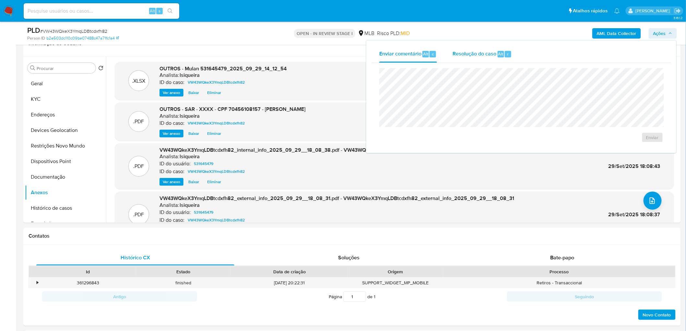
click at [455, 56] on span "Alt" at bounding box center [501, 54] width 5 height 6
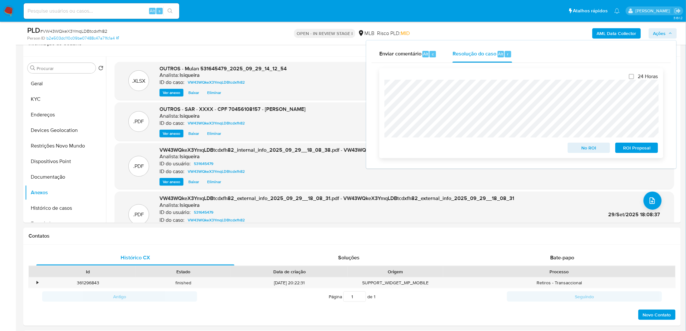
click at [455, 149] on span "ROI Proposal" at bounding box center [637, 147] width 34 height 9
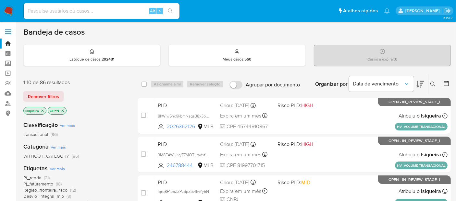
click at [61, 16] on div "Alt s" at bounding box center [102, 11] width 156 height 16
click at [66, 10] on input at bounding box center [102, 11] width 156 height 8
paste input "2458073571"
type input "2458073571"
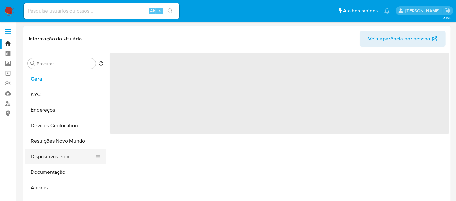
select select "10"
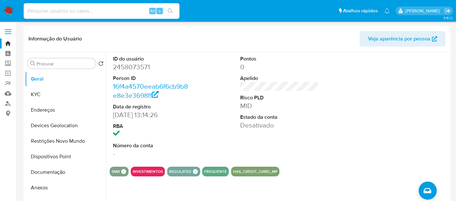
click at [108, 11] on input at bounding box center [102, 11] width 156 height 8
paste input "2389442585"
type input "2389442585"
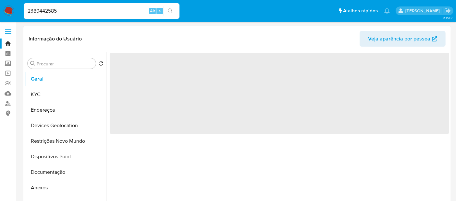
select select "10"
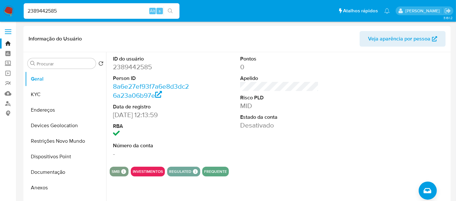
click at [6, 11] on img at bounding box center [8, 11] width 11 height 11
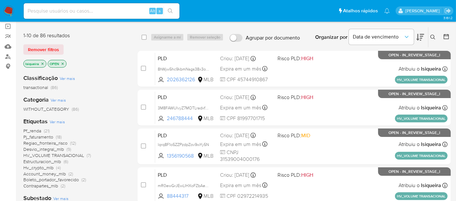
scroll to position [36, 0]
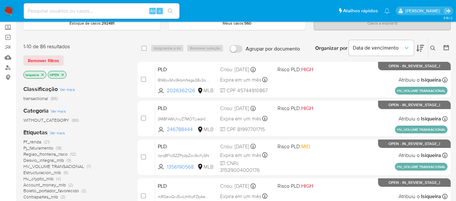
click at [42, 74] on icon "close-filter" at bounding box center [43, 75] width 4 height 4
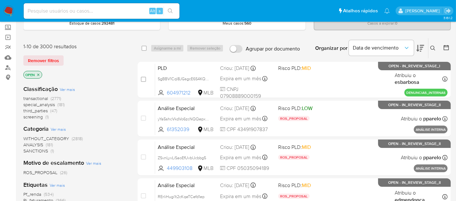
click at [39, 75] on icon "close-filter" at bounding box center [38, 75] width 4 height 4
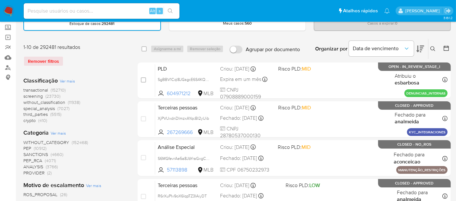
click at [448, 46] on icon at bounding box center [445, 48] width 5 height 5
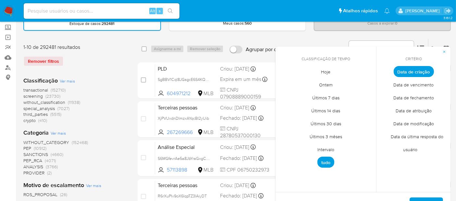
click at [310, 69] on li "Hoje" at bounding box center [326, 72] width 46 height 13
click at [410, 96] on span "Data de fechamento" at bounding box center [413, 97] width 54 height 13
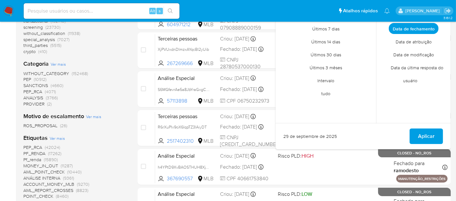
scroll to position [108, 0]
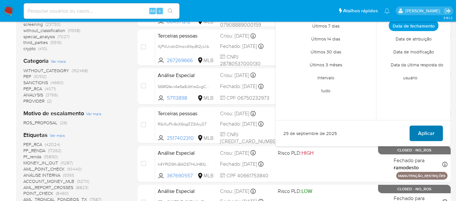
click at [426, 131] on span "Aplicar" at bounding box center [426, 134] width 17 height 14
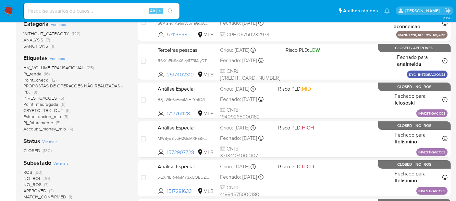
scroll to position [144, 0]
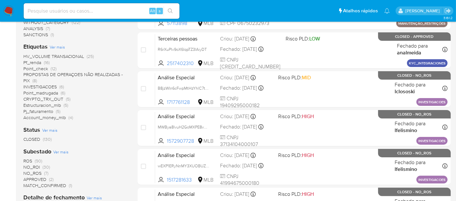
click at [36, 141] on span "CLOSED" at bounding box center [31, 139] width 17 height 6
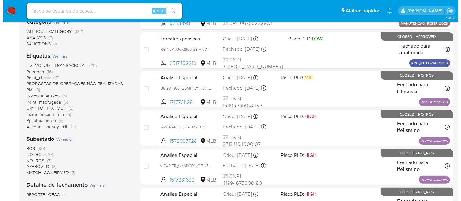
scroll to position [216, 0]
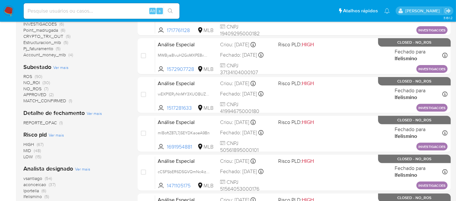
click at [84, 168] on span "Ver mais" at bounding box center [82, 169] width 15 height 6
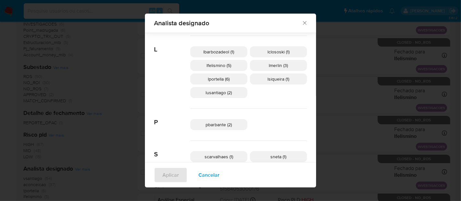
scroll to position [216, 0]
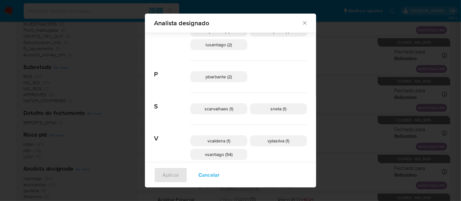
click at [340, 84] on div "Analista designado Buscar A aconceicao (37) analmeida (2) C carguerra (2) carsi…" at bounding box center [230, 100] width 461 height 201
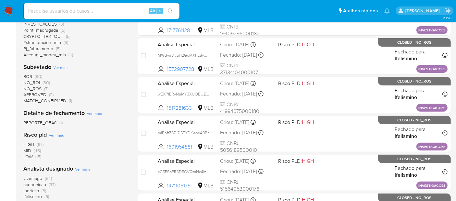
click at [87, 167] on span "Ver mais" at bounding box center [82, 169] width 15 height 6
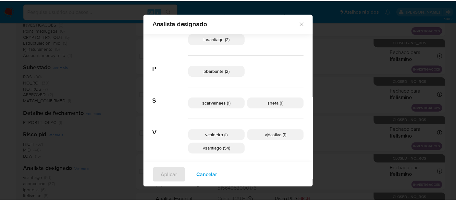
scroll to position [223, 0]
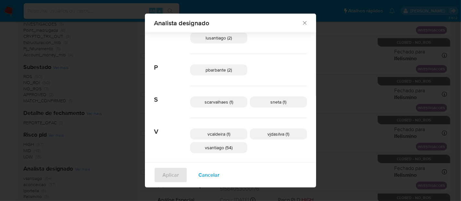
click at [287, 22] on div "Analista designado" at bounding box center [230, 23] width 171 height 19
click at [302, 21] on icon "Fechar" at bounding box center [305, 23] width 6 height 6
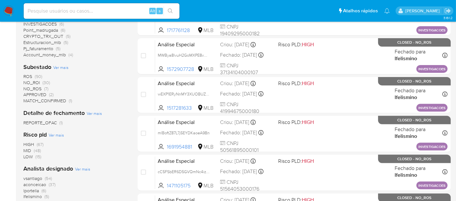
click at [8, 9] on img at bounding box center [8, 11] width 11 height 11
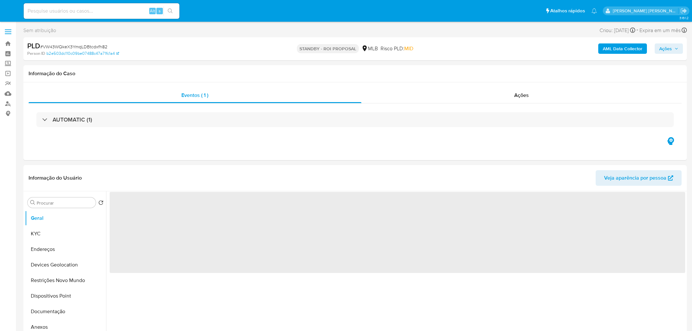
select select "10"
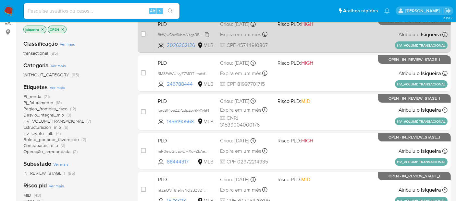
scroll to position [72, 0]
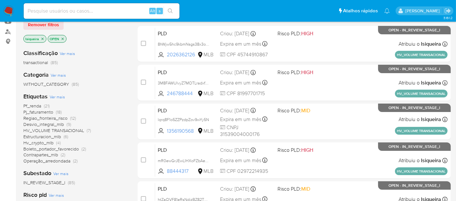
click at [42, 38] on icon "close-filter" at bounding box center [43, 39] width 2 height 2
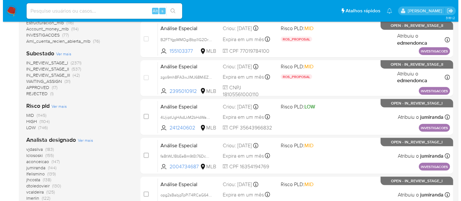
scroll to position [252, 0]
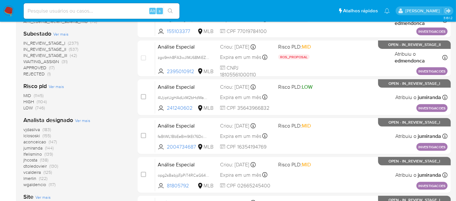
click at [83, 120] on span "Ver mais" at bounding box center [82, 121] width 15 height 6
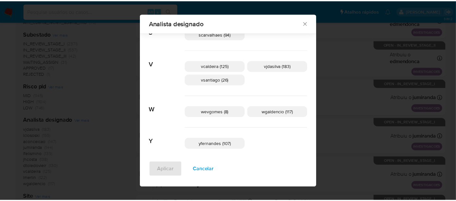
scroll to position [443, 0]
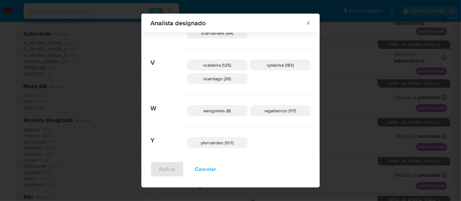
click at [305, 25] on icon "Fechar" at bounding box center [308, 23] width 6 height 6
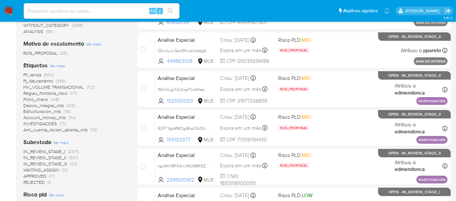
scroll to position [108, 0]
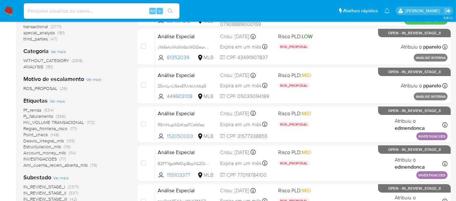
click at [7, 6] on img at bounding box center [8, 11] width 11 height 11
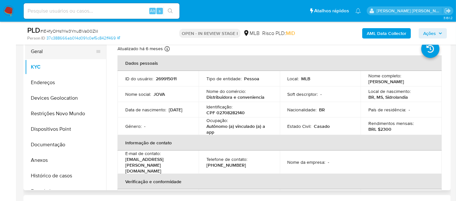
click at [56, 54] on button "Geral" at bounding box center [63, 52] width 76 height 16
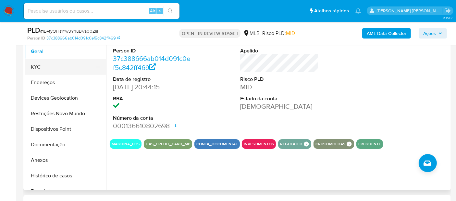
click at [42, 71] on button "KYC" at bounding box center [63, 67] width 76 height 16
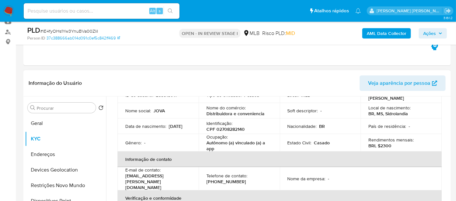
scroll to position [72, 0]
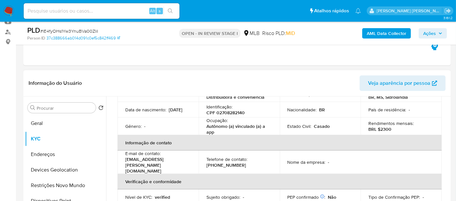
click at [211, 133] on p "Autônomo (a) vinculado (a) a app" at bounding box center [237, 130] width 63 height 12
drag, startPoint x: 210, startPoint y: 129, endPoint x: 202, endPoint y: 125, distance: 9.0
click at [202, 125] on td "Ocupação : Autônomo (a) vinculado (a) a app" at bounding box center [239, 127] width 81 height 18
copy p "Autônomo (a) vinculado (a) a app"
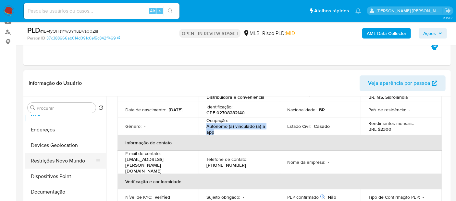
scroll to position [36, 0]
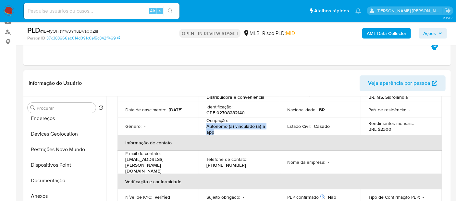
drag, startPoint x: 62, startPoint y: 180, endPoint x: 185, endPoint y: 87, distance: 154.4
click at [62, 180] on button "Documentação" at bounding box center [65, 181] width 81 height 16
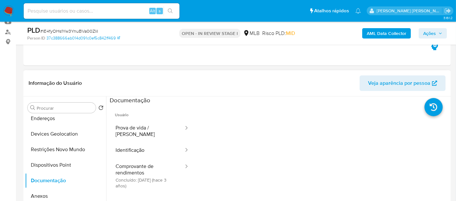
scroll to position [108, 0]
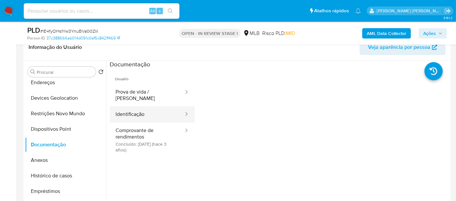
click at [179, 116] on div at bounding box center [184, 114] width 10 height 17
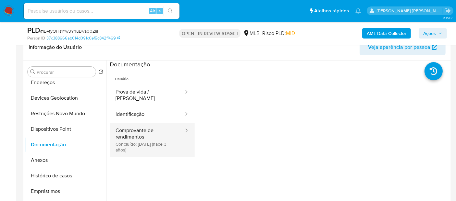
click at [166, 133] on button "Comprovante de rendimentos Concluído: 14/09/2022 (hace 3 años)" at bounding box center [147, 140] width 75 height 34
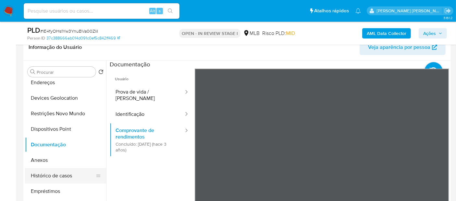
click at [64, 177] on button "Histórico de casos" at bounding box center [63, 176] width 76 height 16
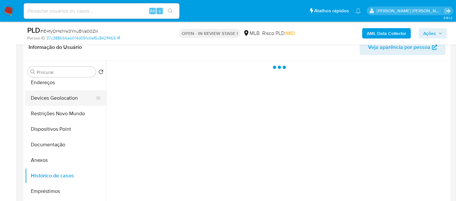
scroll to position [0, 0]
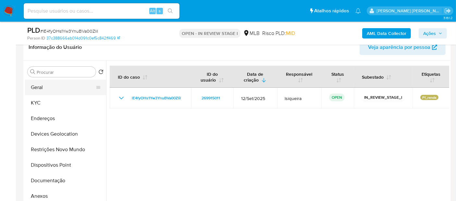
click at [59, 90] on button "Geral" at bounding box center [63, 88] width 76 height 16
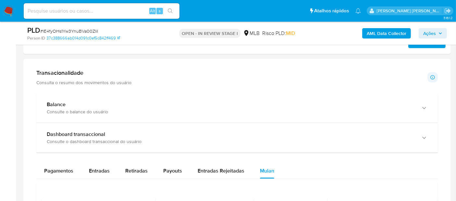
scroll to position [370, 0]
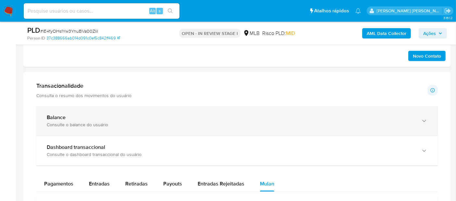
click at [78, 127] on div "Balance Consulte o balance do usuário" at bounding box center [236, 121] width 401 height 30
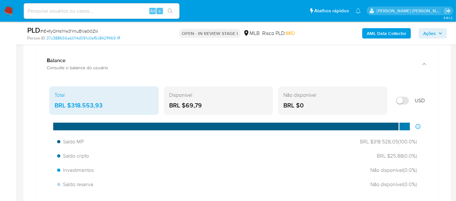
scroll to position [443, 0]
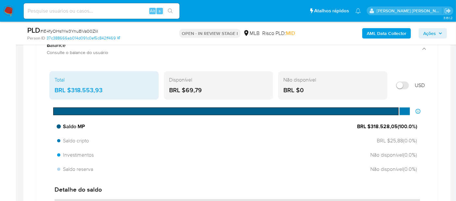
drag, startPoint x: 396, startPoint y: 125, endPoint x: 370, endPoint y: 127, distance: 26.0
click at [370, 127] on span "BRL $318.528,05 ( 100.0 %)" at bounding box center [387, 126] width 60 height 7
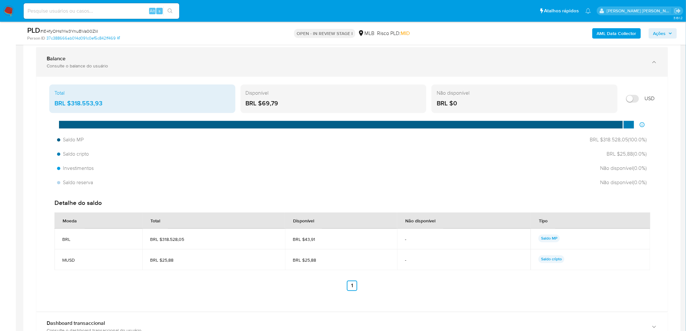
scroll to position [407, 0]
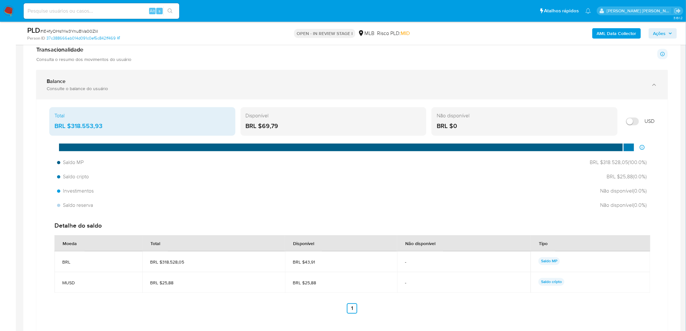
click at [156, 88] on div "Consulte o balance do usuário" at bounding box center [346, 89] width 598 height 6
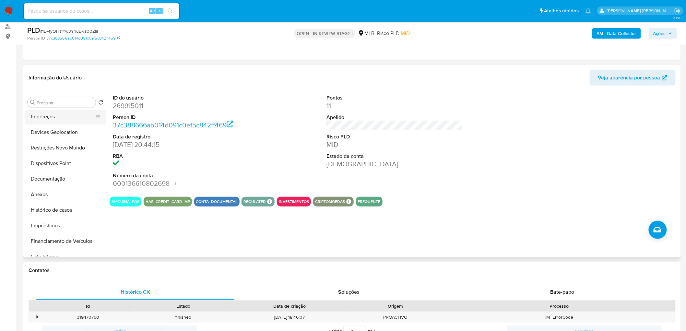
scroll to position [36, 0]
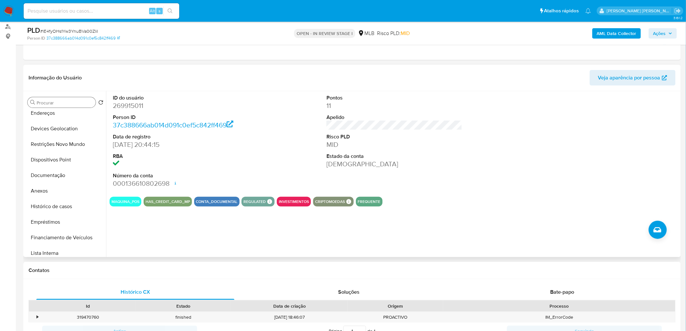
click at [62, 100] on input "Procurar" at bounding box center [65, 103] width 56 height 6
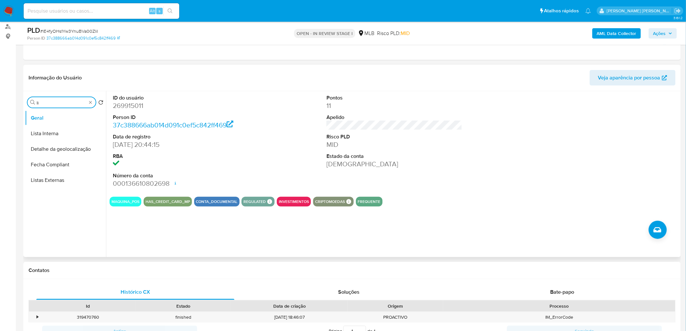
scroll to position [0, 0]
type input "lista"
click at [74, 135] on button "Lista Interna" at bounding box center [63, 134] width 76 height 16
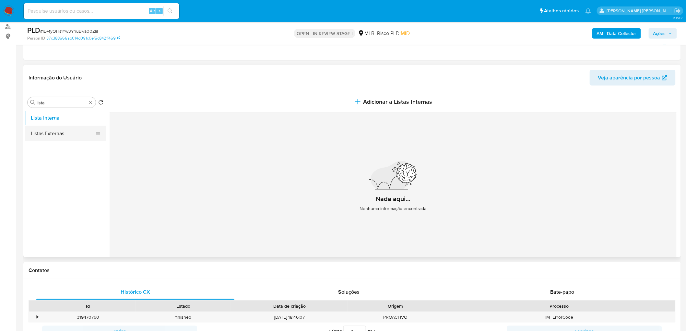
click at [53, 135] on button "Listas Externas" at bounding box center [63, 134] width 76 height 16
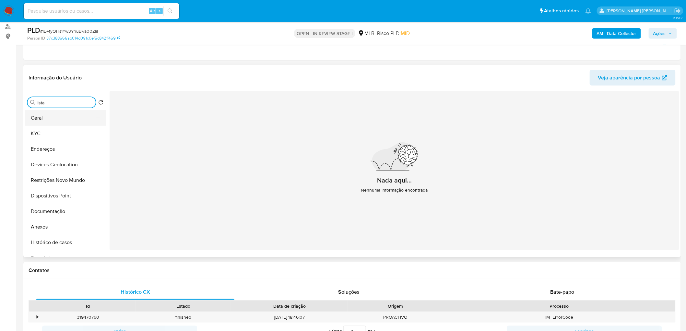
click at [64, 120] on button "Geral" at bounding box center [63, 118] width 76 height 16
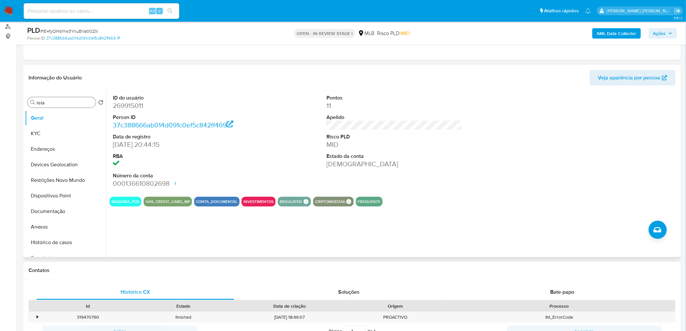
click at [124, 107] on dd "269915011" at bounding box center [181, 105] width 136 height 9
copy dd "269915011"
click at [51, 201] on button "Documentação" at bounding box center [63, 212] width 76 height 16
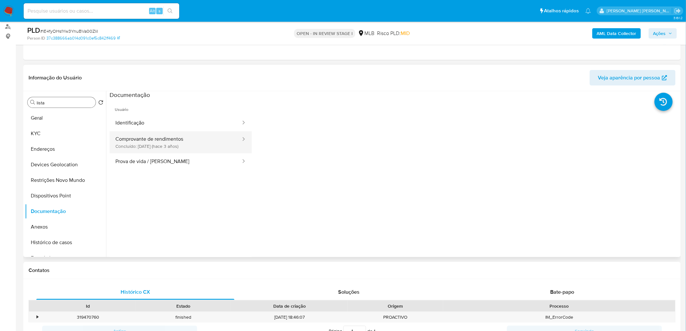
click at [196, 149] on button "Comprovante de rendimentos Concluído: 14/09/2022 (hace 3 años)" at bounding box center [176, 142] width 132 height 22
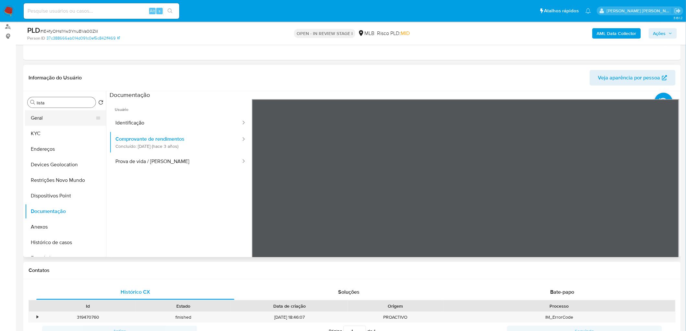
click at [59, 115] on button "Geral" at bounding box center [63, 118] width 76 height 16
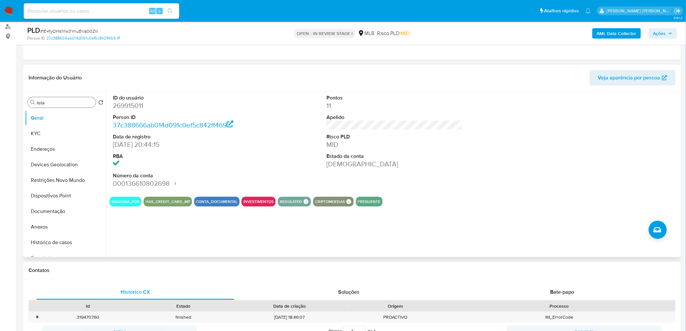
click at [455, 133] on div "ID do usuário 269915011 Person ID 37c388666ab014d091c0ef5c842ff469 Data de regi…" at bounding box center [395, 141] width 570 height 101
click at [44, 132] on button "KYC" at bounding box center [63, 134] width 76 height 16
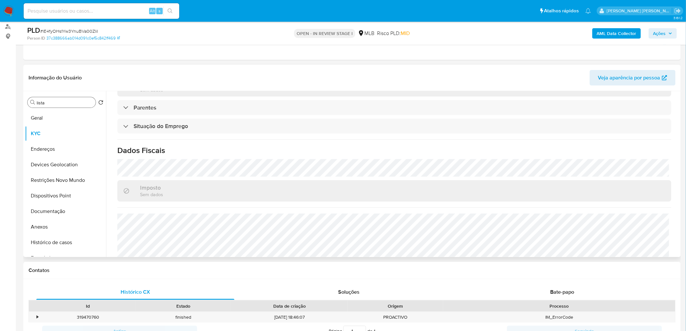
scroll to position [270, 0]
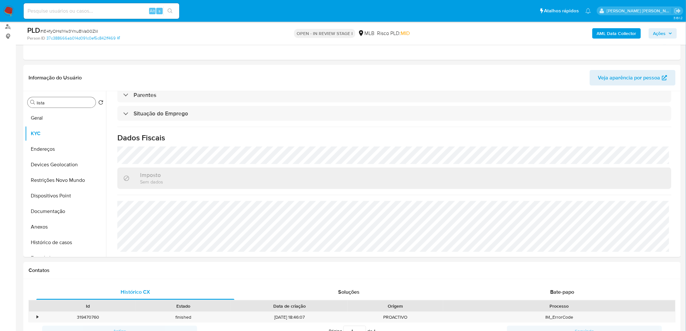
drag, startPoint x: 57, startPoint y: 151, endPoint x: 14, endPoint y: 164, distance: 45.1
click at [57, 151] on button "Endereços" at bounding box center [65, 149] width 81 height 16
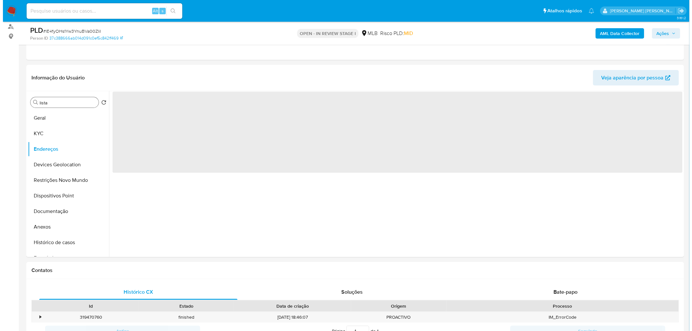
scroll to position [0, 0]
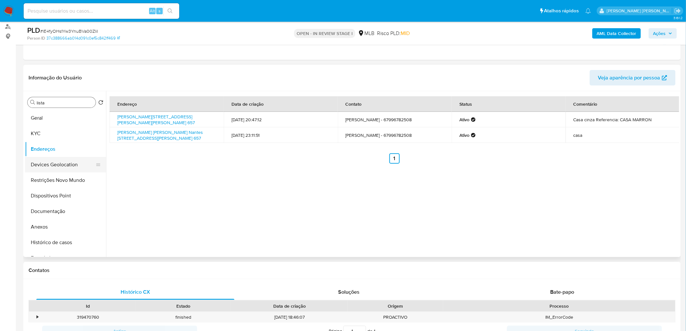
click at [43, 161] on button "Devices Geolocation" at bounding box center [63, 165] width 76 height 16
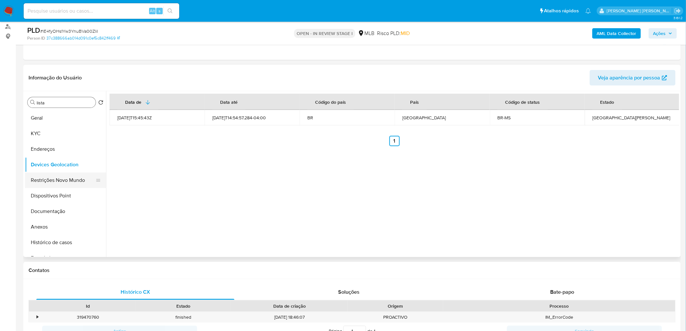
click at [53, 180] on button "Restrições Novo Mundo" at bounding box center [63, 181] width 76 height 16
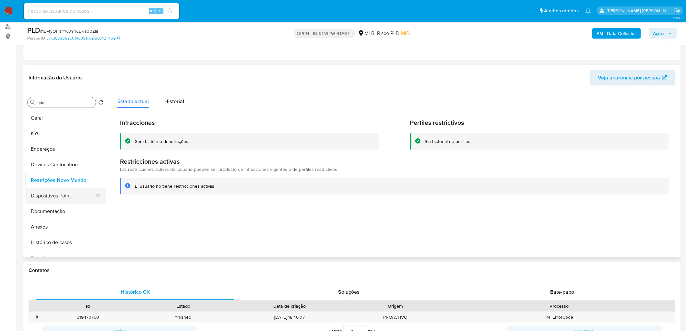
drag, startPoint x: 52, startPoint y: 195, endPoint x: 62, endPoint y: 195, distance: 10.1
click at [52, 195] on button "Dispositivos Point" at bounding box center [63, 196] width 76 height 16
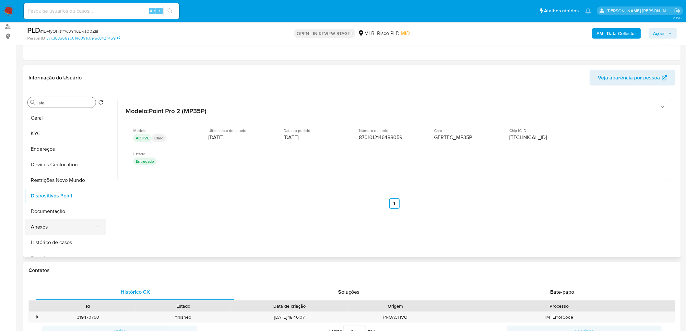
click at [54, 201] on button "Anexos" at bounding box center [63, 227] width 76 height 16
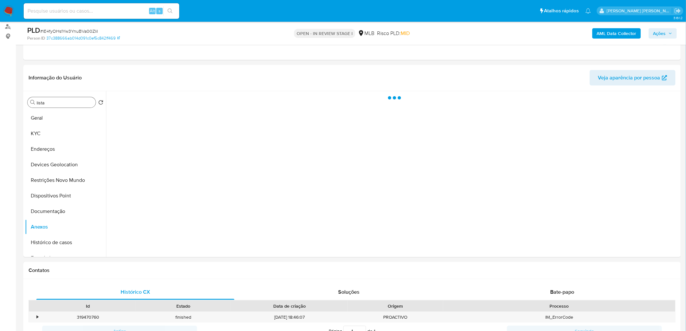
click at [455, 33] on b "AML Data Collector" at bounding box center [617, 33] width 40 height 10
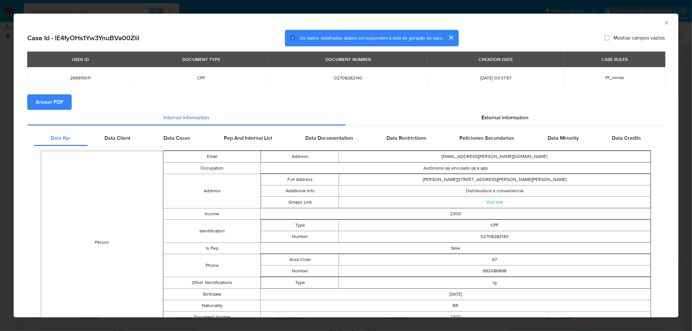
click at [37, 98] on span "Anexar PDF" at bounding box center [50, 102] width 28 height 14
click at [455, 23] on icon "Fechar a janela" at bounding box center [666, 22] width 6 height 6
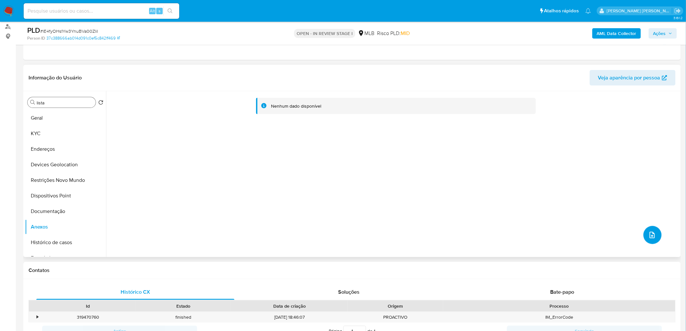
click at [455, 201] on button "upload-file" at bounding box center [653, 235] width 18 height 18
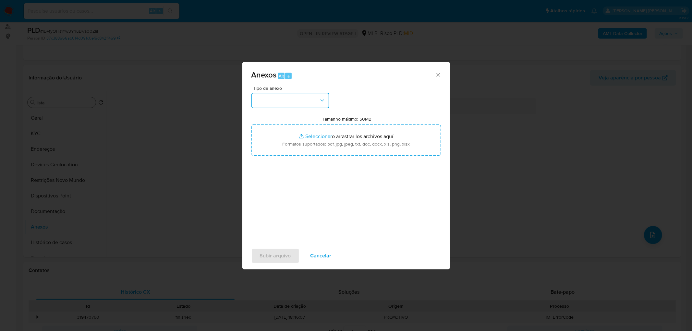
click at [277, 102] on button "button" at bounding box center [290, 101] width 78 height 16
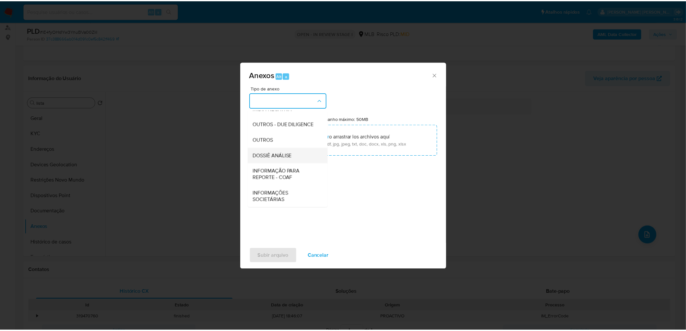
scroll to position [100, 0]
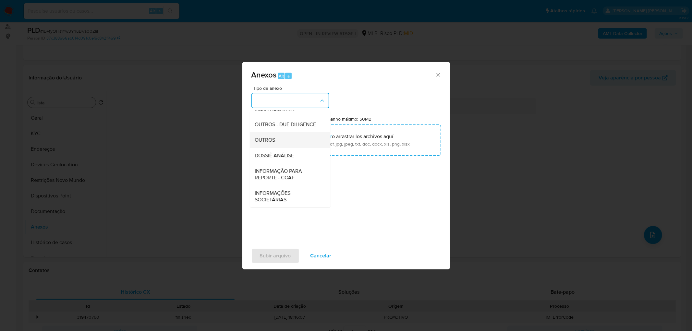
click at [291, 138] on div "OUTROS" at bounding box center [288, 140] width 66 height 16
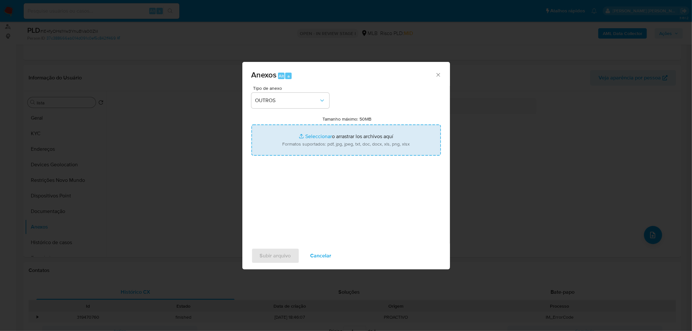
click at [324, 141] on input "Tamanho máximo: 50MB Seleccionar archivos" at bounding box center [345, 140] width 189 height 31
type input "C:\fakepath\SAR - XXXX - CPF 02708282140 - JOVA ANTUNES MACHADO.pdf"
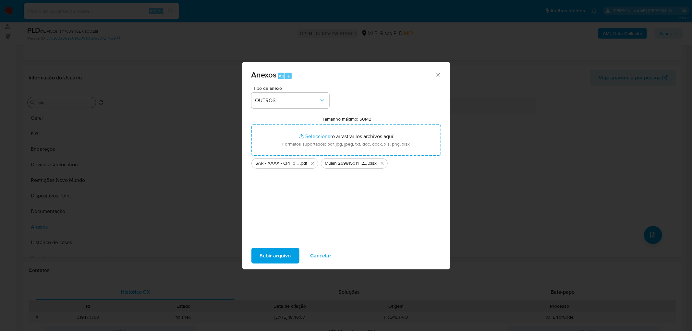
click at [275, 201] on span "Subir arquivo" at bounding box center [275, 256] width 31 height 14
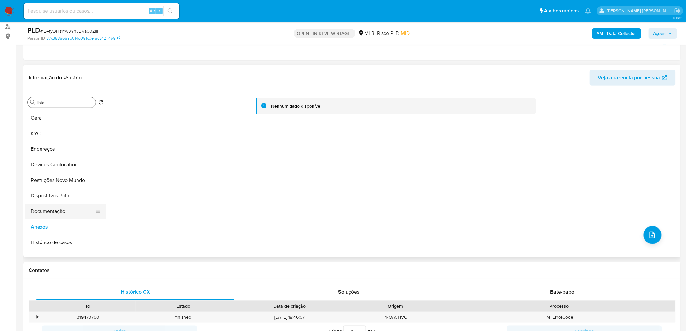
click at [79, 201] on button "Documentação" at bounding box center [63, 212] width 76 height 16
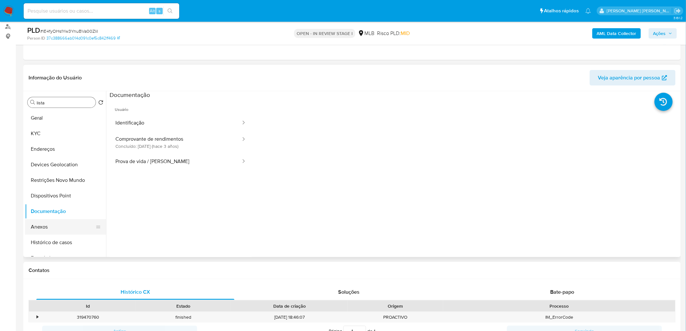
click at [67, 201] on button "Anexos" at bounding box center [63, 227] width 76 height 16
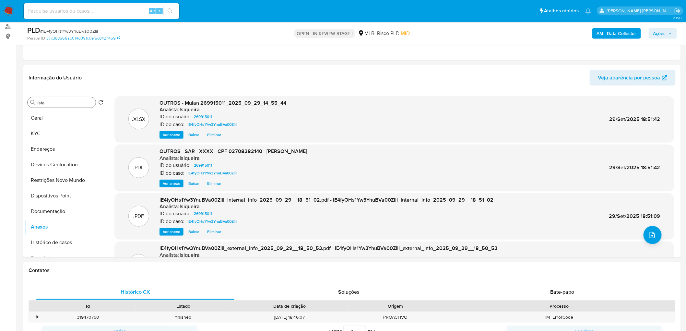
click at [455, 30] on span "Ações" at bounding box center [663, 33] width 19 height 9
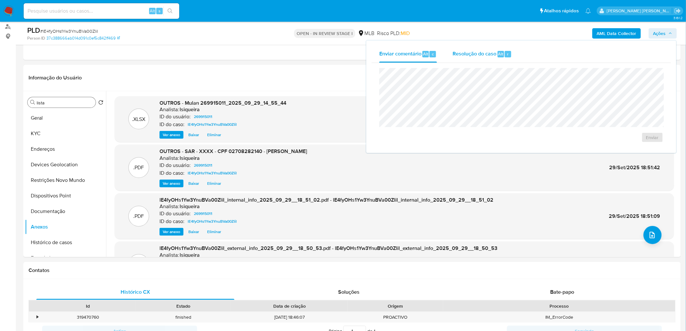
click at [455, 57] on span "Resolução do caso" at bounding box center [475, 53] width 44 height 7
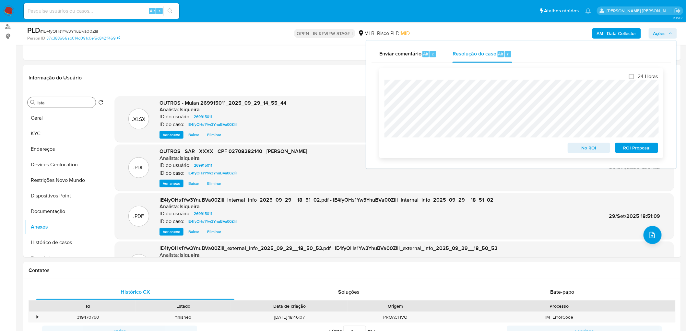
click at [455, 151] on span "ROI Proposal" at bounding box center [637, 147] width 34 height 9
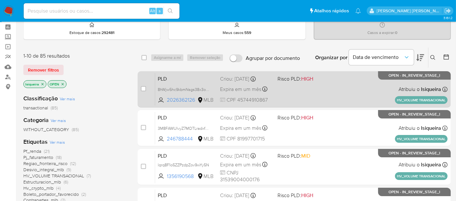
scroll to position [36, 0]
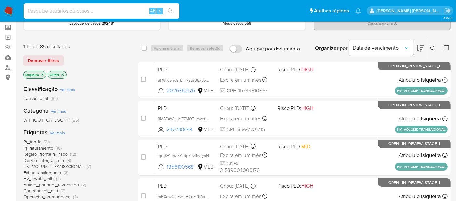
click at [70, 15] on input at bounding box center [102, 11] width 156 height 8
paste input "677636047"
type input "677636047"
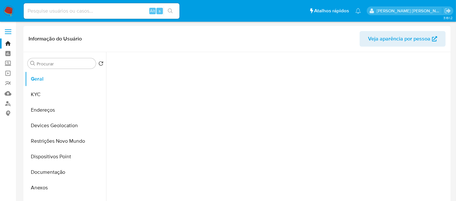
select select "10"
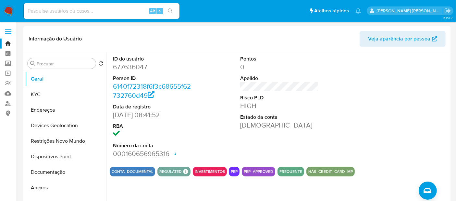
click at [8, 8] on img at bounding box center [8, 11] width 11 height 11
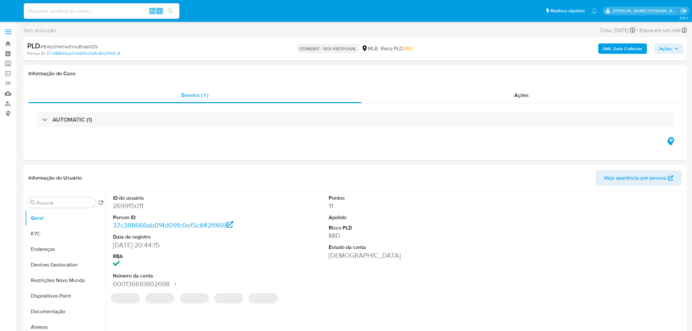
select select "10"
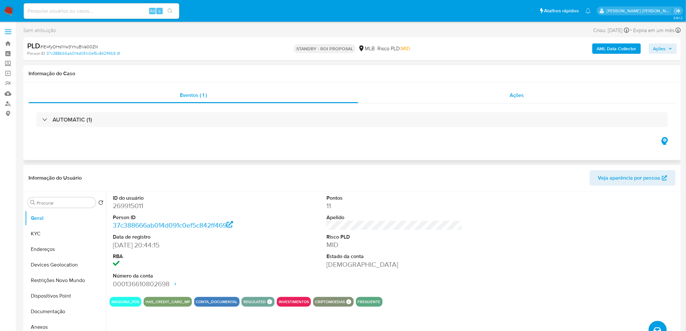
click at [489, 96] on div "Ações" at bounding box center [517, 96] width 318 height 16
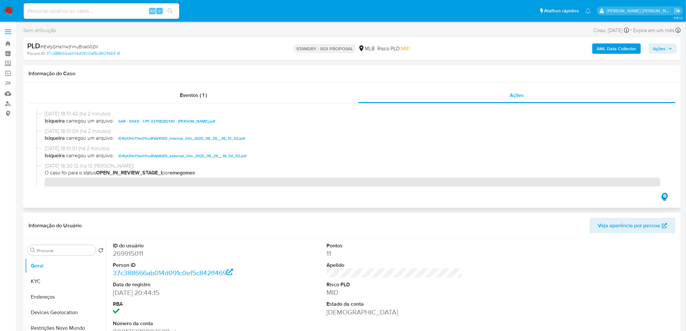
scroll to position [72, 0]
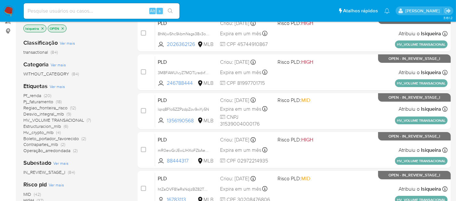
scroll to position [108, 0]
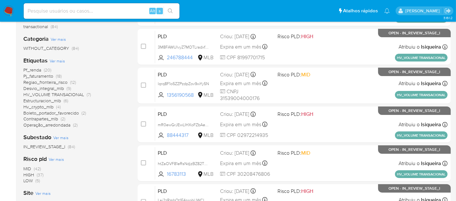
click at [45, 108] on span "Hv_crypto_mlb" at bounding box center [38, 107] width 30 height 6
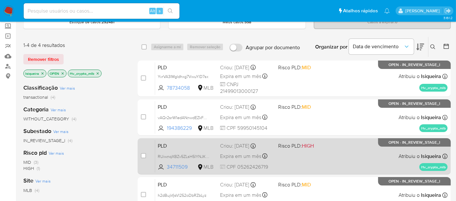
scroll to position [36, 0]
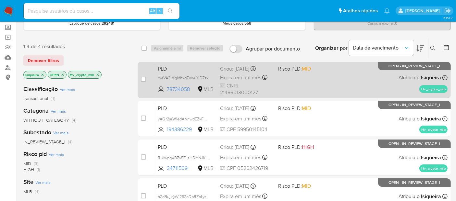
click at [347, 95] on div "PLD YvrVA3IMgldhxg7VwuYlD7sx 78734058 MLB Risco PLD: MID Criou: [DATE] Criou: […" at bounding box center [301, 80] width 292 height 33
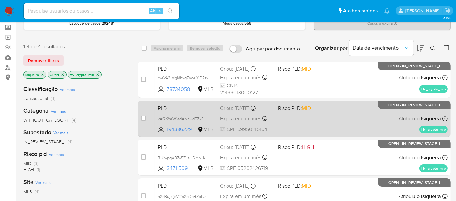
click at [336, 121] on div "PLD vAQr2srW1edANnwdEZkFQCjB 194386229 MLB Risco PLD: MID Criou: [DATE] Criou: …" at bounding box center [301, 119] width 292 height 33
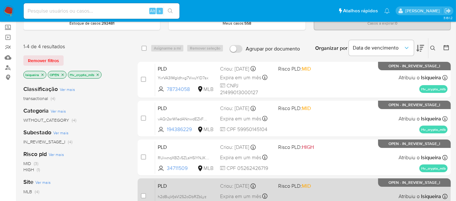
click at [331, 189] on div "PLD h2dBujkfjsVl252oDbRZbLyz 2596980130 MLB Risco PLD: MID Criou: [DATE] Criou:…" at bounding box center [301, 196] width 292 height 33
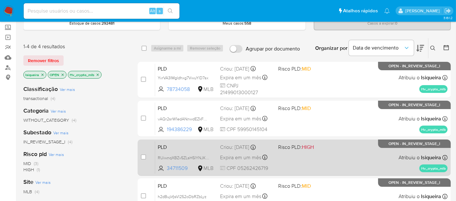
click at [337, 157] on div "PLD RUiwnqXBZv5ZLsH5IYNJKYvE 34711509 MLB Risco PLD: HIGH Criou: [DATE] Criou: …" at bounding box center [301, 157] width 292 height 33
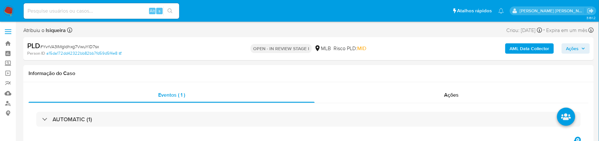
select select "10"
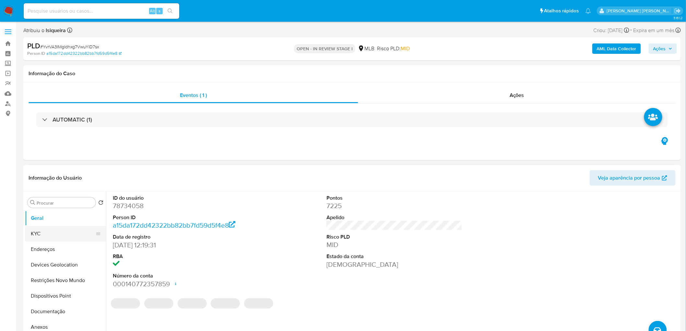
click at [46, 181] on button "KYC" at bounding box center [63, 234] width 76 height 16
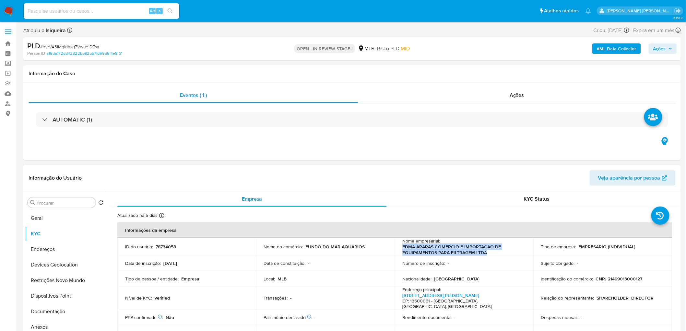
drag, startPoint x: 505, startPoint y: 254, endPoint x: 400, endPoint y: 247, distance: 105.3
click at [400, 181] on td "Nome empresarial : FDMA ARARAS COMERCIO E IMPORTACAO DE EQUIPAMENTOS PARA FILTR…" at bounding box center [464, 247] width 139 height 18
copy p "FDMA ARARAS COMERCIO E IMPORTACAO DE EQUIPAMENTOS PARA FILTRAGEM LTDA"
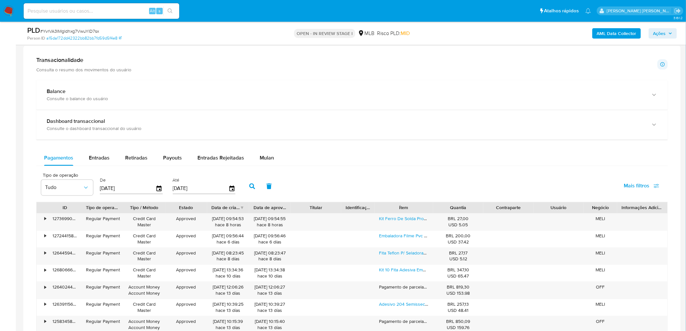
scroll to position [442, 0]
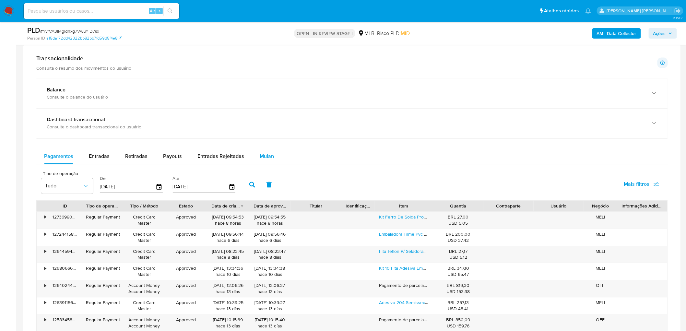
click at [264, 155] on span "Mulan" at bounding box center [267, 156] width 14 height 7
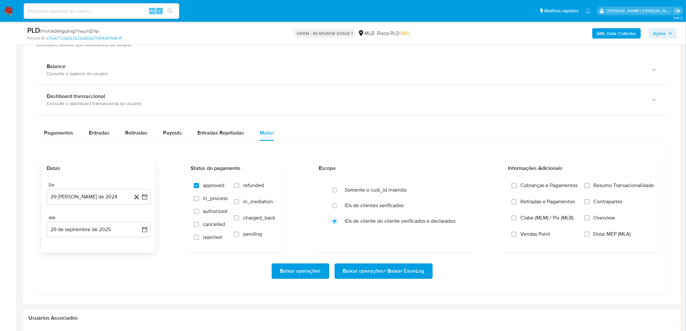
scroll to position [478, 0]
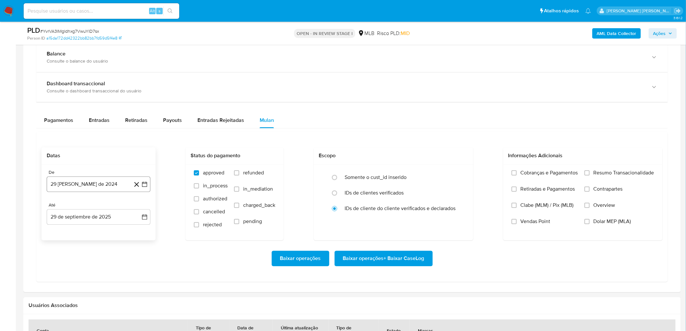
click at [73, 181] on button "29 [PERSON_NAME] de 2024" at bounding box center [99, 185] width 104 height 16
click at [84, 181] on span "agosto 2024" at bounding box center [96, 208] width 30 height 6
click at [100, 181] on span "2024" at bounding box center [95, 208] width 12 height 6
click at [101, 181] on span "agosto 2024" at bounding box center [96, 208] width 30 height 6
click at [137, 181] on div "2024 2024 ene feb mar abr may jun [DATE] ago sep oct nov dic" at bounding box center [98, 249] width 103 height 110
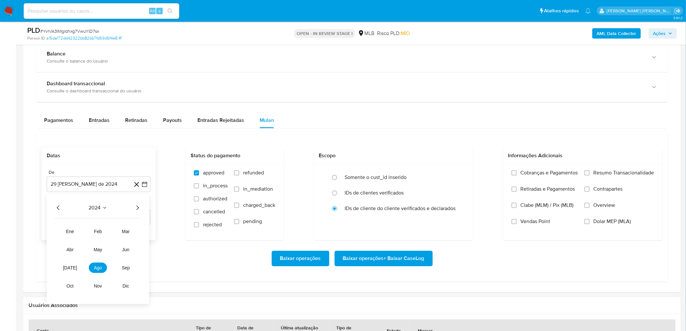
click at [134, 181] on icon "Año siguiente" at bounding box center [138, 208] width 8 height 8
click at [100, 181] on span "ago" at bounding box center [98, 267] width 8 height 5
click at [112, 181] on button "1" at bounding box center [111, 232] width 10 height 10
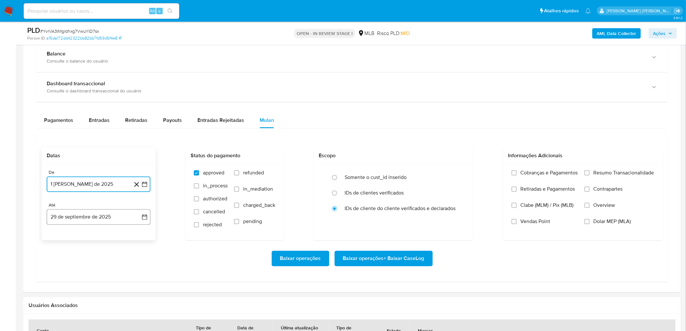
click at [101, 181] on button "29 de septiembre de 2025" at bounding box center [99, 218] width 104 height 16
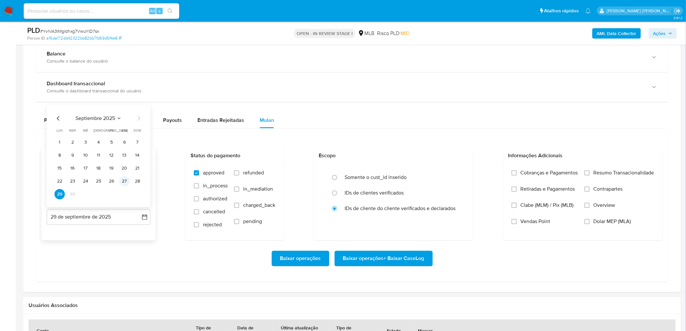
click at [123, 181] on button "27" at bounding box center [124, 181] width 10 height 10
click at [410, 175] on span "Resumo Transacionalidade" at bounding box center [624, 173] width 61 height 6
click at [410, 175] on input "Resumo Transacionalidade" at bounding box center [587, 173] width 5 height 5
click at [410, 181] on span "Vendas Point" at bounding box center [536, 222] width 30 height 6
click at [410, 181] on input "Vendas Point" at bounding box center [514, 221] width 5 height 5
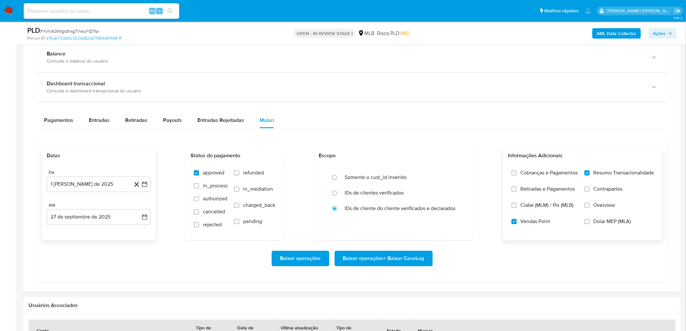
click at [352, 181] on span "Baixar operações + Baixar CaseLog" at bounding box center [383, 259] width 81 height 14
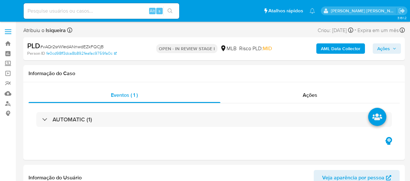
select select "10"
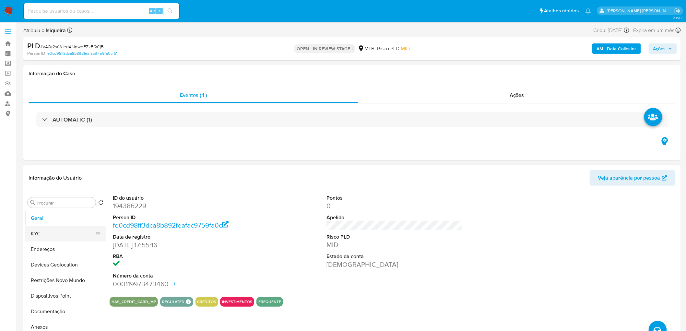
click at [51, 181] on button "KYC" at bounding box center [63, 234] width 76 height 16
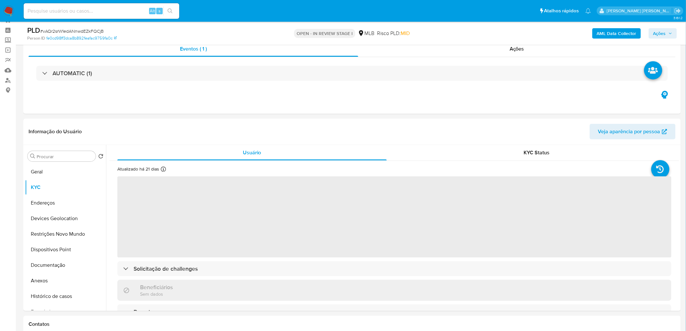
scroll to position [36, 0]
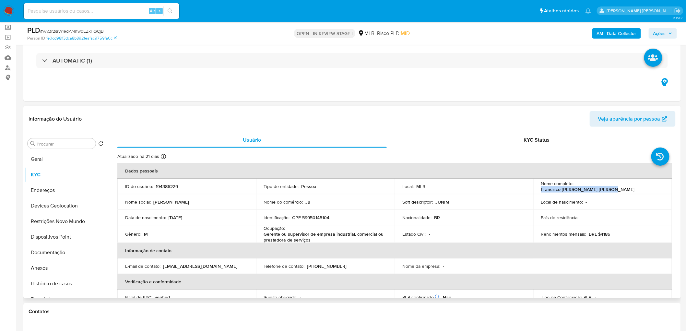
drag, startPoint x: 613, startPoint y: 184, endPoint x: 576, endPoint y: 187, distance: 37.8
click at [410, 181] on div "Nome completo : Francisco de Assis Pinto Junior" at bounding box center [602, 187] width 123 height 12
copy p "Francisco de Assis Pinto Junior"
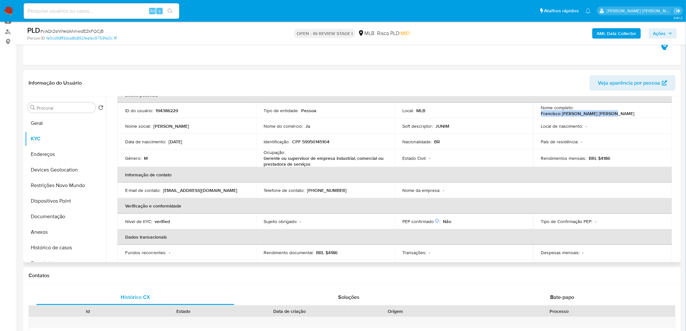
scroll to position [8, 0]
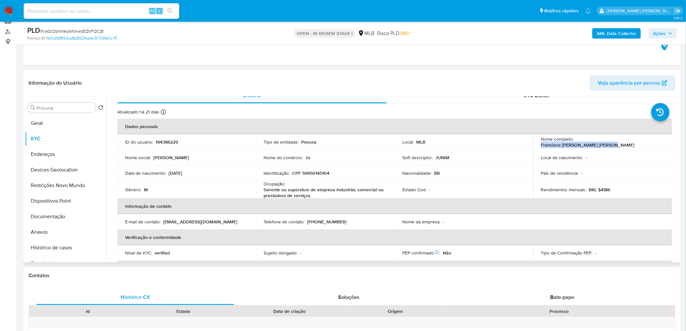
copy p "Francisco de Assis Pinto Junior"
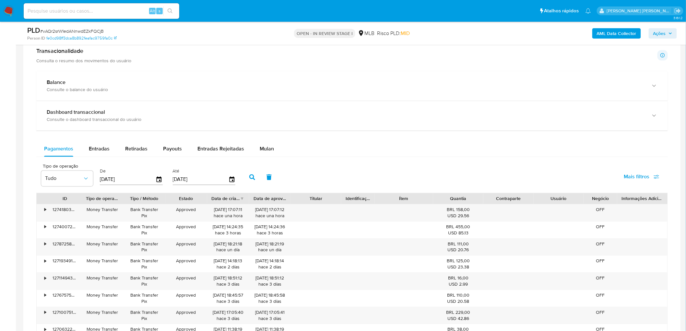
scroll to position [452, 0]
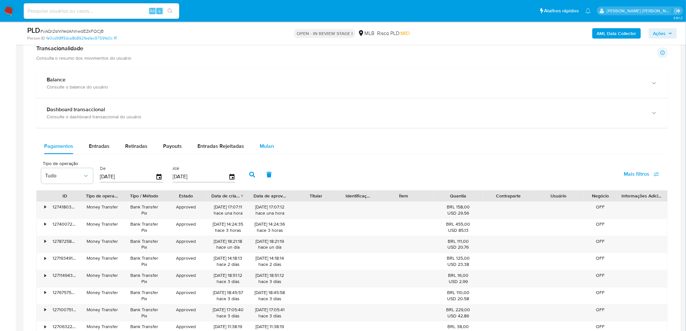
click at [265, 147] on span "Mulan" at bounding box center [267, 146] width 14 height 7
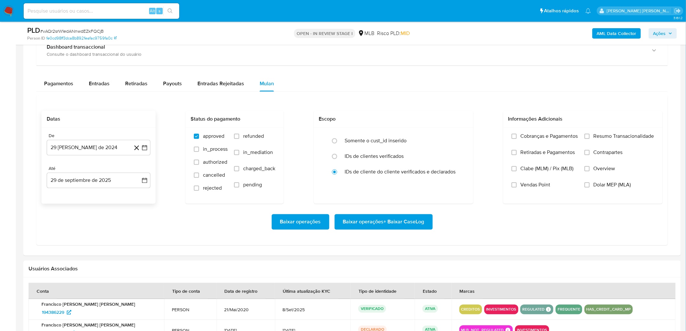
scroll to position [524, 0]
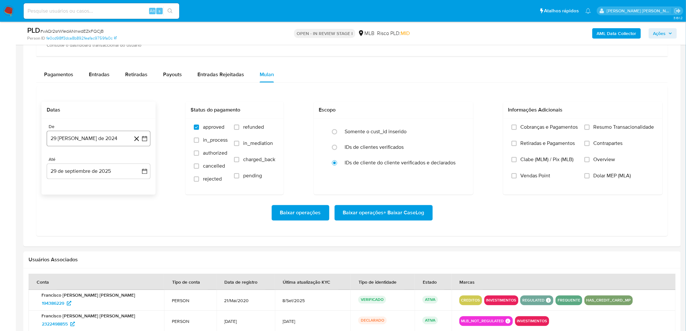
click at [72, 139] on button "[DATE]" at bounding box center [99, 139] width 104 height 16
click at [93, 165] on span "agosto 2024" at bounding box center [96, 162] width 30 height 6
click at [137, 160] on icon "Año siguiente" at bounding box center [138, 162] width 8 height 8
click at [99, 181] on span "ago" at bounding box center [98, 221] width 8 height 5
click at [110, 181] on button "1" at bounding box center [111, 186] width 10 height 10
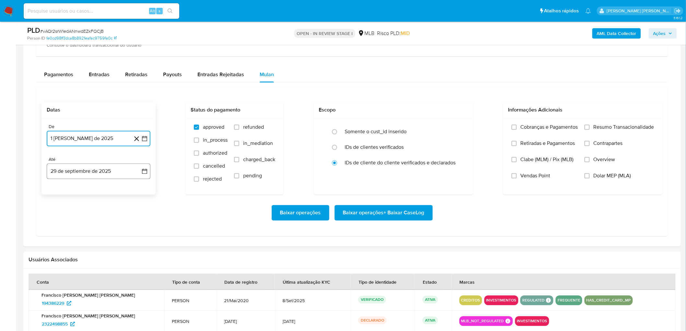
click at [93, 172] on button "29 de septiembre de 2025" at bounding box center [99, 171] width 104 height 16
click at [126, 181] on button "27" at bounding box center [124, 257] width 10 height 10
click at [410, 130] on label "Resumo Transacionalidade" at bounding box center [620, 132] width 70 height 16
click at [410, 130] on input "Resumo Transacionalidade" at bounding box center [587, 127] width 5 height 5
click at [410, 176] on span "Vendas Point" at bounding box center [536, 176] width 30 height 6
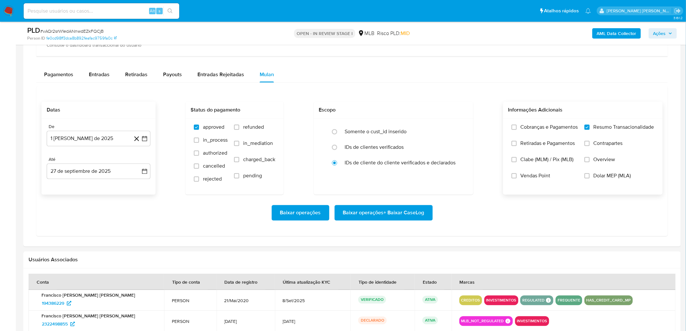
click at [410, 176] on input "Vendas Point" at bounding box center [514, 175] width 5 height 5
click at [375, 181] on span "Baixar operações + Baixar CaseLog" at bounding box center [383, 213] width 81 height 14
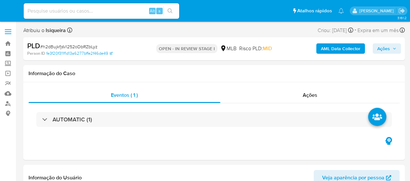
select select "10"
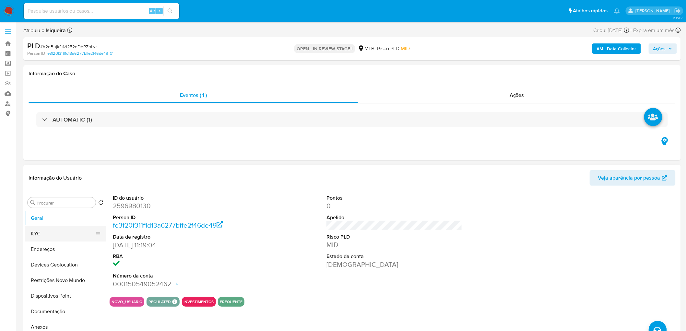
click at [60, 181] on button "KYC" at bounding box center [63, 234] width 76 height 16
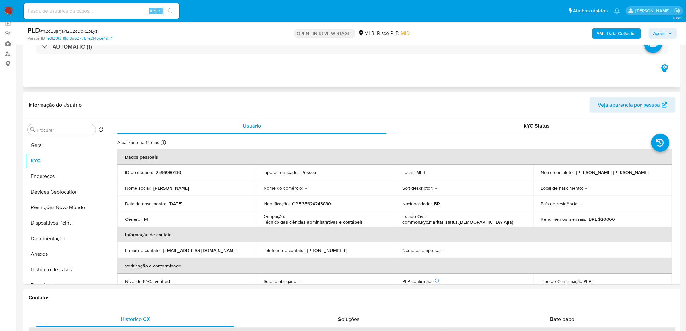
scroll to position [72, 0]
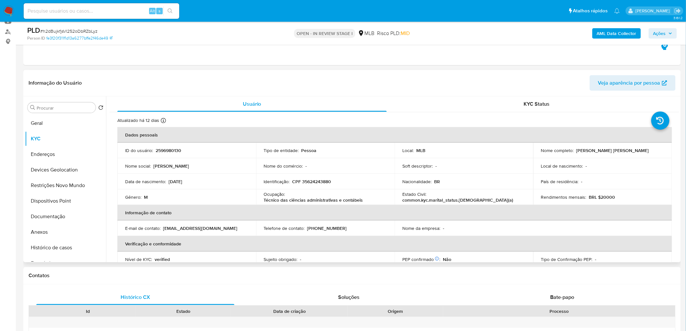
drag, startPoint x: 650, startPoint y: 151, endPoint x: 574, endPoint y: 152, distance: 75.9
click at [410, 152] on div "Nome completo : [PERSON_NAME]" at bounding box center [602, 151] width 123 height 6
copy div "[PERSON_NAME] [PERSON_NAME]"
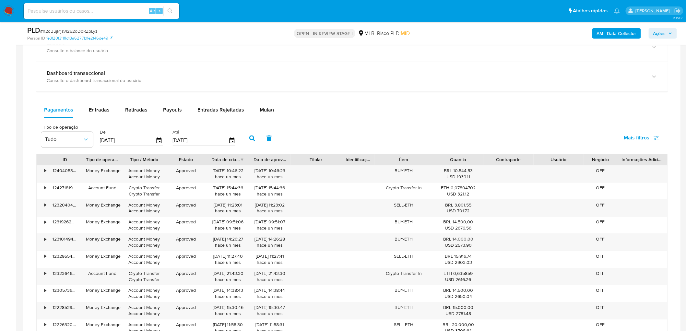
scroll to position [491, 0]
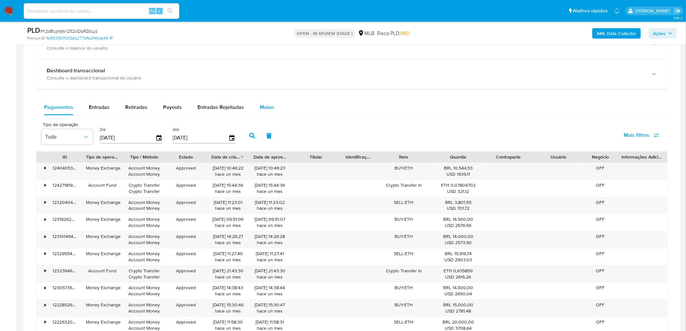
click at [263, 105] on span "Mulan" at bounding box center [267, 107] width 14 height 7
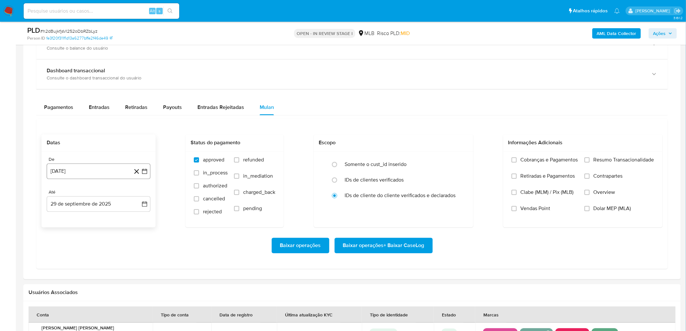
click at [83, 173] on button "[DATE]" at bounding box center [99, 172] width 104 height 16
click at [100, 181] on span "agosto 2024" at bounding box center [96, 195] width 30 height 6
click at [138, 181] on div "2024 2024 ene feb mar abr may jun [DATE] ago sep oct nov dic" at bounding box center [98, 236] width 103 height 110
click at [135, 181] on icon "Año siguiente" at bounding box center [138, 195] width 8 height 8
click at [97, 181] on span "ago" at bounding box center [98, 254] width 8 height 5
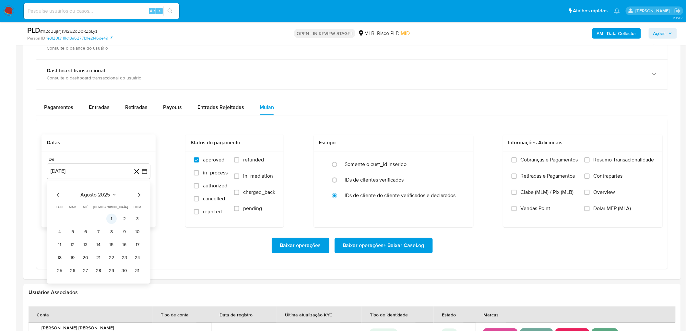
click at [110, 181] on button "1" at bounding box center [111, 219] width 10 height 10
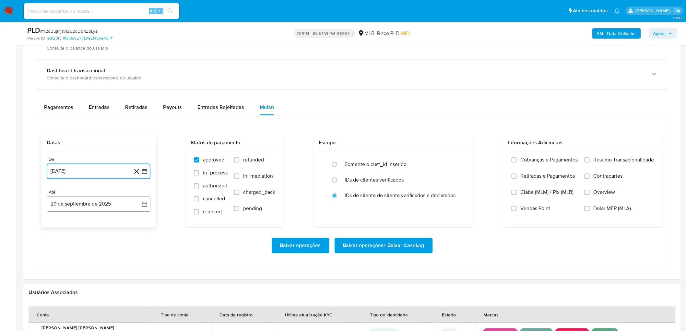
click at [94, 181] on button "29 de septiembre de 2025" at bounding box center [99, 205] width 104 height 16
click at [125, 181] on button "27" at bounding box center [124, 290] width 10 height 10
click at [410, 160] on span "Resumo Transacionalidade" at bounding box center [624, 160] width 61 height 6
click at [410, 160] on input "Resumo Transacionalidade" at bounding box center [587, 160] width 5 height 5
click at [355, 181] on span "Baixar operações + Baixar CaseLog" at bounding box center [383, 246] width 81 height 14
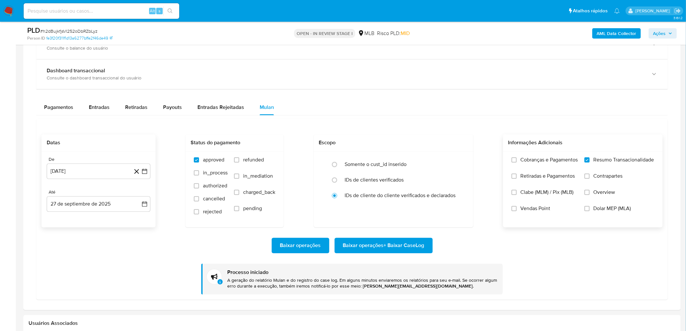
click at [410, 181] on span "Vendas Point" at bounding box center [536, 209] width 30 height 6
click at [410, 181] on input "Vendas Point" at bounding box center [514, 208] width 5 height 5
click at [365, 181] on span "Baixar operações + Baixar CaseLog" at bounding box center [383, 246] width 81 height 14
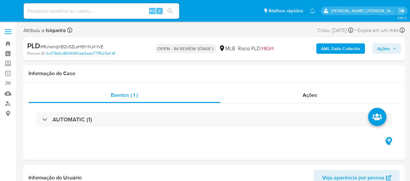
select select "10"
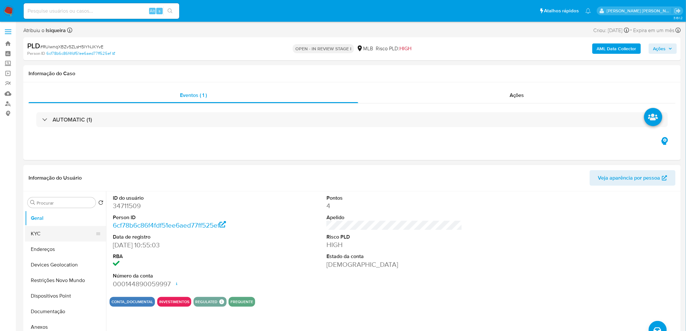
click at [48, 181] on button "KYC" at bounding box center [63, 234] width 76 height 16
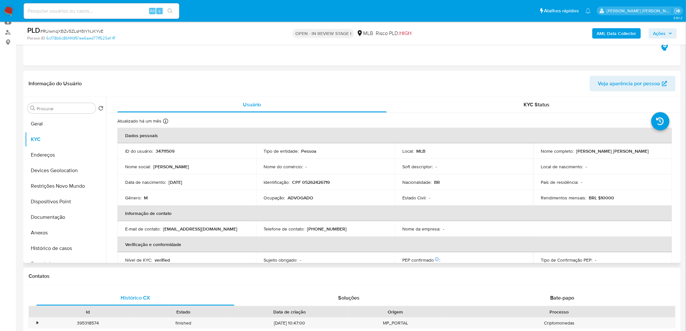
scroll to position [72, 0]
drag, startPoint x: 653, startPoint y: 153, endPoint x: 575, endPoint y: 153, distance: 77.9
click at [410, 153] on div "Nome completo : [PERSON_NAME] [PERSON_NAME]" at bounding box center [602, 151] width 123 height 6
copy p "[PERSON_NAME] [PERSON_NAME]"
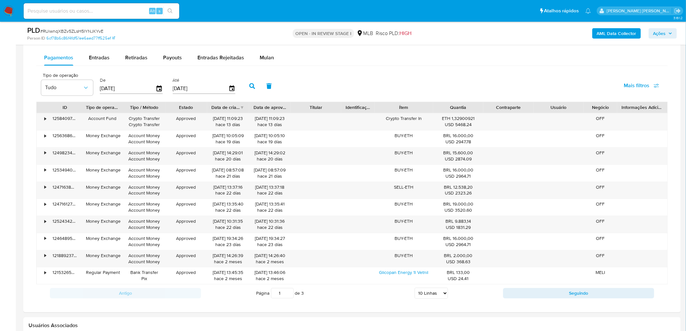
scroll to position [474, 0]
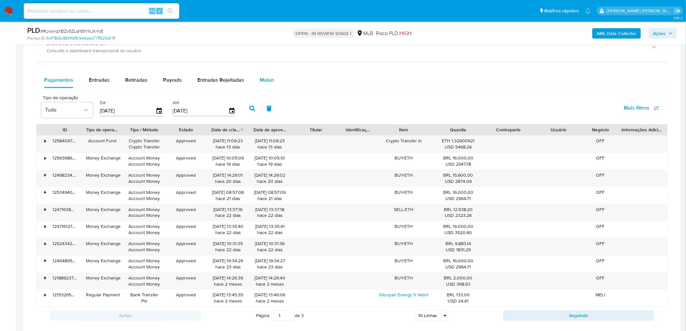
click at [269, 86] on div "Mulan" at bounding box center [267, 81] width 14 height 16
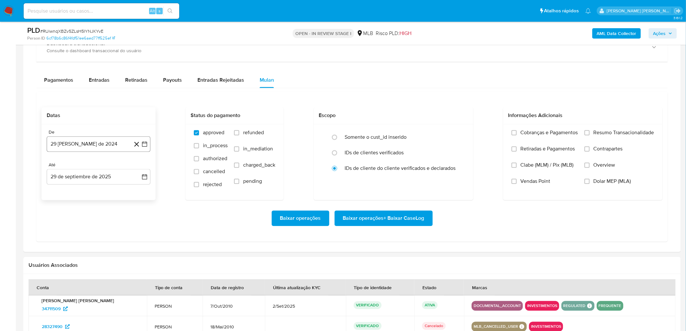
click at [69, 145] on button "29 [PERSON_NAME] de 2024" at bounding box center [99, 145] width 104 height 16
click at [104, 171] on span "agosto 2024" at bounding box center [96, 168] width 30 height 6
click at [137, 167] on icon "Año siguiente" at bounding box center [138, 168] width 8 height 8
click at [100, 181] on span "ago" at bounding box center [98, 227] width 8 height 5
click at [109, 181] on button "1" at bounding box center [111, 192] width 10 height 10
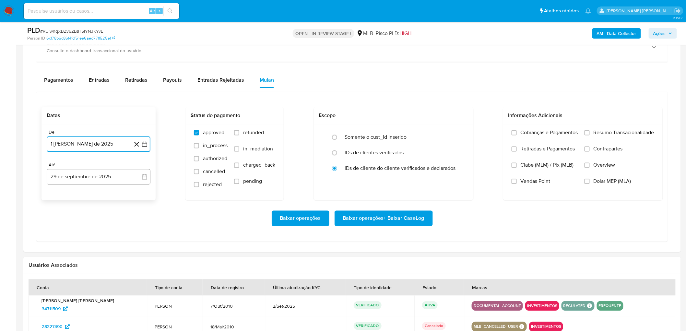
click at [104, 170] on button "29 de septiembre de 2025" at bounding box center [99, 177] width 104 height 16
click at [125, 181] on button "27" at bounding box center [124, 264] width 10 height 10
click at [410, 132] on span "Resumo Transacionalidade" at bounding box center [624, 133] width 61 height 6
click at [410, 132] on input "Resumo Transacionalidade" at bounding box center [587, 132] width 5 height 5
click at [410, 181] on span "Vendas Point" at bounding box center [536, 181] width 30 height 6
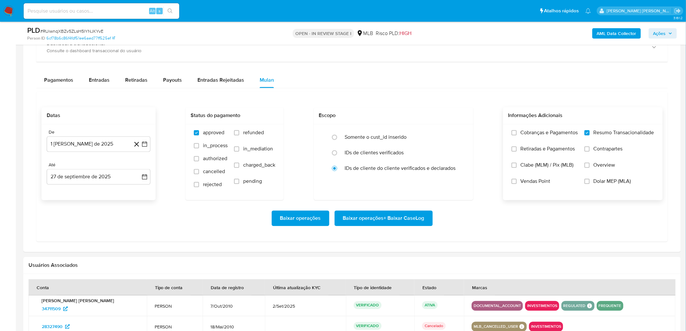
click at [410, 181] on input "Vendas Point" at bounding box center [514, 181] width 5 height 5
click at [387, 181] on span "Baixar operações + Baixar CaseLog" at bounding box center [383, 219] width 81 height 14
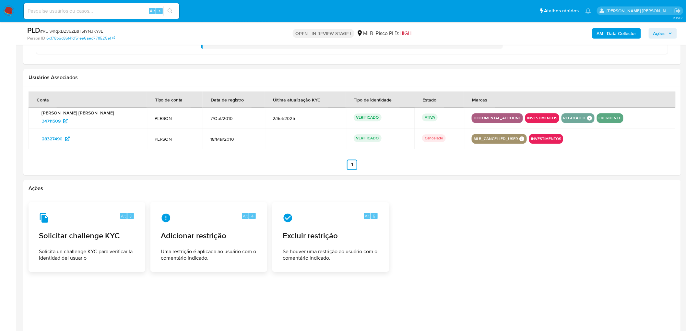
scroll to position [664, 0]
